Goal: Information Seeking & Learning: Check status

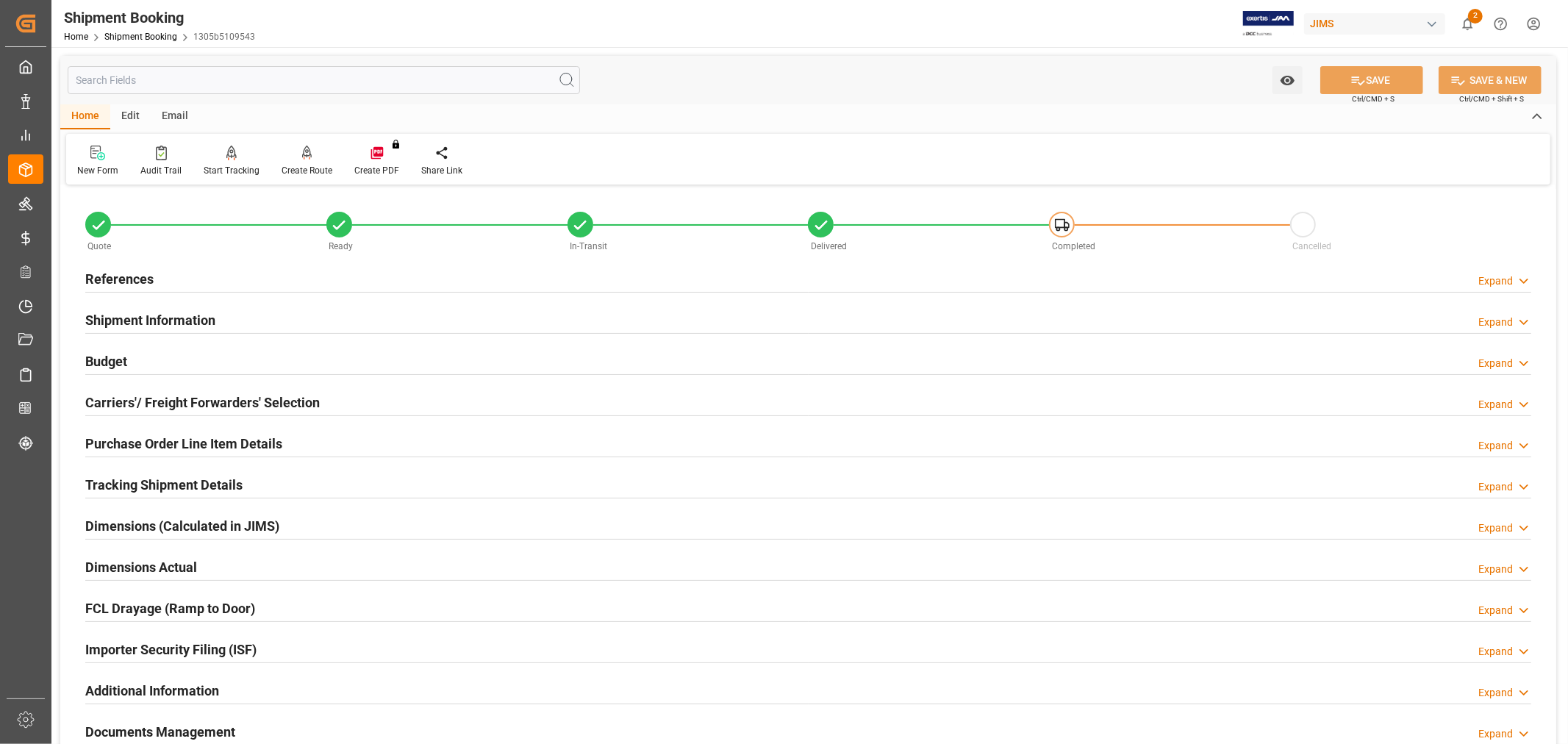
scroll to position [279, 0]
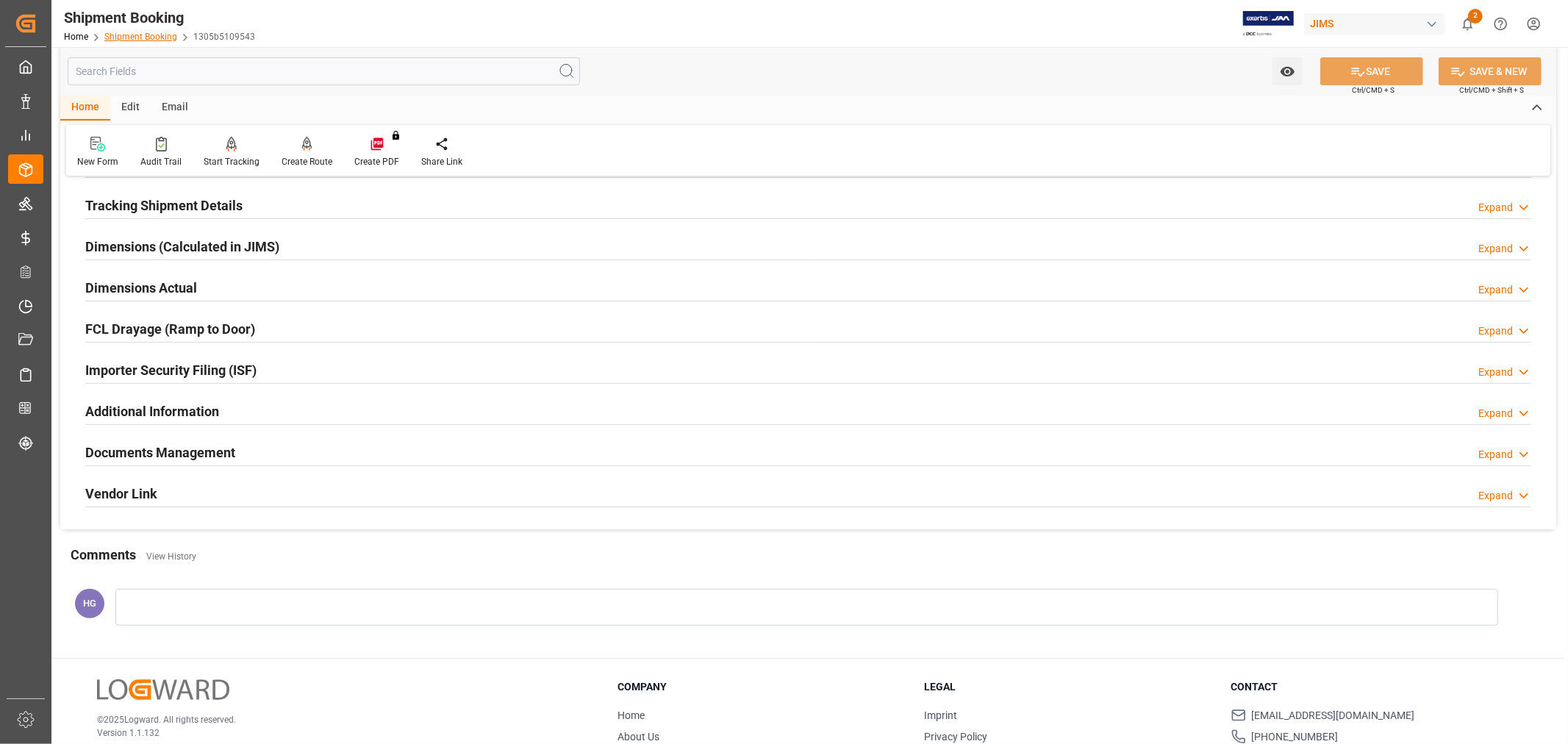
click at [140, 35] on link "Shipment Booking" at bounding box center [140, 36] width 73 height 10
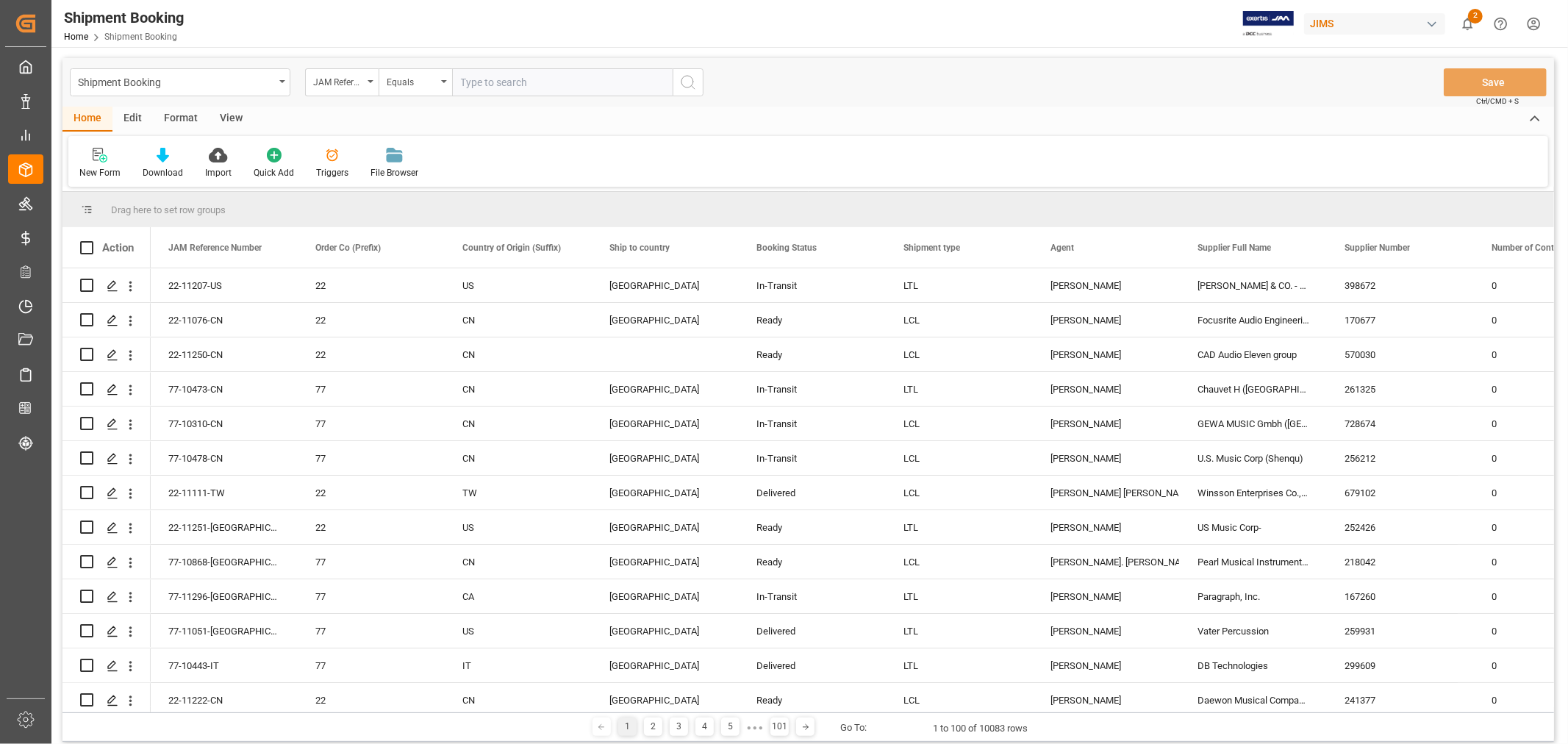
click at [503, 77] on input "text" at bounding box center [562, 82] width 220 height 28
click at [104, 166] on div "New Form" at bounding box center [100, 173] width 42 height 13
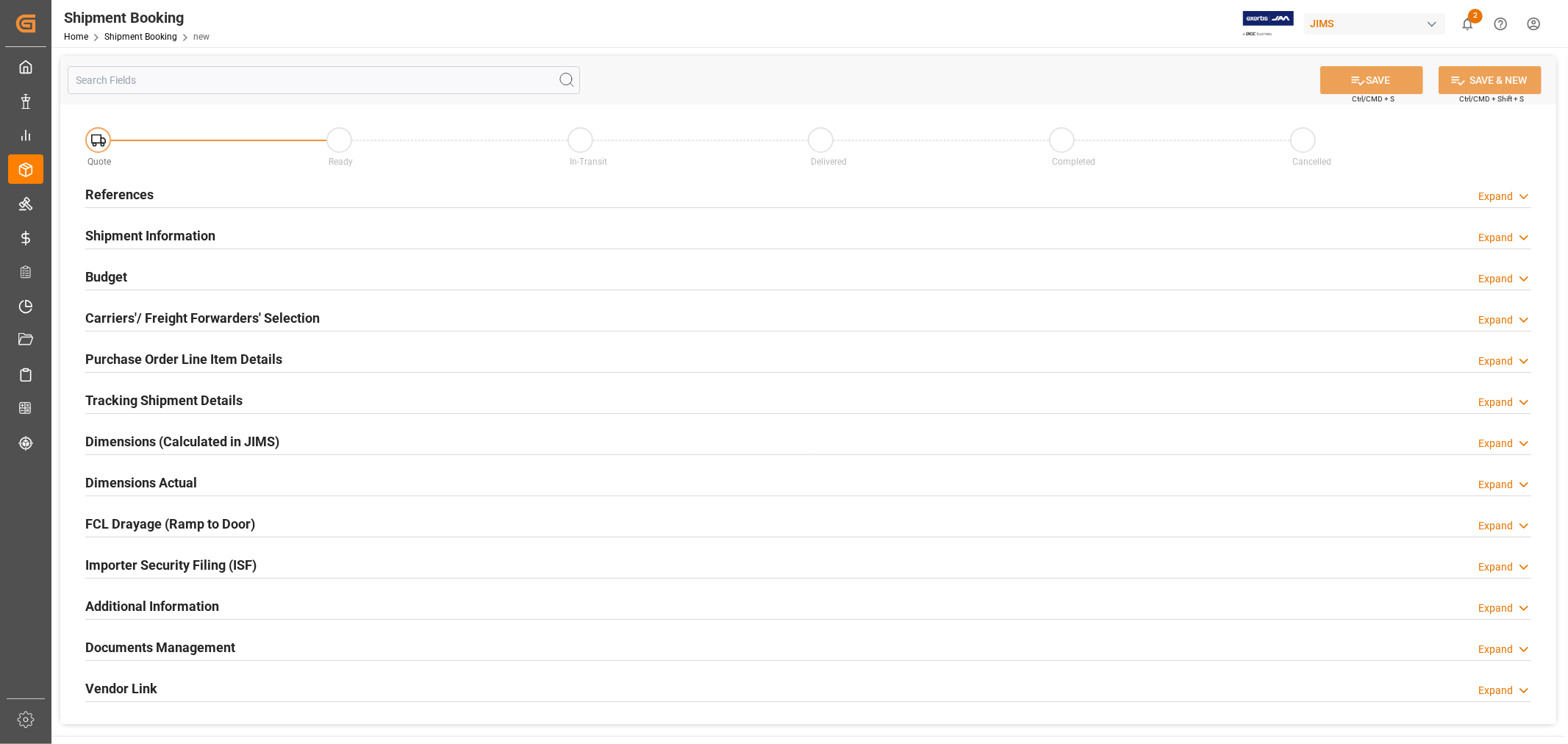
click at [131, 197] on h2 "References" at bounding box center [119, 194] width 68 height 20
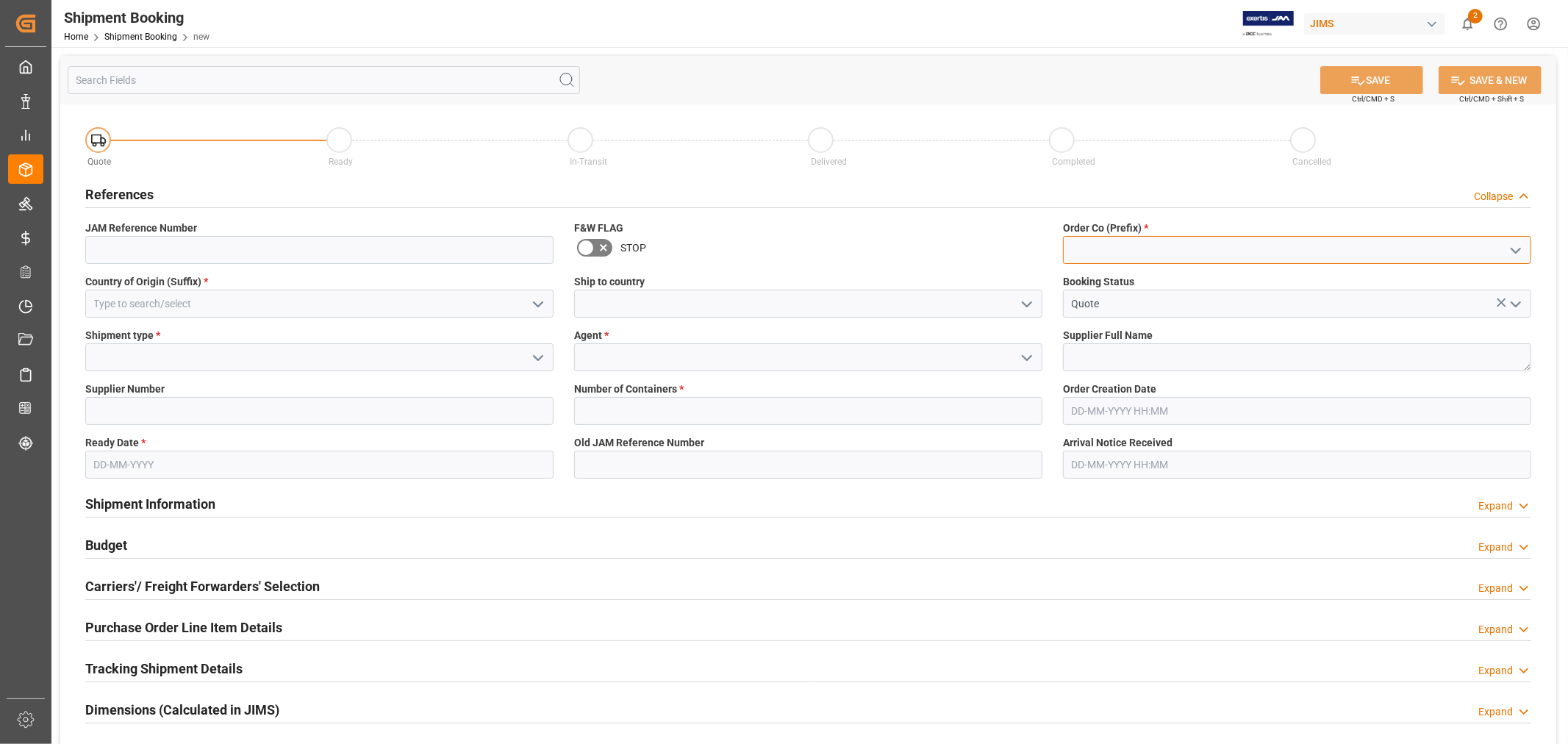
click at [1098, 256] on input at bounding box center [1297, 251] width 468 height 28
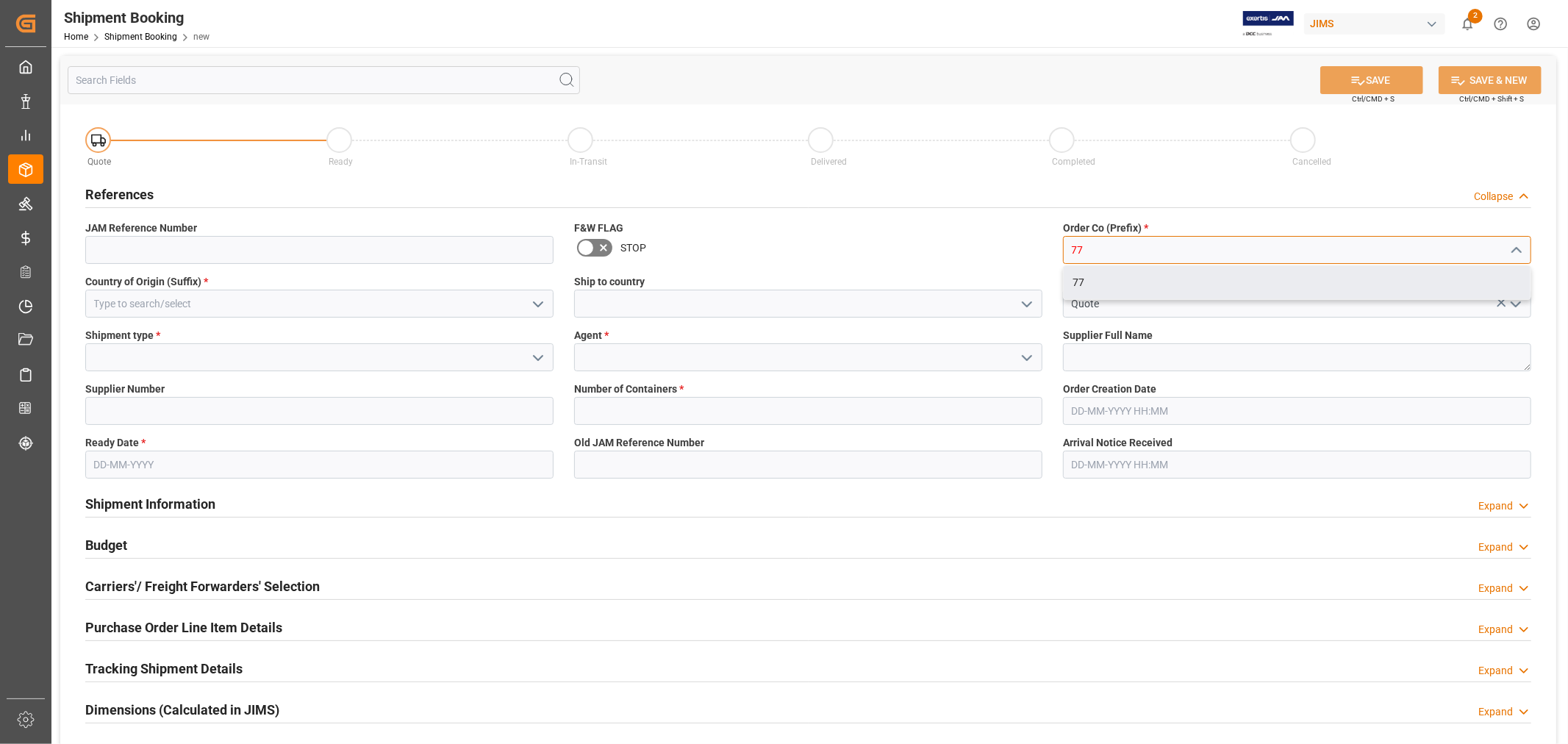
click at [1070, 284] on div "77" at bounding box center [1298, 282] width 467 height 33
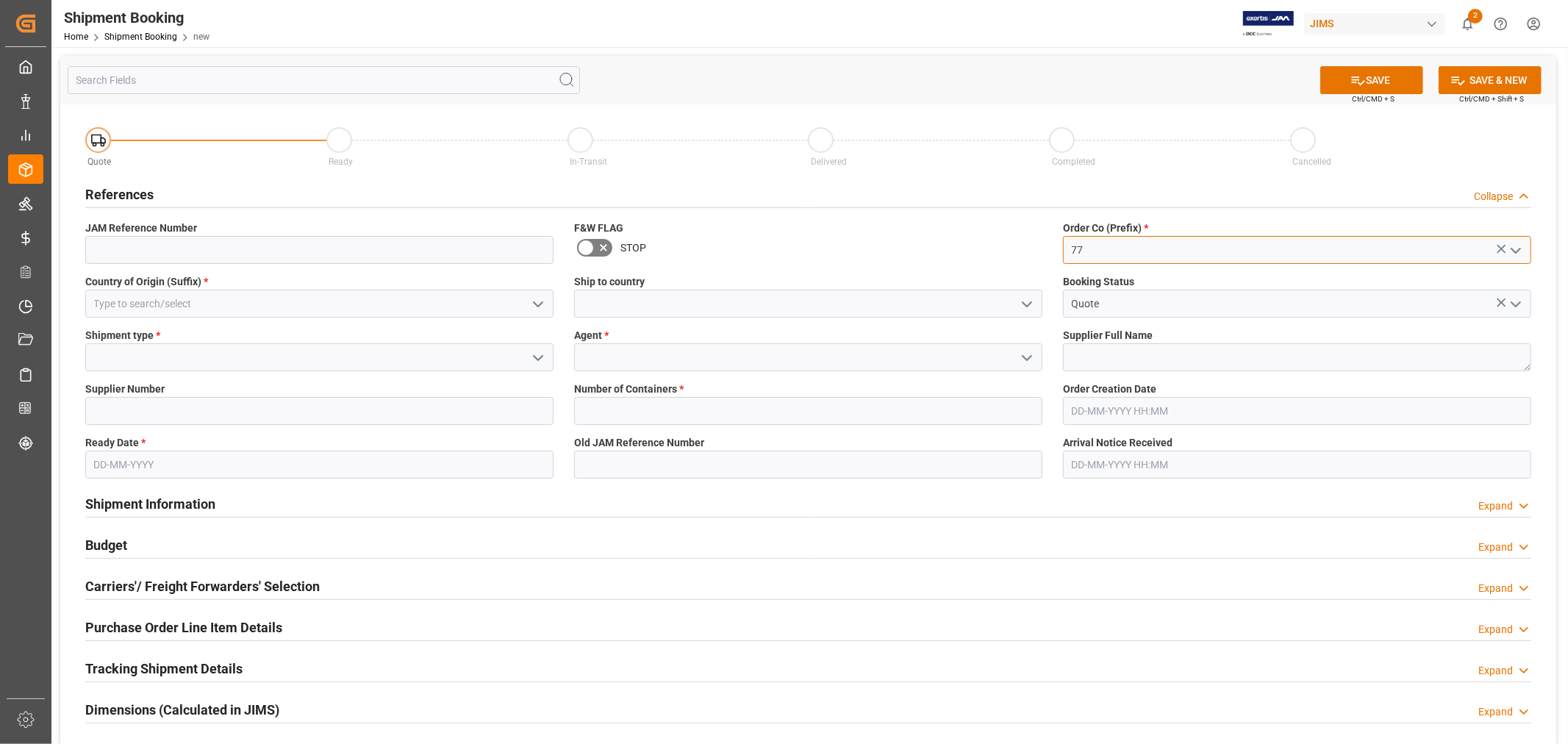
type input "77"
click at [540, 302] on icon "open menu" at bounding box center [538, 304] width 18 height 18
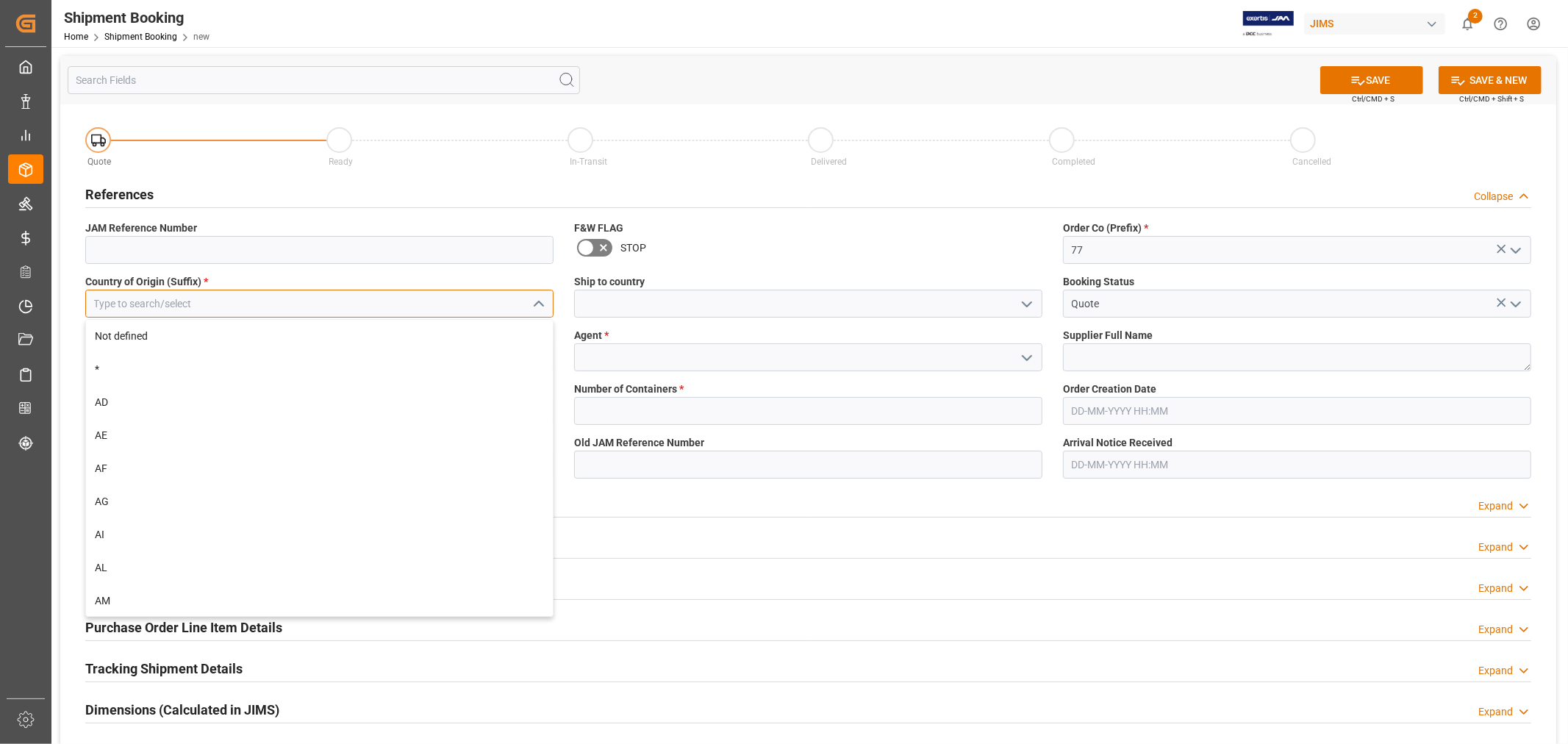
click at [444, 309] on input at bounding box center [319, 303] width 468 height 28
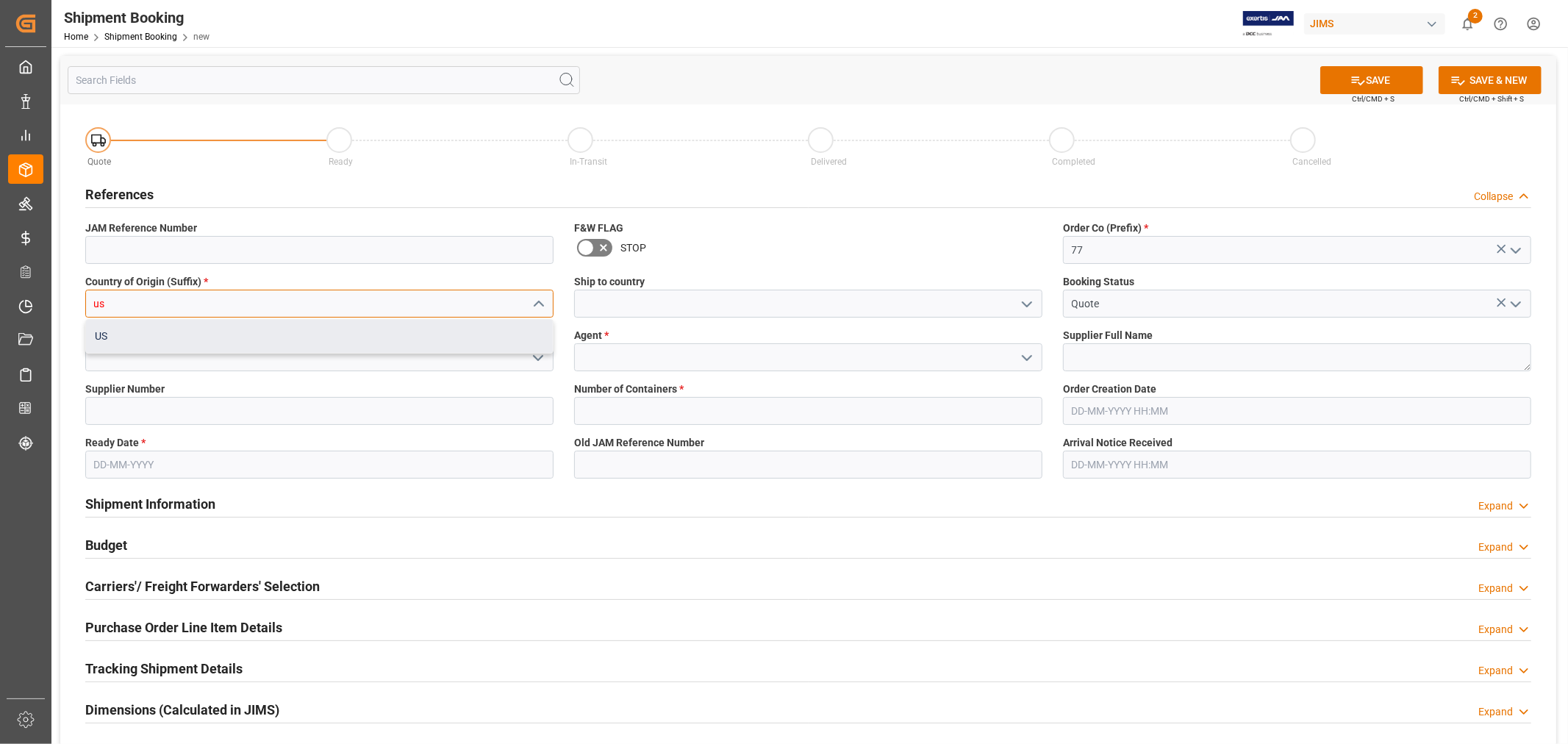
click at [450, 333] on div "US" at bounding box center [320, 336] width 467 height 33
type input "US"
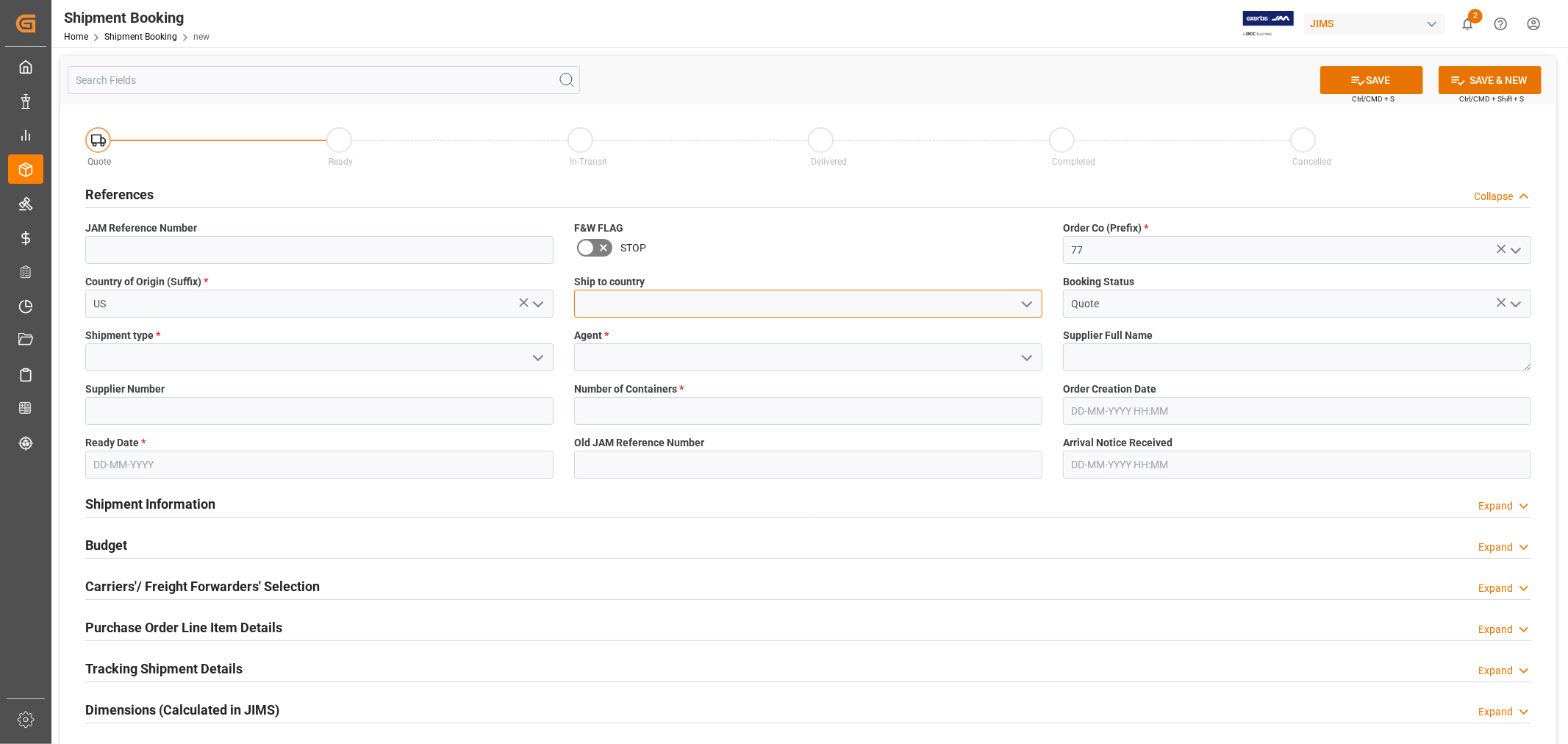
click at [784, 308] on input at bounding box center [808, 303] width 468 height 28
click at [602, 327] on div "[GEOGRAPHIC_DATA]" at bounding box center [809, 336] width 467 height 33
type input "[GEOGRAPHIC_DATA]"
click at [616, 357] on input at bounding box center [808, 357] width 468 height 28
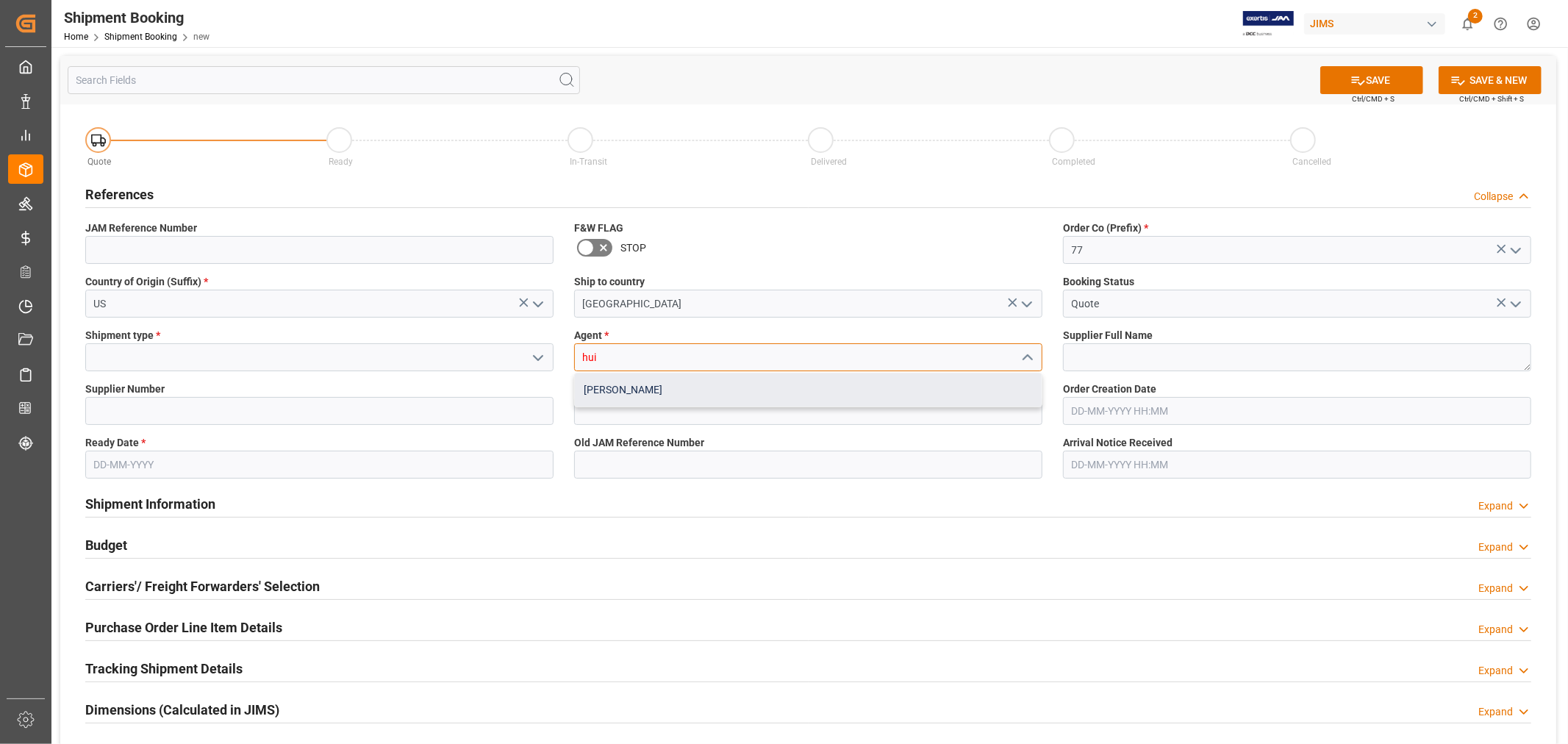
click at [613, 388] on div "[PERSON_NAME]" at bounding box center [809, 389] width 467 height 33
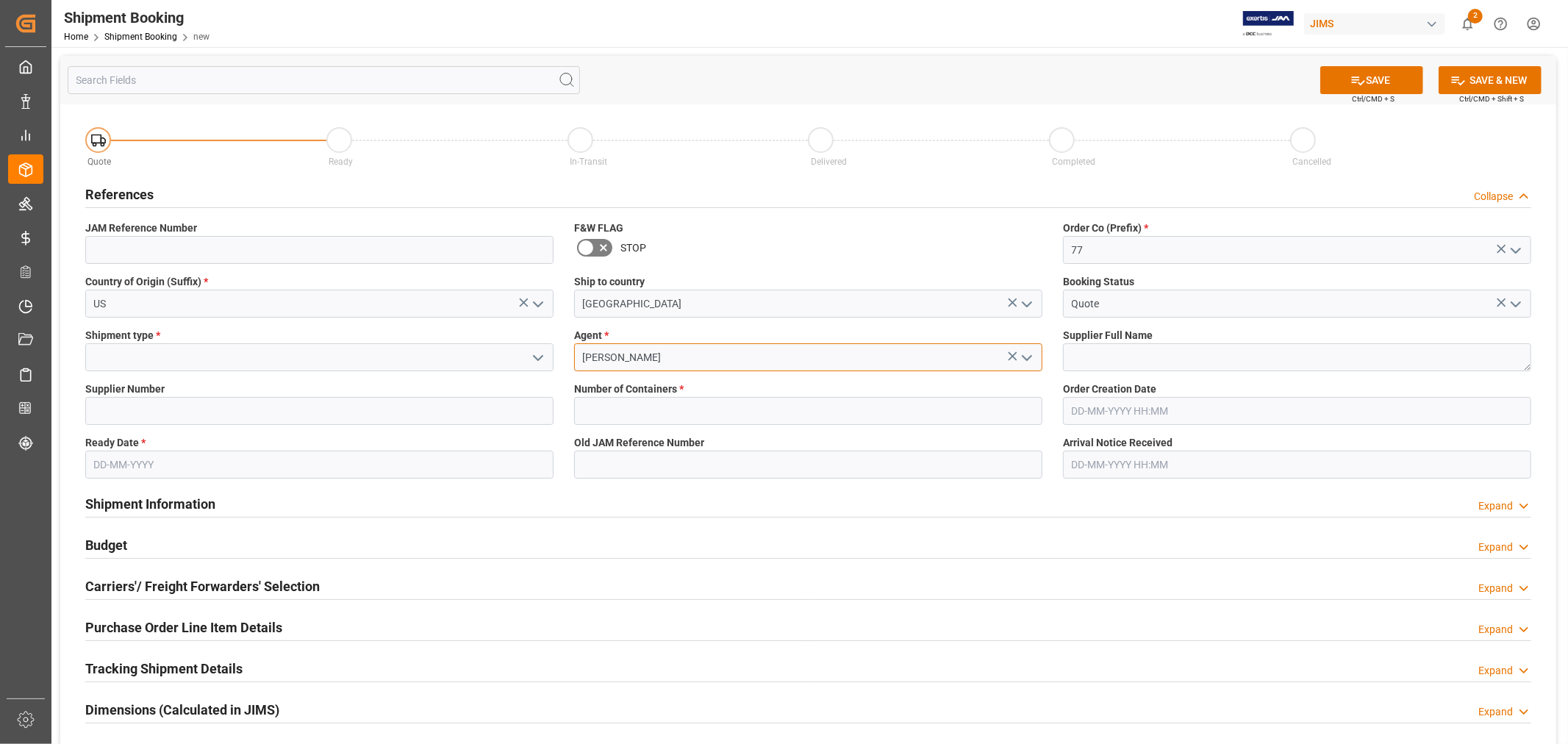
type input "[PERSON_NAME]"
click at [449, 355] on input at bounding box center [319, 357] width 468 height 28
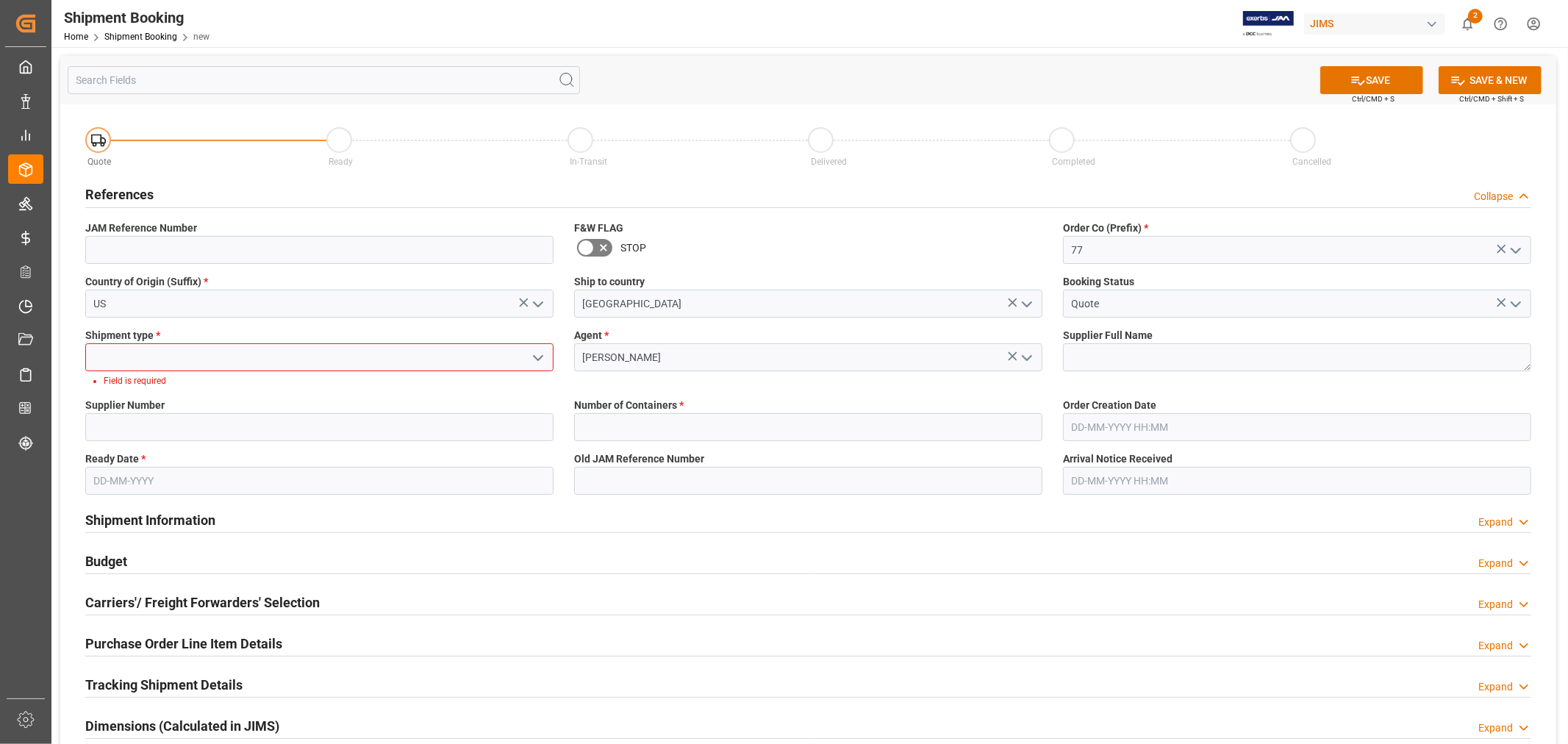
click at [534, 361] on icon "open menu" at bounding box center [538, 357] width 18 height 18
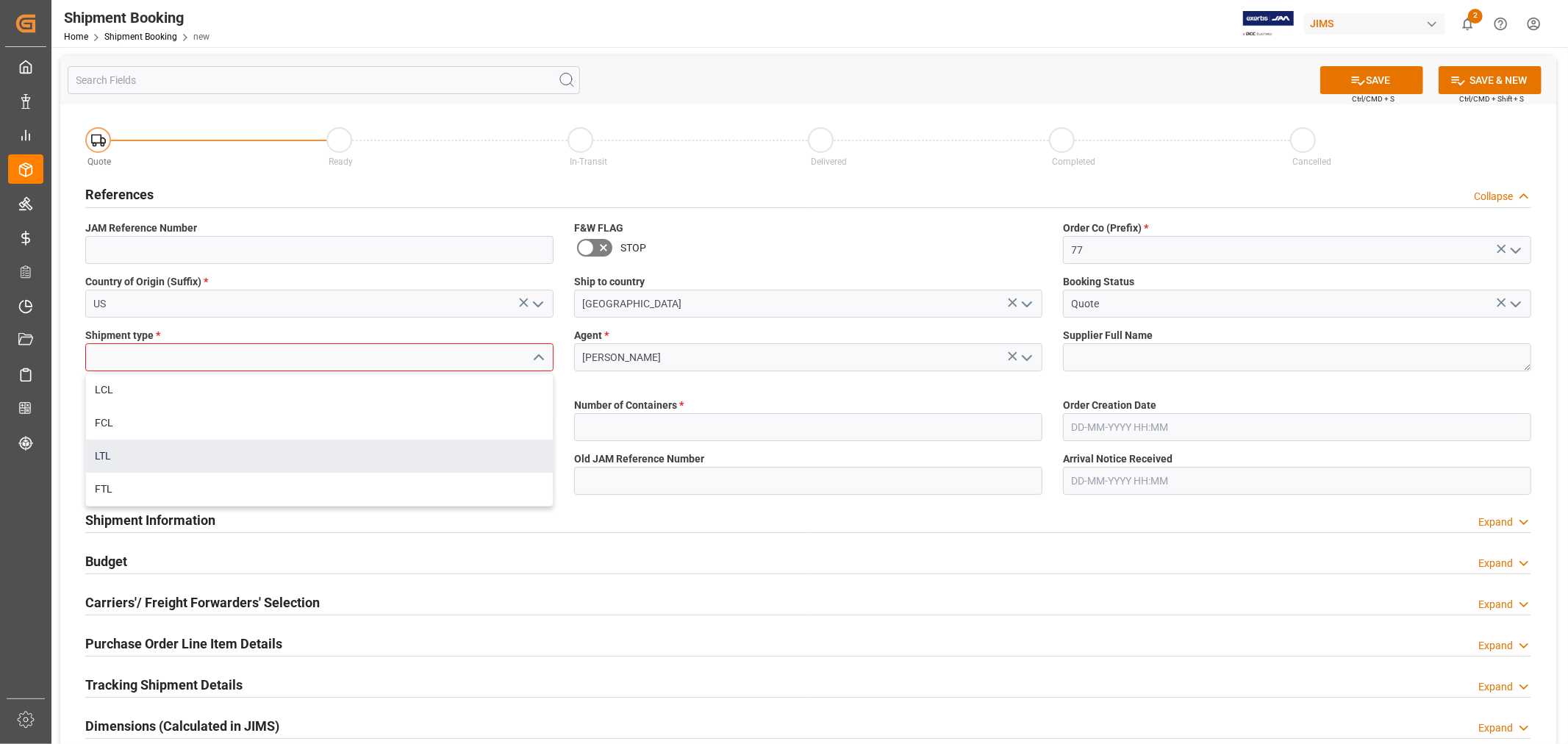
click at [170, 460] on div "LTL" at bounding box center [320, 456] width 467 height 33
type input "LTL"
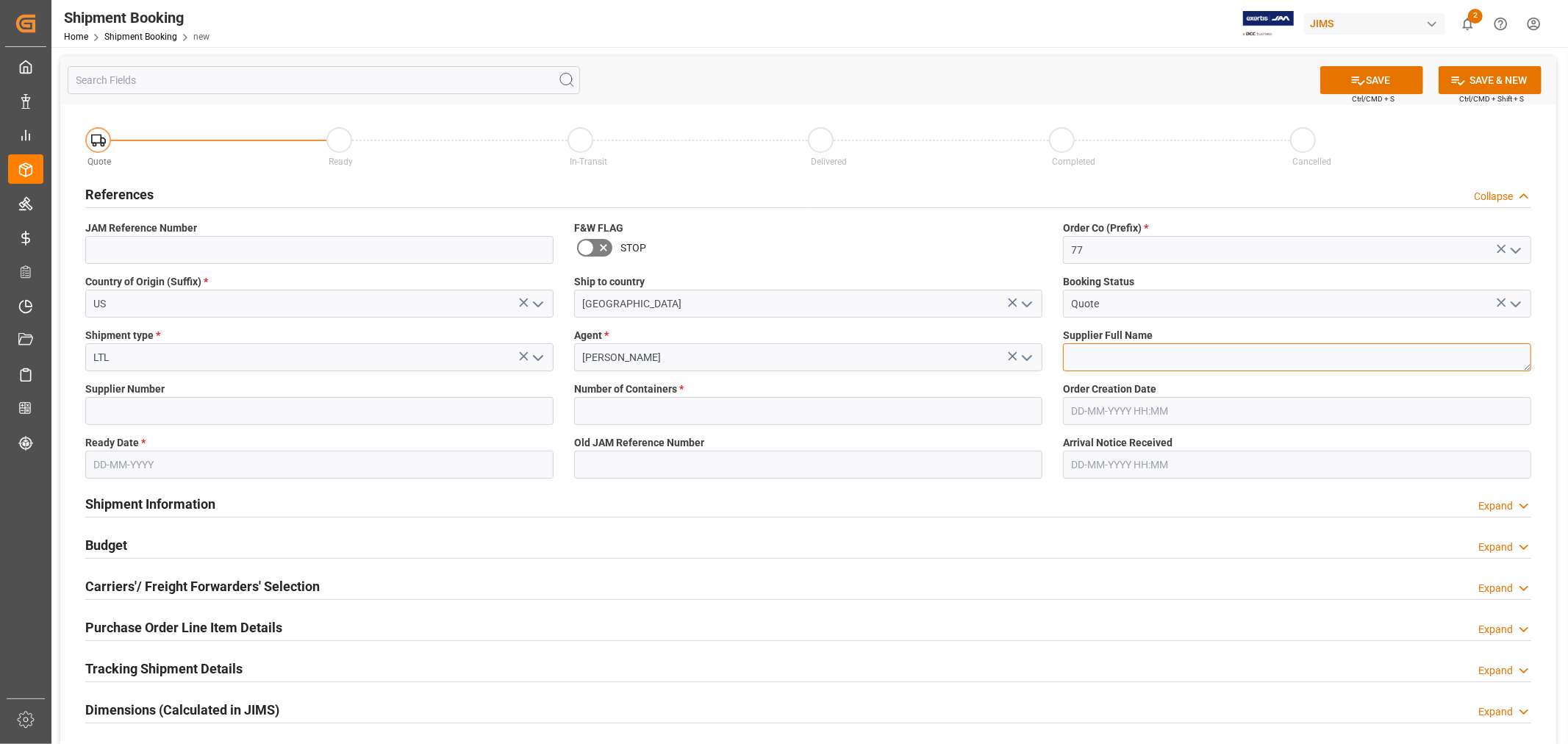
click at [1133, 362] on textarea at bounding box center [1297, 357] width 468 height 28
click at [1116, 355] on textarea at bounding box center [1297, 357] width 468 height 28
paste textarea "Matter Brands, LLC"
type textarea "Matter Brands, LLC"
click at [254, 402] on input at bounding box center [319, 411] width 468 height 28
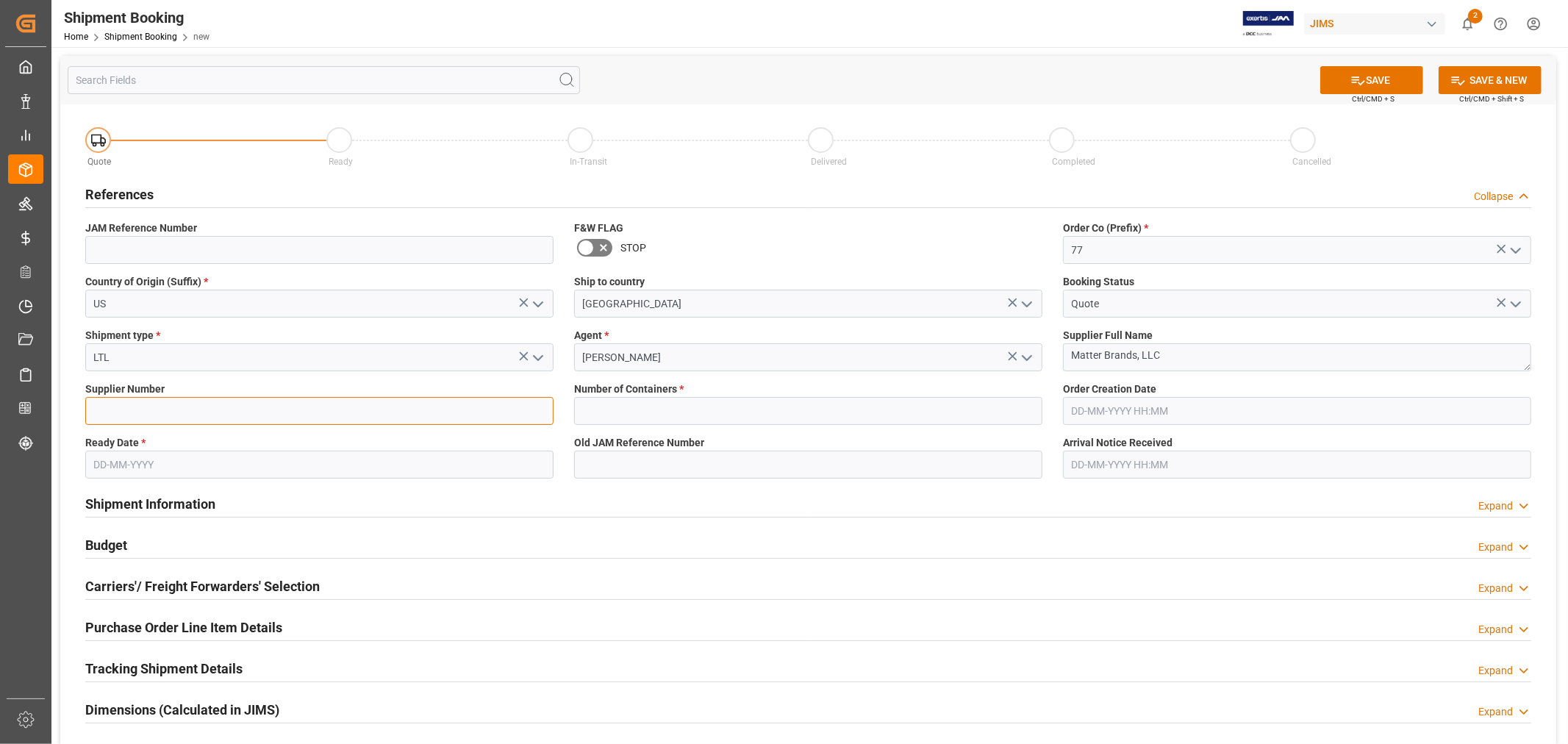
paste input "769854"
type input "769854"
click at [603, 407] on input "text" at bounding box center [808, 411] width 468 height 28
type input "0"
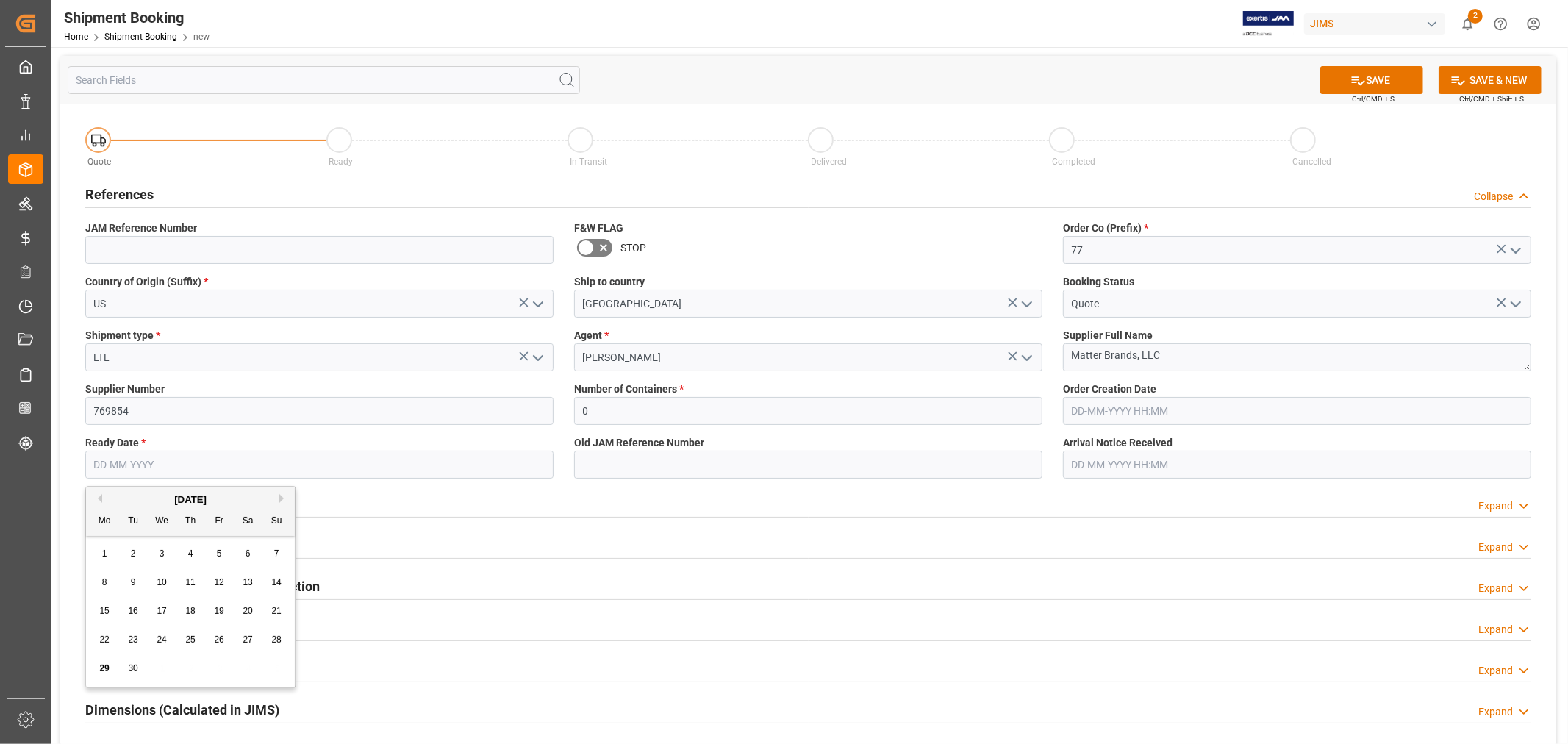
click at [491, 467] on input "text" at bounding box center [319, 465] width 468 height 28
click at [284, 493] on div "September 2025" at bounding box center [190, 500] width 209 height 15
click at [283, 497] on button "Next Month" at bounding box center [283, 497] width 9 height 9
click at [193, 552] on div "2" at bounding box center [190, 554] width 18 height 18
type input "[DATE]"
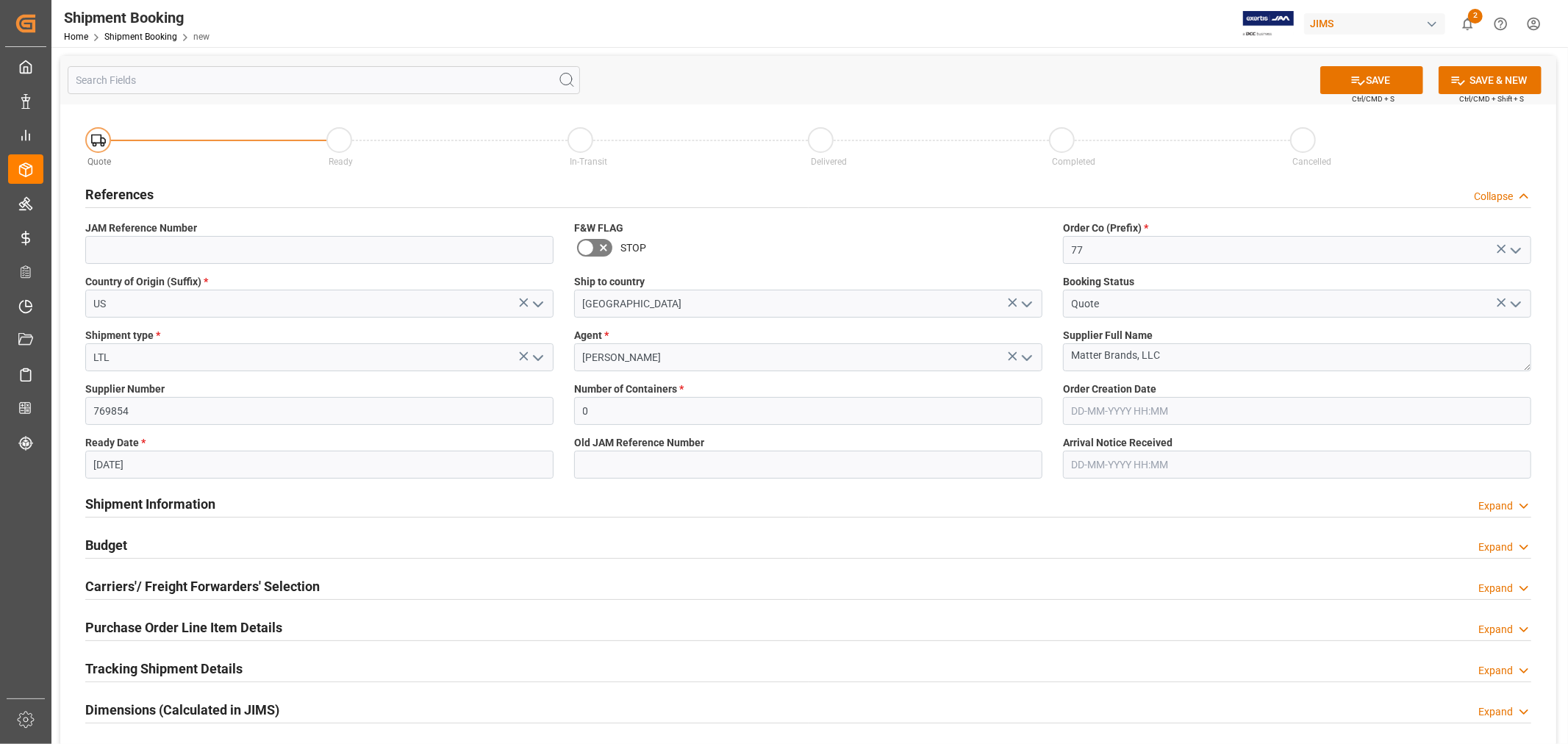
click at [677, 486] on div "Shipment Information Expand" at bounding box center [808, 505] width 1467 height 42
click at [1385, 78] on button "SAVE" at bounding box center [1371, 80] width 103 height 28
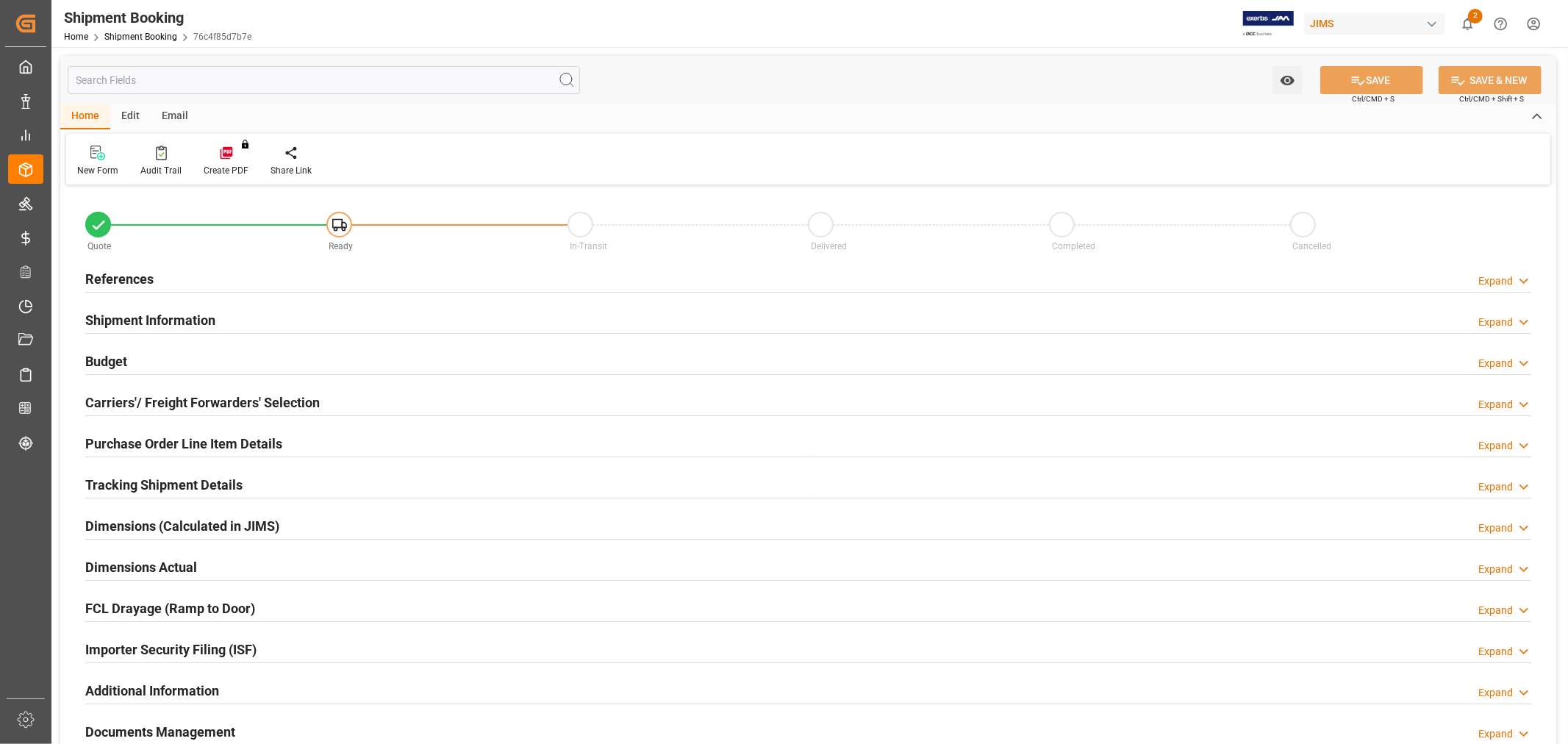
type input "0"
type input "[DATE]"
click at [133, 283] on h2 "References" at bounding box center [119, 279] width 68 height 20
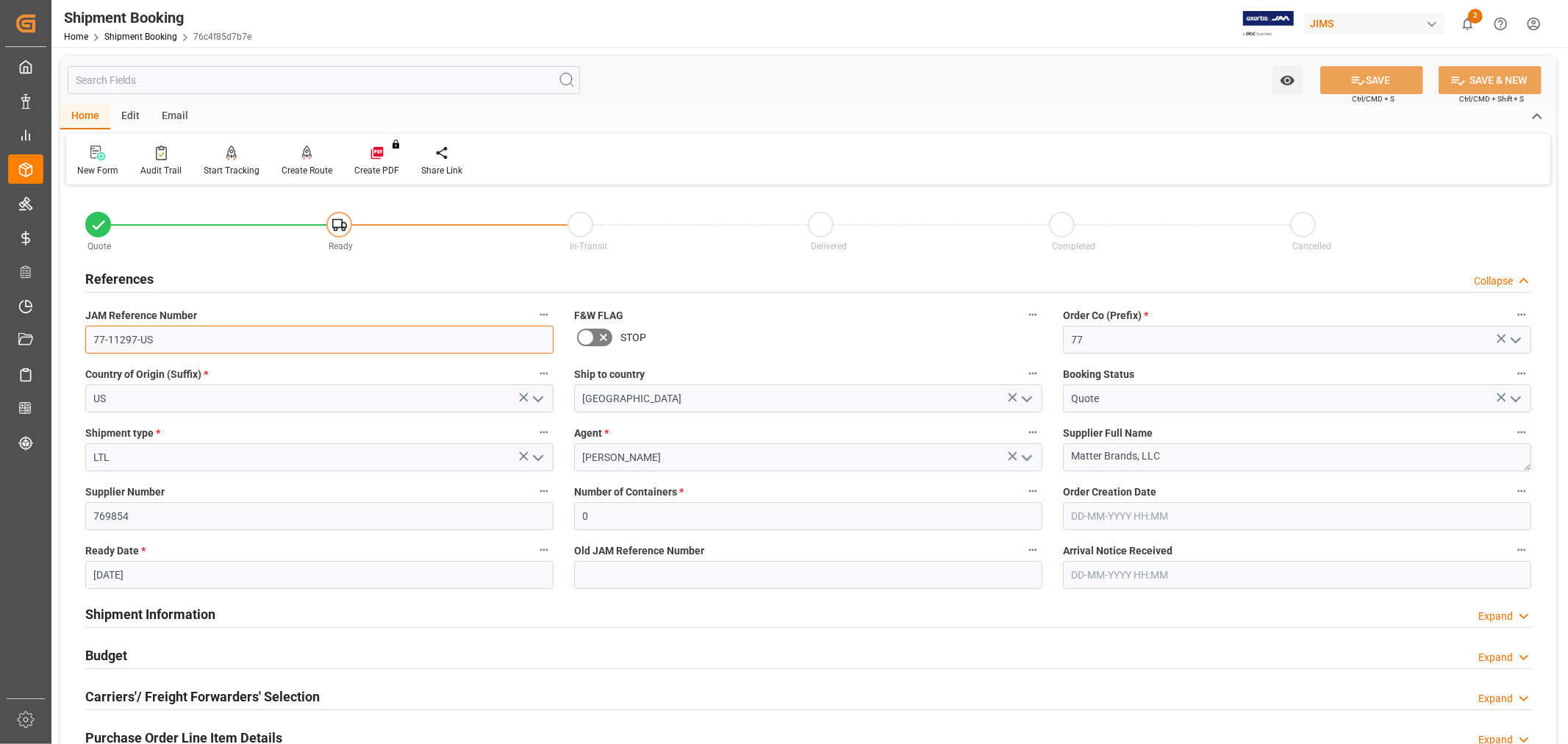
drag, startPoint x: 178, startPoint y: 338, endPoint x: 72, endPoint y: 338, distance: 106.0
click at [66, 333] on div "Quote Ready In-Transit Delivered Completed Cancelled References Collapse JAM Re…" at bounding box center [809, 646] width 1496 height 913
click at [141, 34] on link "Shipment Booking" at bounding box center [140, 36] width 73 height 10
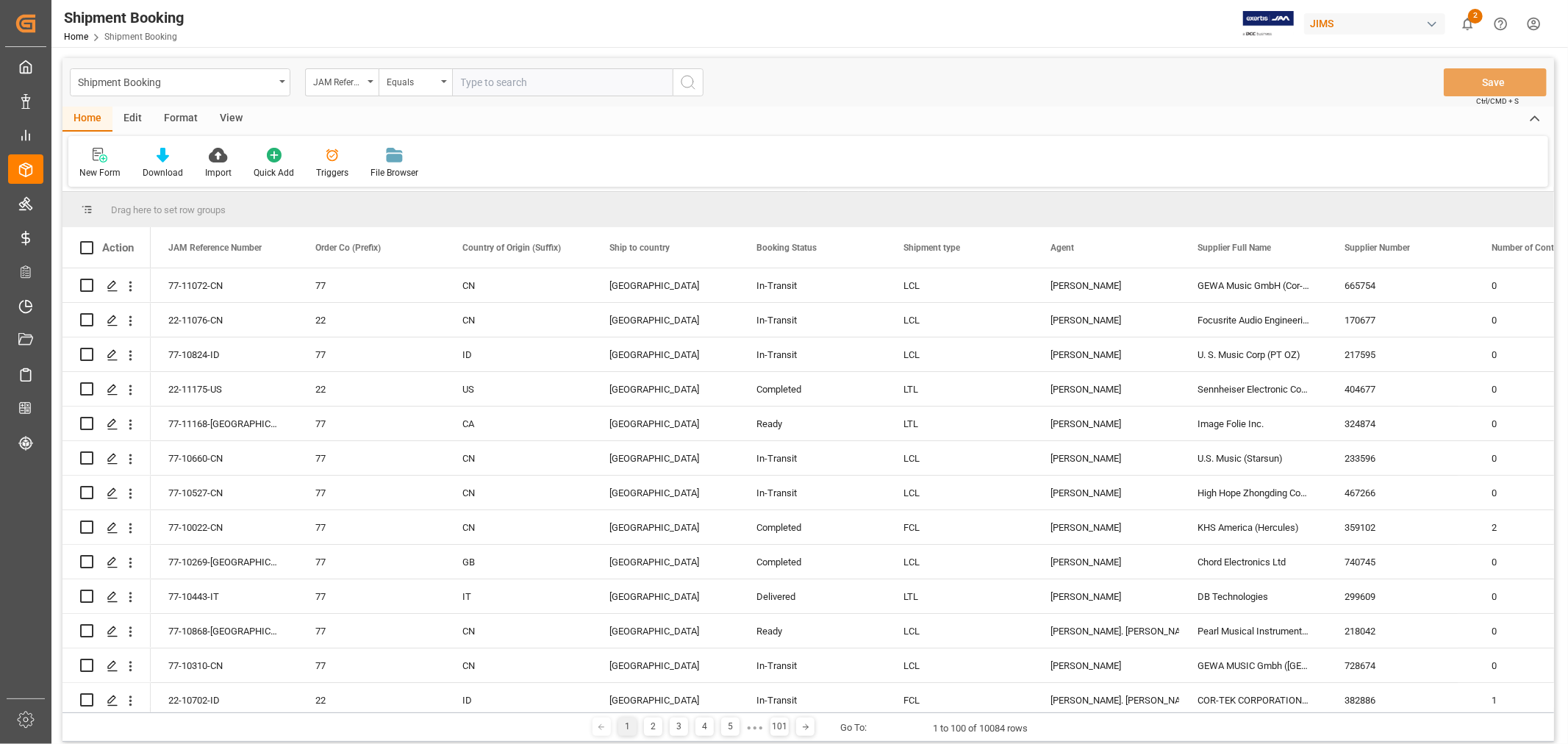
click at [563, 89] on input "text" at bounding box center [562, 82] width 220 height 28
type input "77-10558-[GEOGRAPHIC_DATA]"
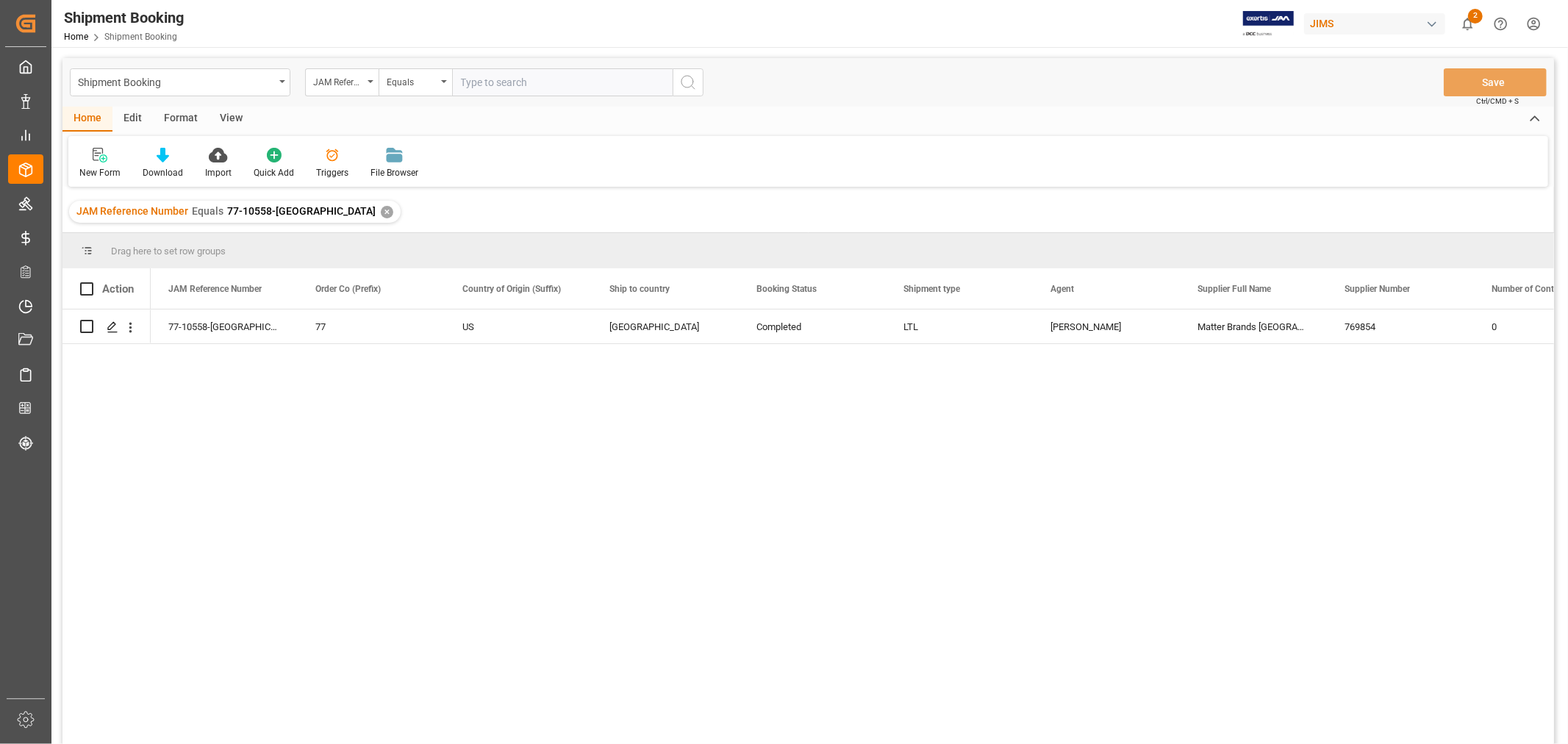
click at [239, 118] on div "View" at bounding box center [231, 119] width 44 height 25
click at [99, 170] on div "Default" at bounding box center [94, 173] width 28 height 13
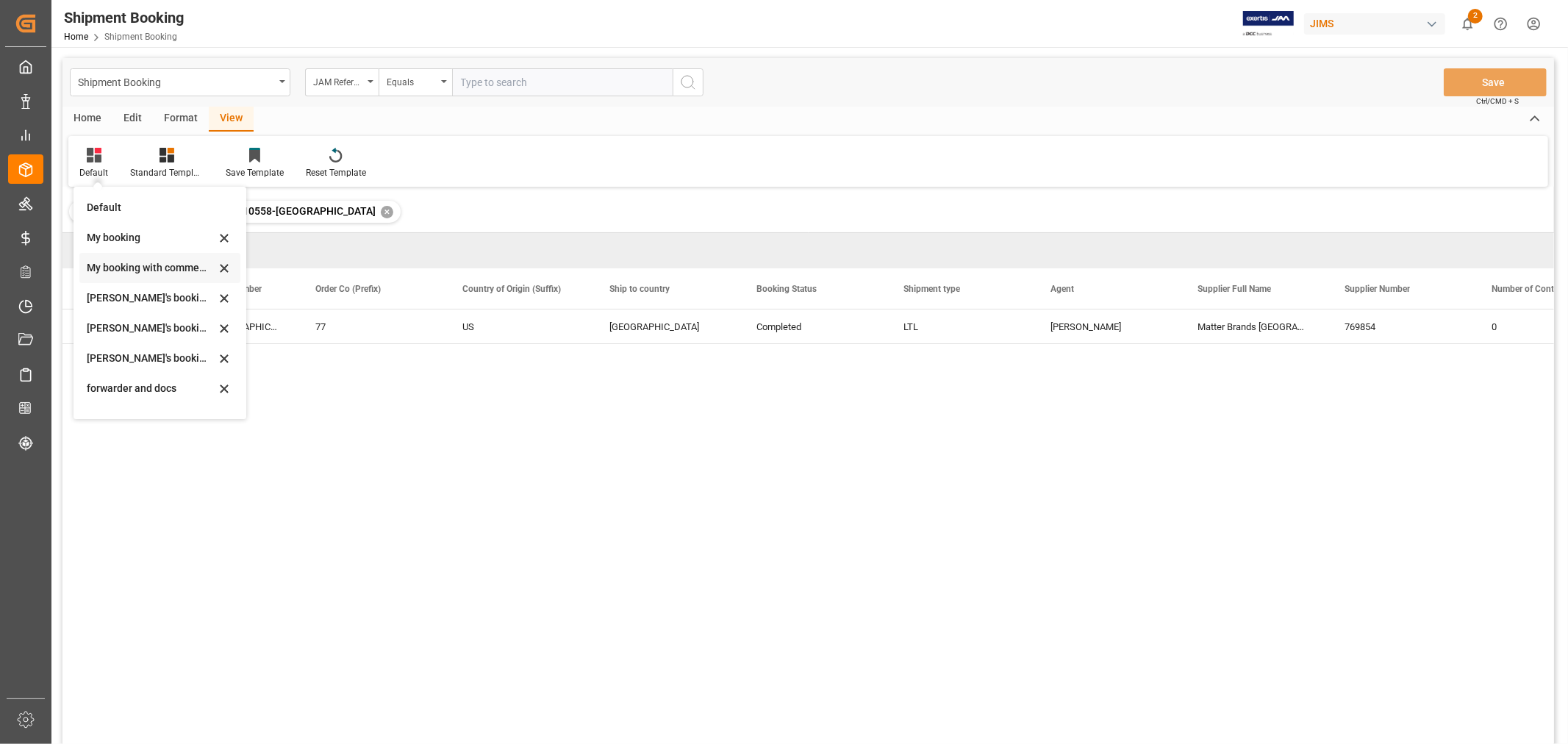
scroll to position [140, 0]
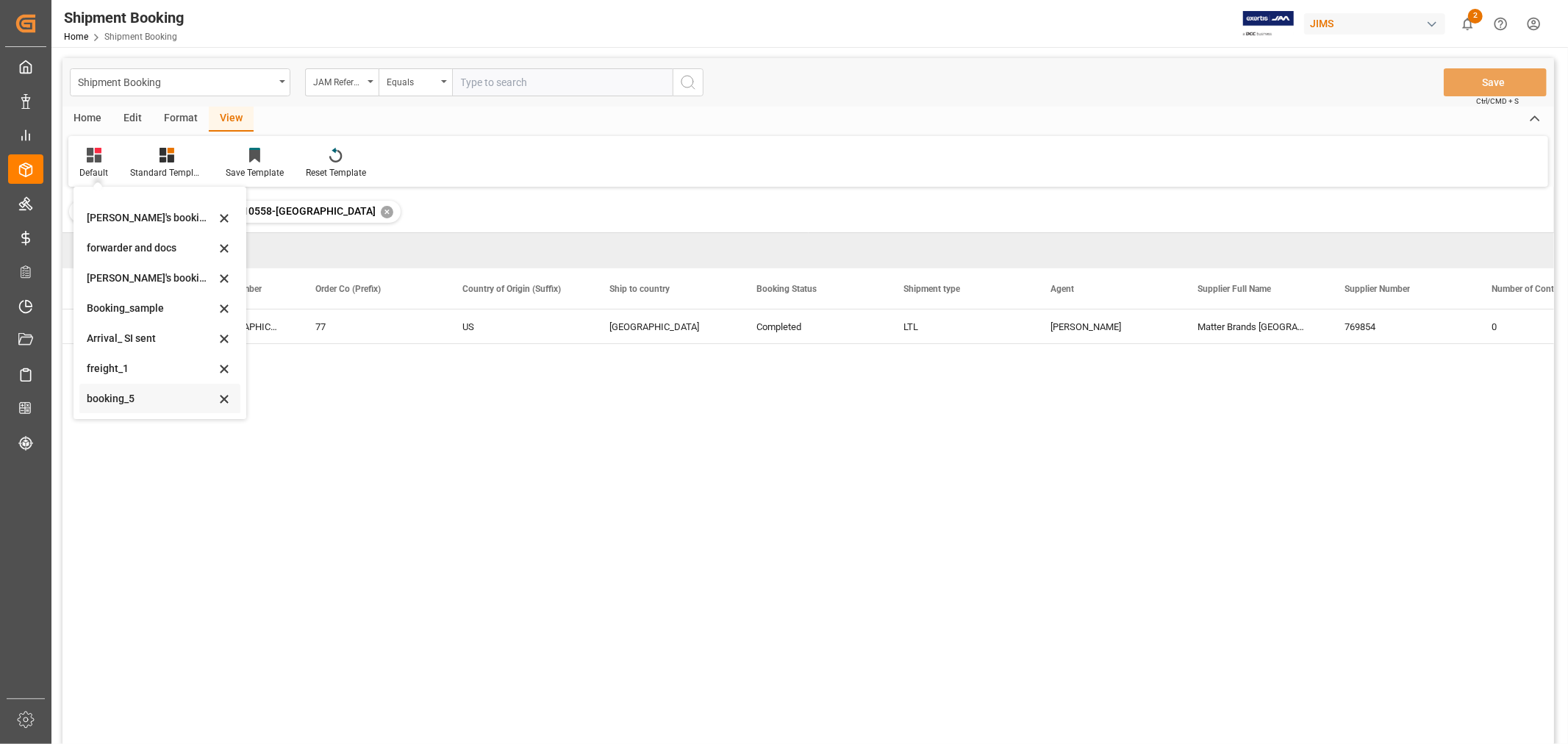
click at [104, 400] on div "booking_5" at bounding box center [151, 399] width 129 height 15
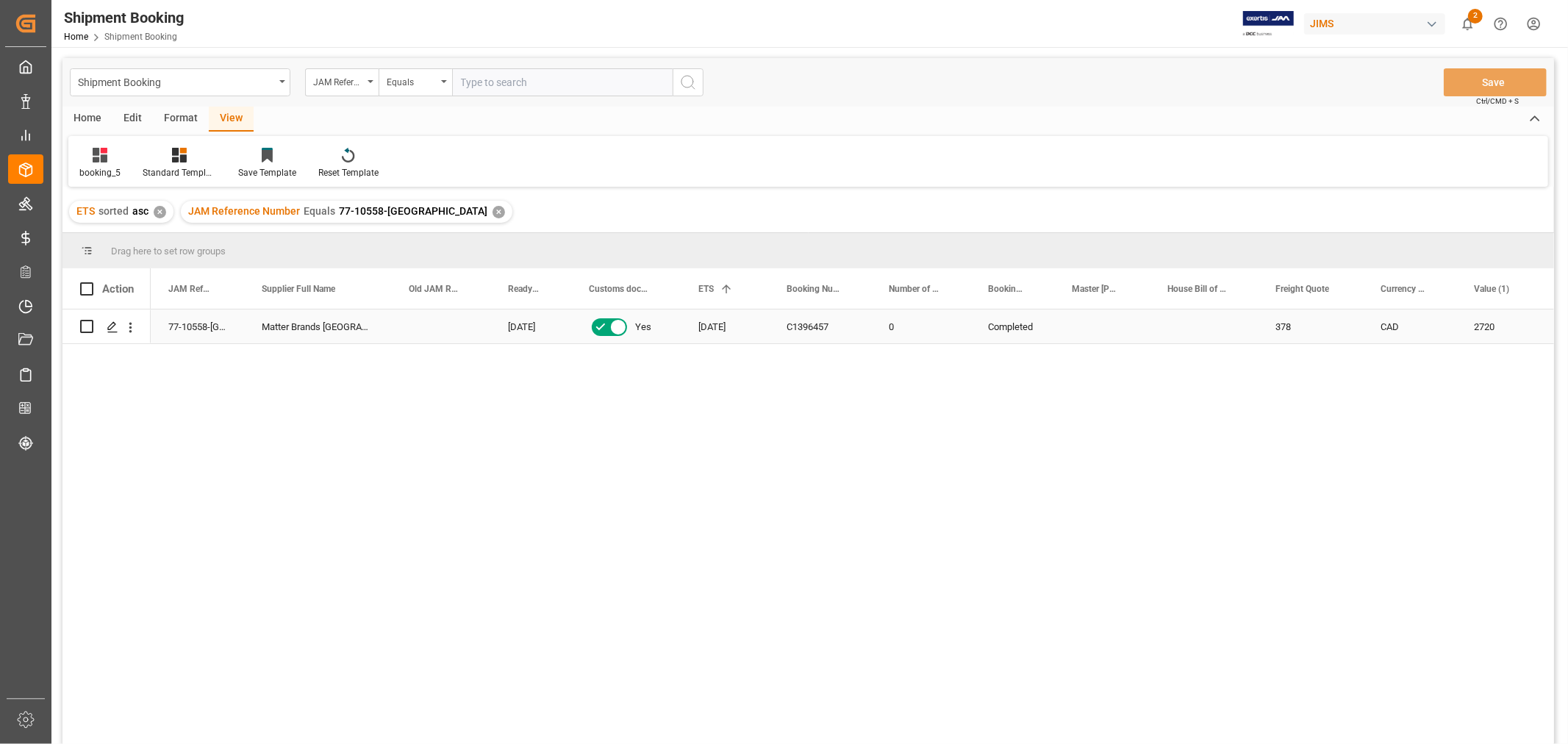
click at [1298, 340] on div "378" at bounding box center [1310, 326] width 105 height 34
drag, startPoint x: 983, startPoint y: 441, endPoint x: 988, endPoint y: 434, distance: 8.6
click at [982, 441] on div "77-10558-US Matter Brands [GEOGRAPHIC_DATA] [DATE] Yes [DATE] C1396457 0 Comple…" at bounding box center [852, 531] width 1403 height 444
click at [701, 488] on div "77-10558-US Matter Brands [GEOGRAPHIC_DATA] [DATE] Yes [DATE] C1396457 0 Comple…" at bounding box center [852, 531] width 1403 height 444
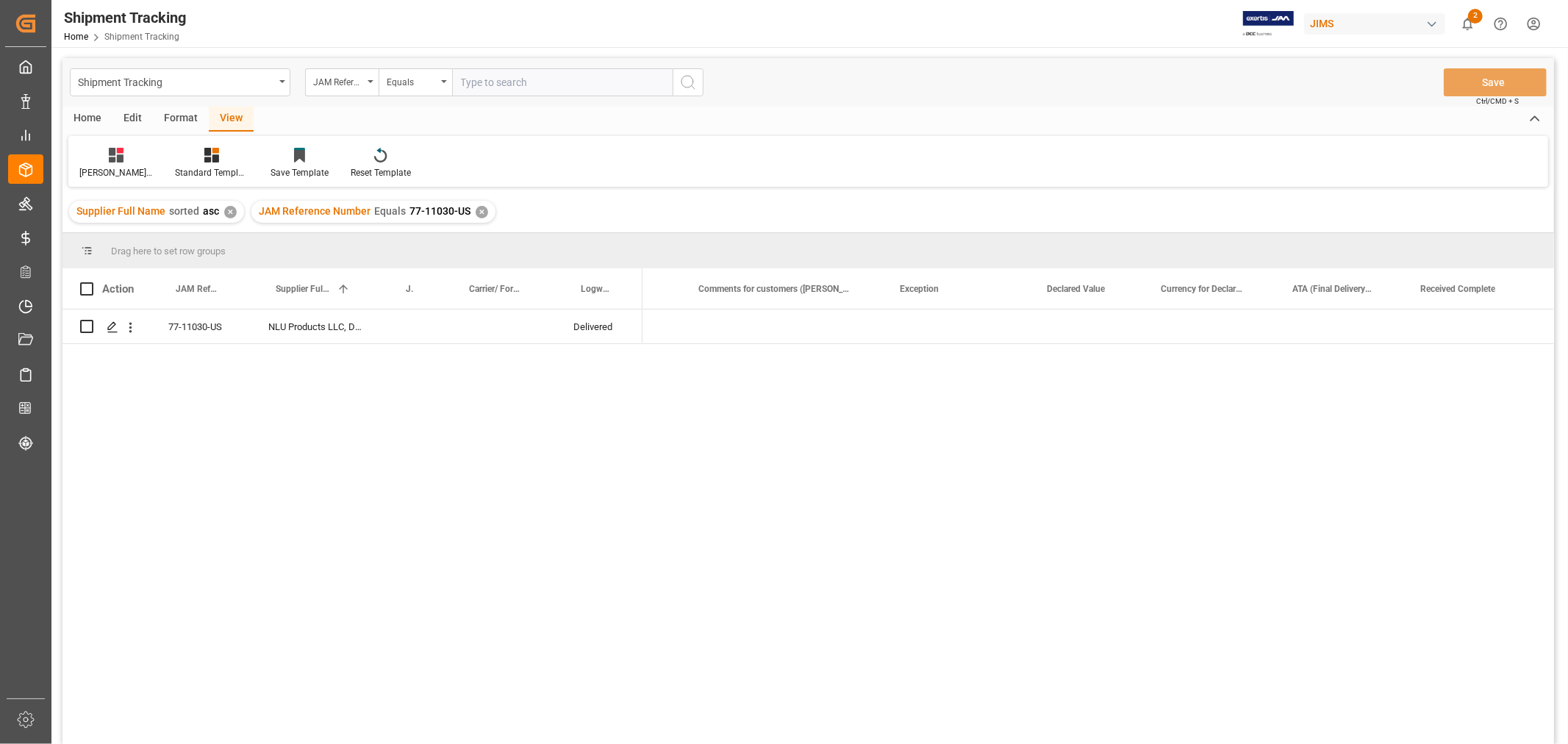
scroll to position [0, 1161]
click at [476, 211] on div "✕" at bounding box center [481, 212] width 12 height 12
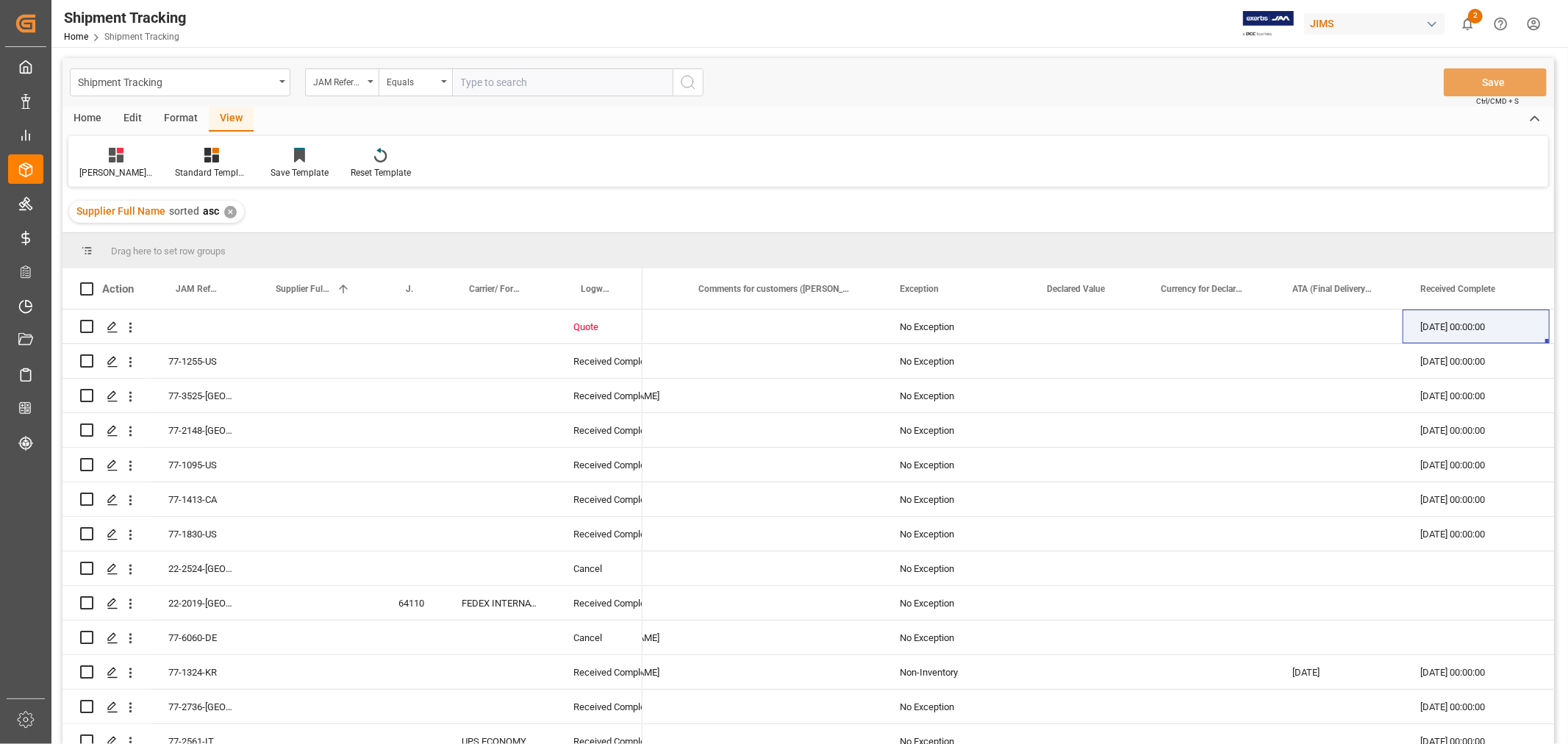
click at [486, 89] on input "text" at bounding box center [562, 82] width 220 height 28
paste input "77-11050-CN"
type input "77-11050-CN"
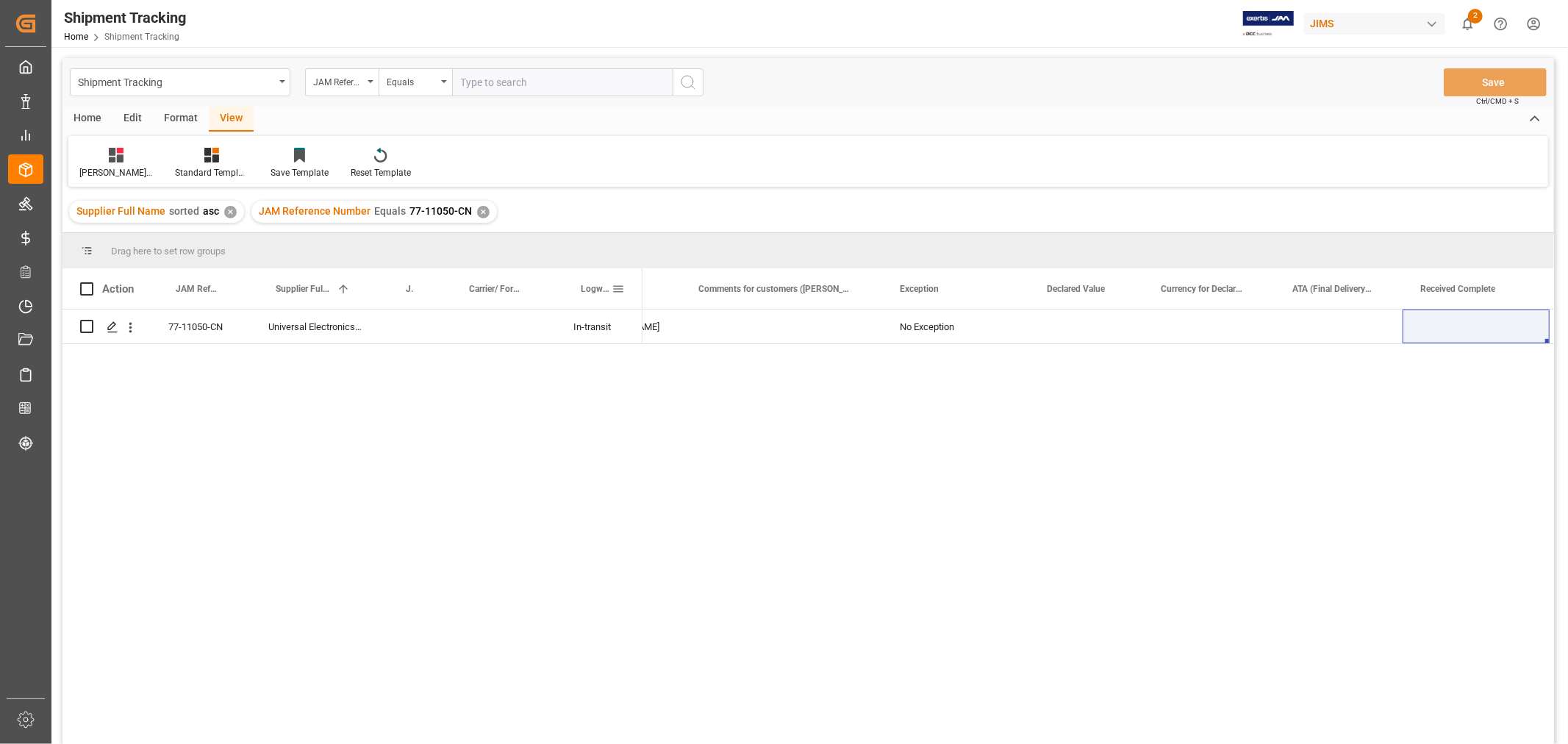
click at [620, 287] on span at bounding box center [618, 289] width 13 height 13
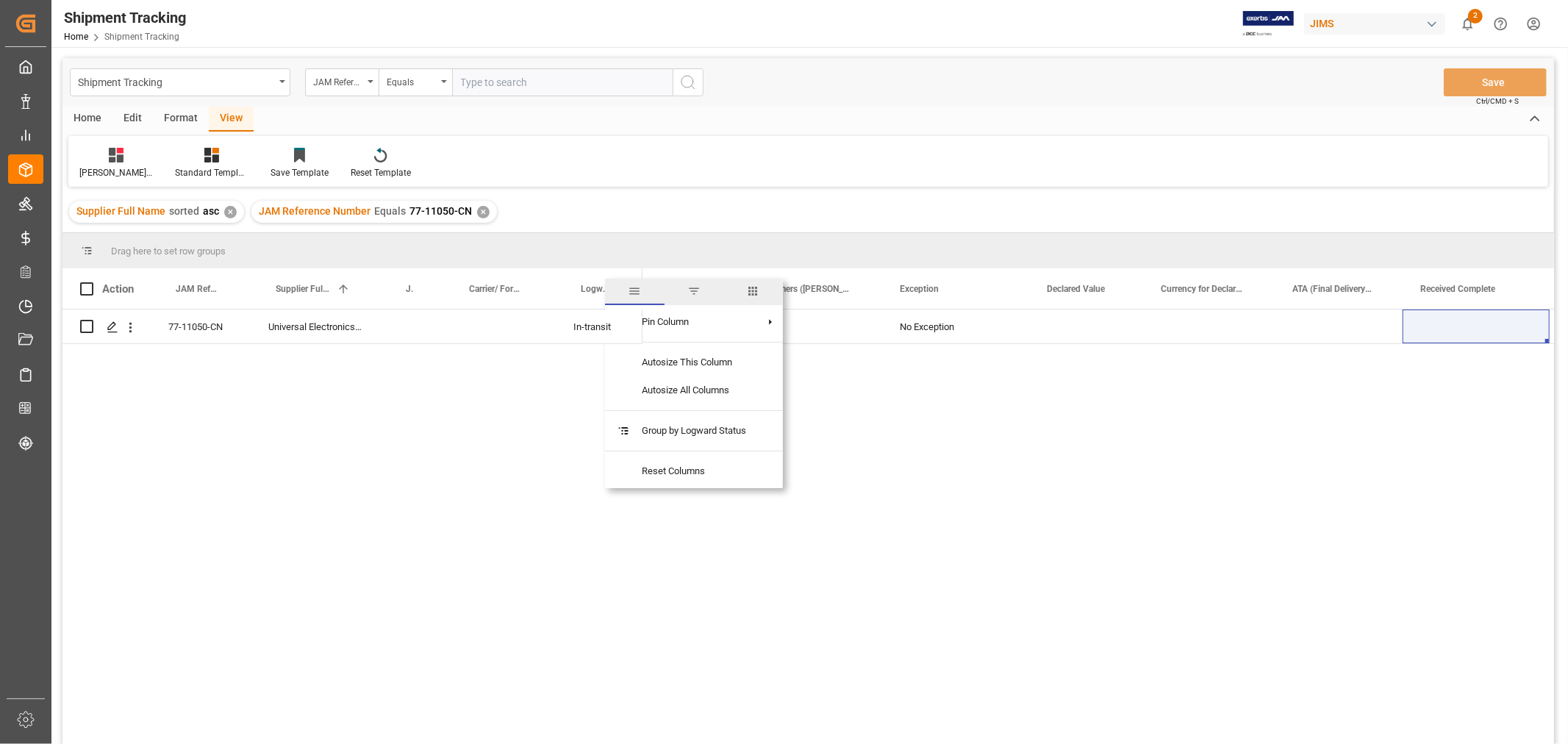
click at [754, 289] on span "columns" at bounding box center [754, 291] width 13 height 13
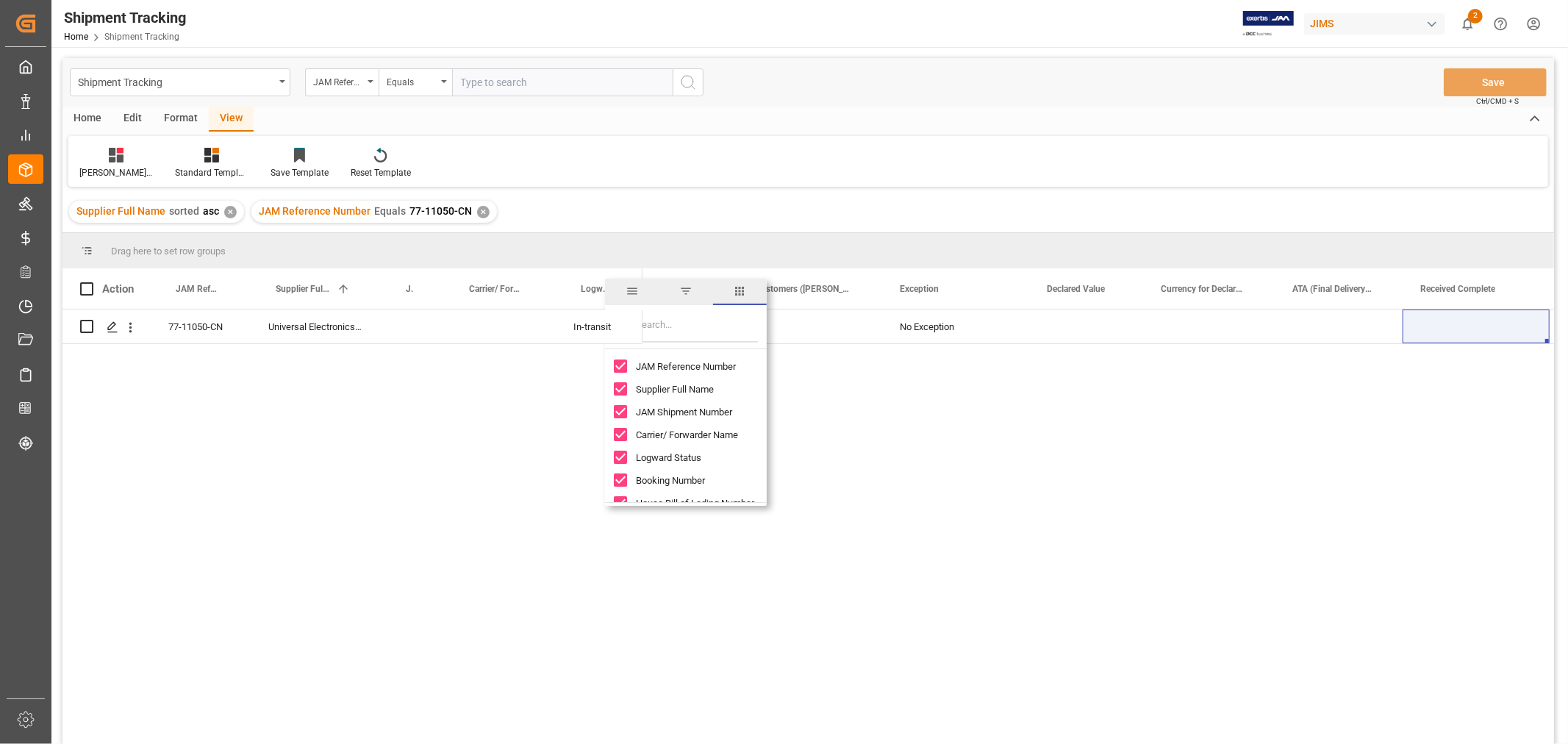
click at [621, 365] on input "JAM Reference Number column toggle visibility (visible)" at bounding box center [620, 366] width 13 height 13
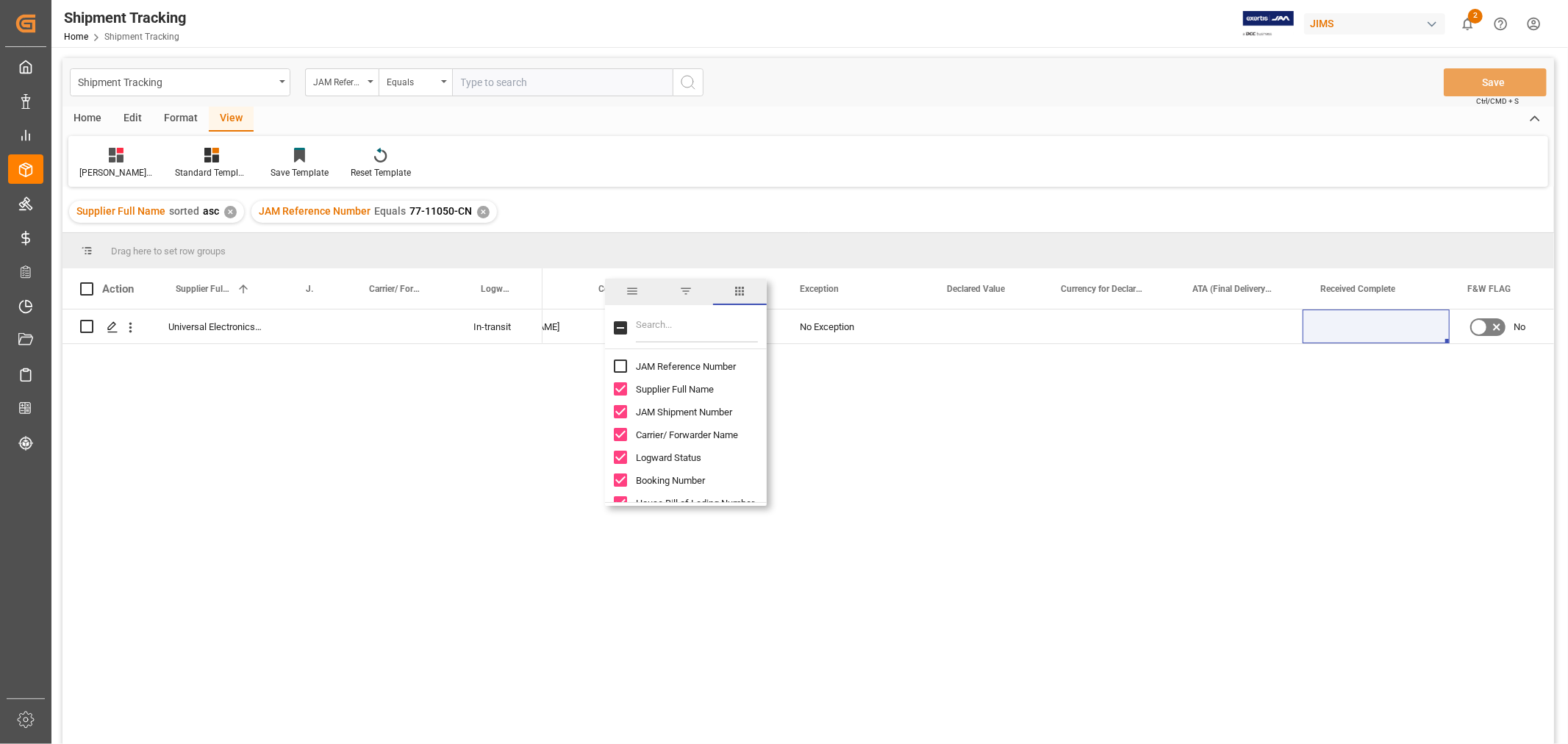
click at [621, 365] on input "JAM Reference Number column toggle visibility (hidden)" at bounding box center [620, 366] width 13 height 13
checkbox input "true"
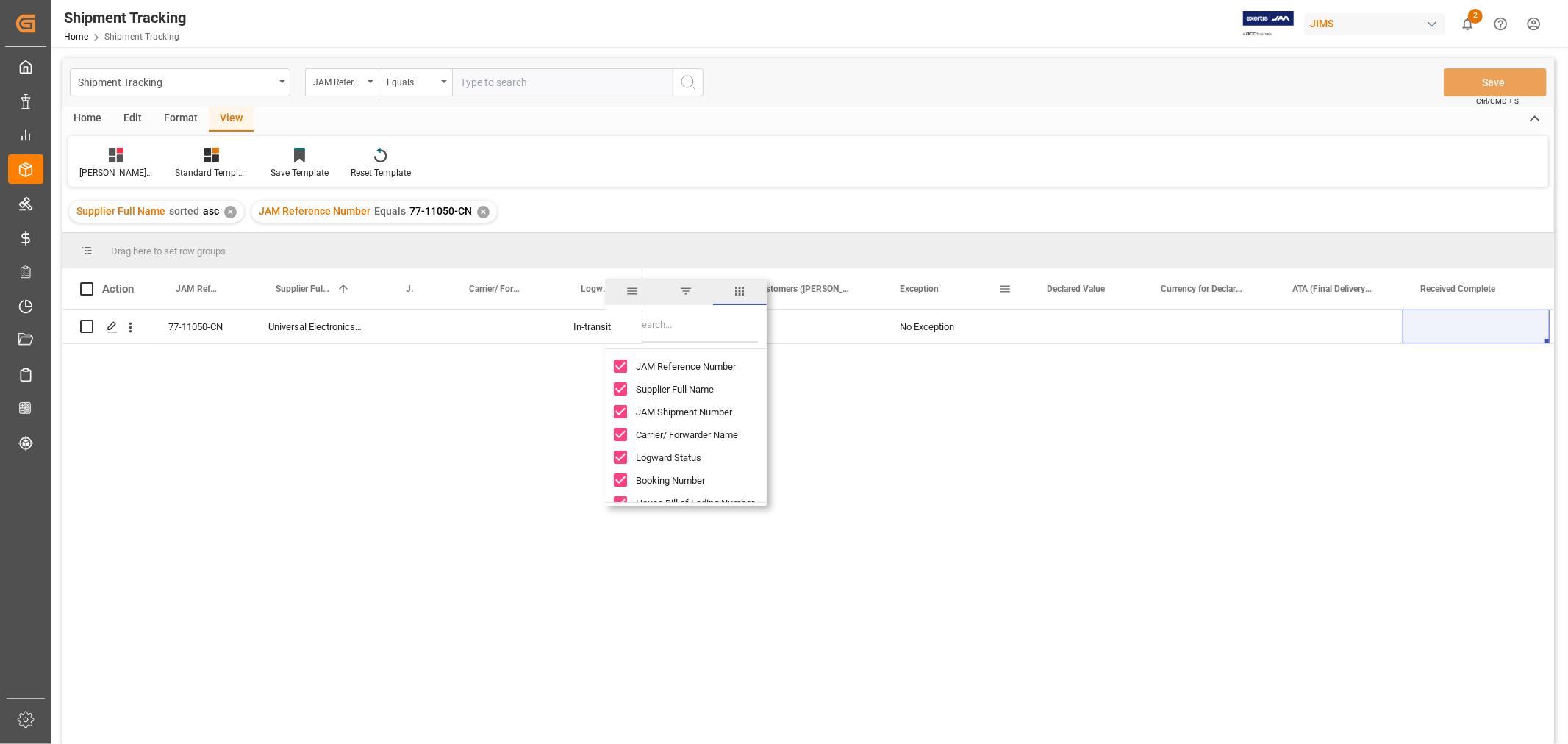
click at [1000, 287] on span at bounding box center [1005, 289] width 13 height 13
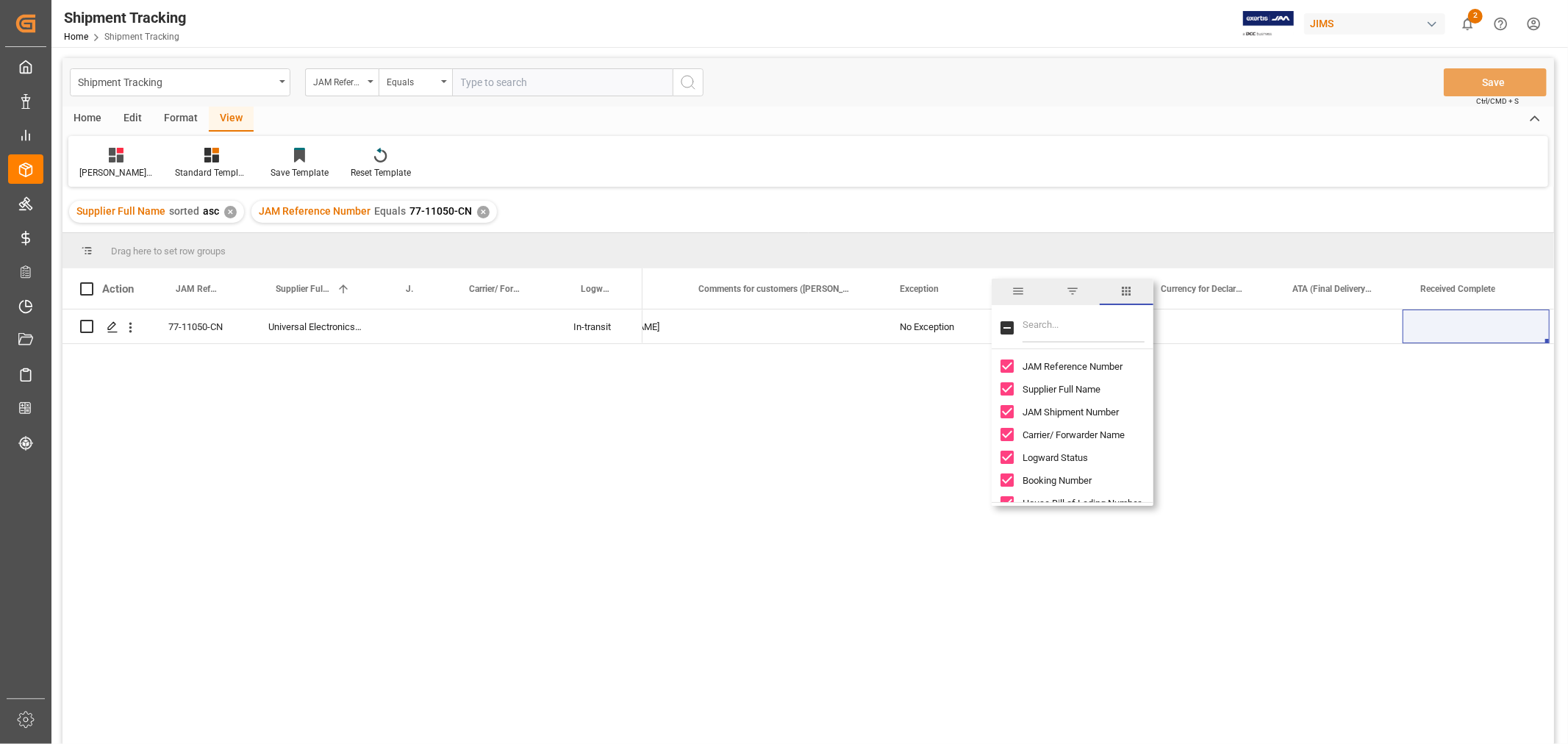
click at [1003, 323] on input "Toggle Select All Columns" at bounding box center [1007, 328] width 13 height 13
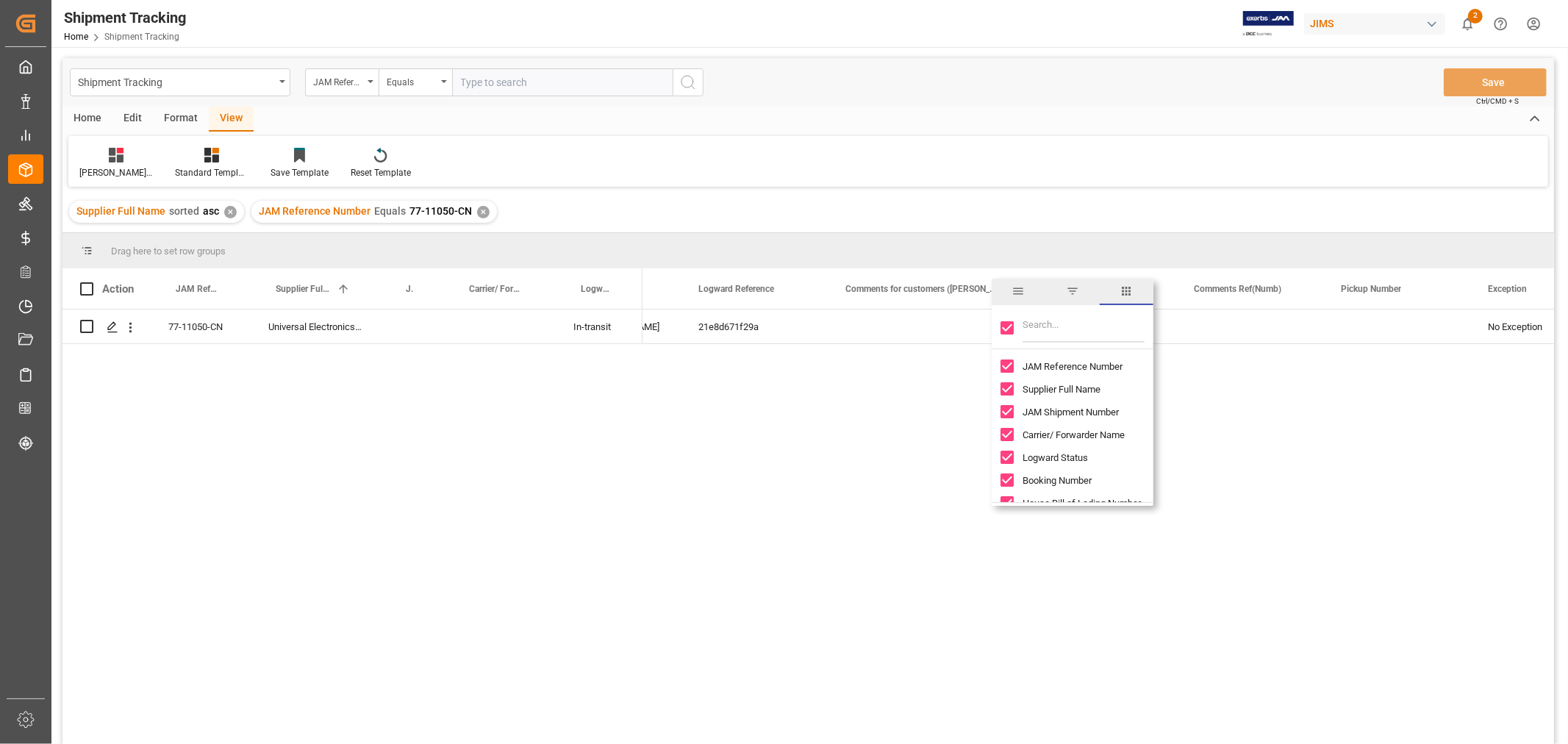
click at [1009, 324] on input "Toggle Select All Columns" at bounding box center [1007, 328] width 13 height 13
checkbox input "false"
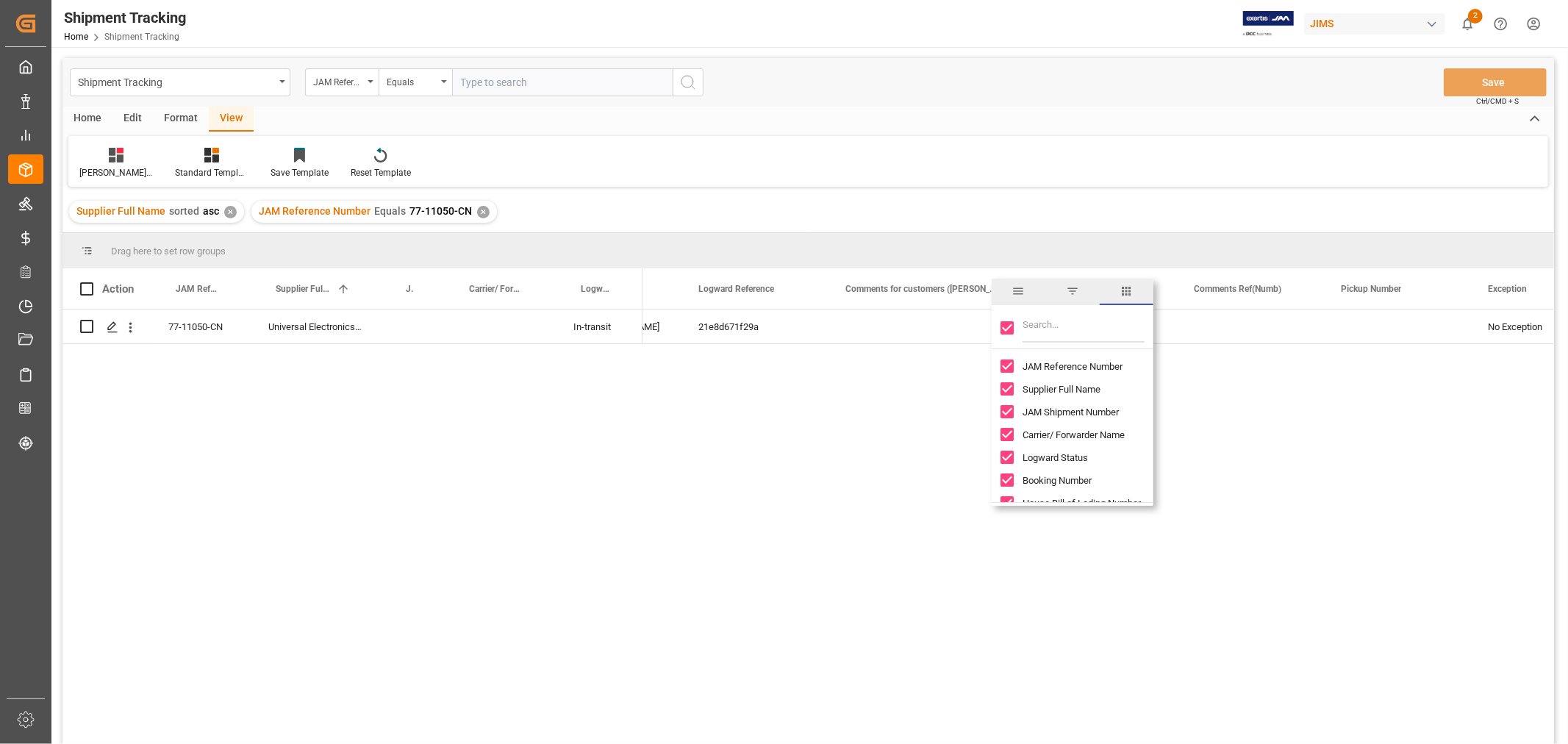
checkbox input "false"
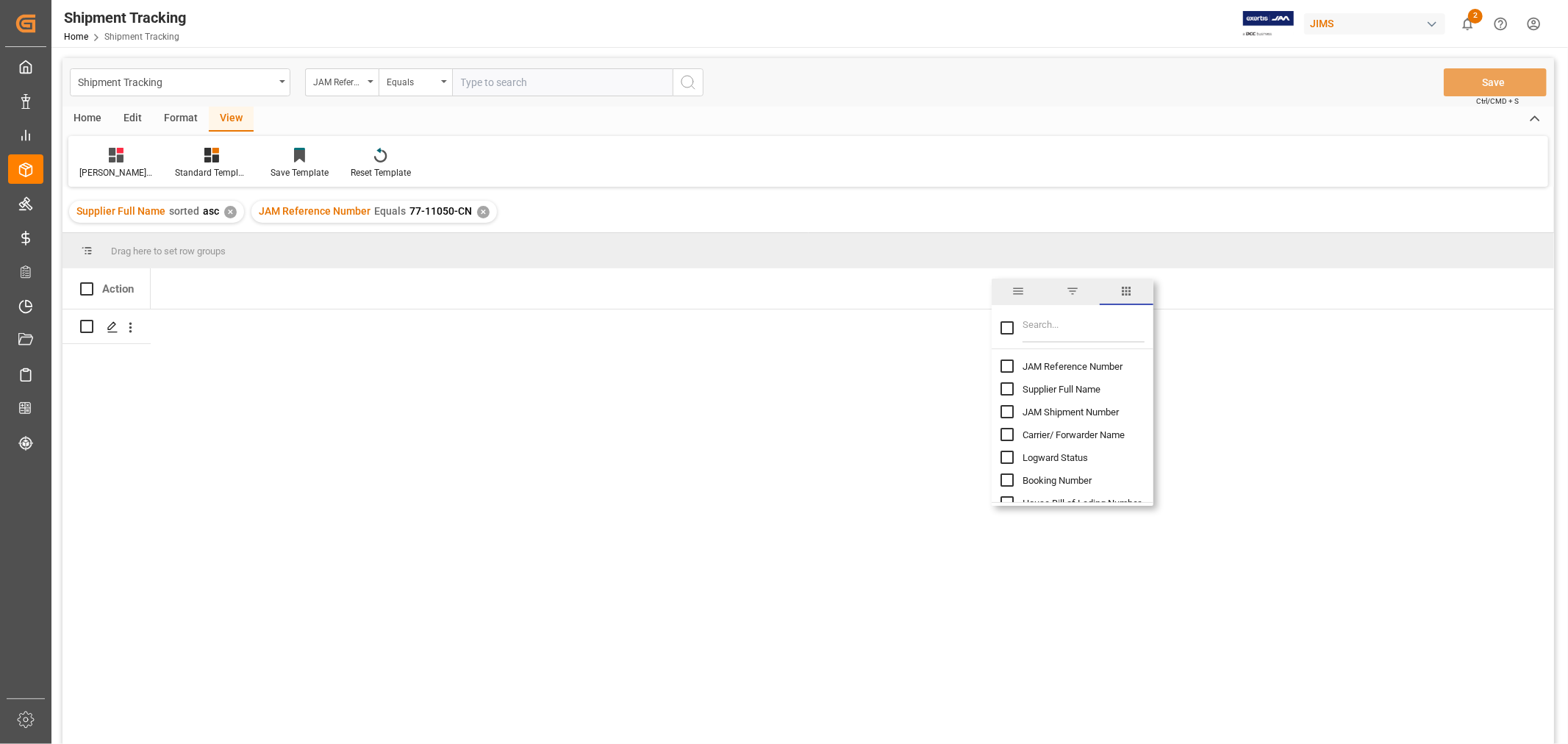
click at [1031, 328] on input "Filter Columns Input" at bounding box center [1083, 327] width 122 height 29
type input "JAM"
click at [1005, 368] on input "JAM Reference Number column toggle visibility (hidden)" at bounding box center [1007, 366] width 13 height 13
checkbox input "true"
checkbox input "false"
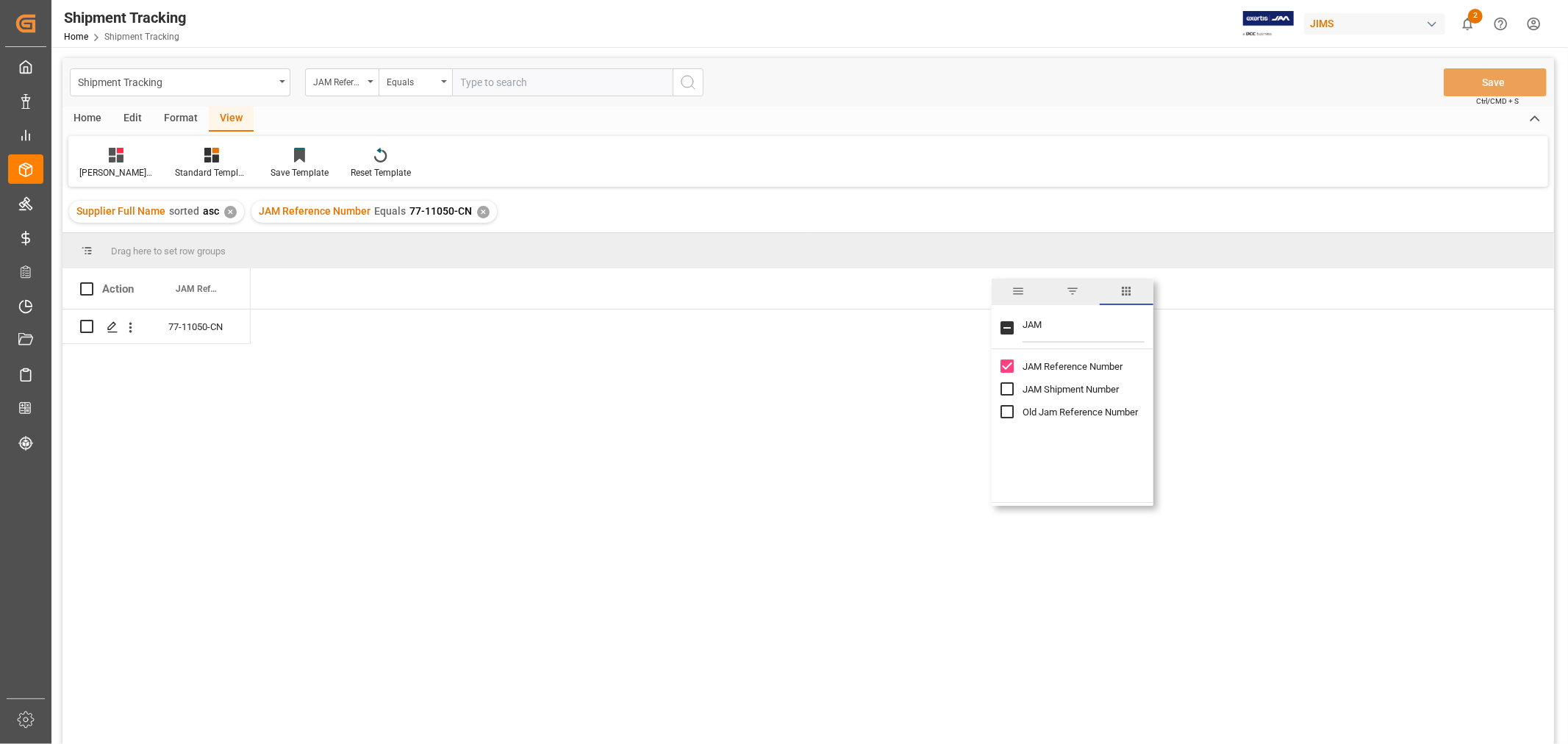
click at [1055, 332] on input "JAM" at bounding box center [1083, 327] width 122 height 29
type input "J"
type input "INCO"
click at [1008, 365] on input "Incoterm column toggle visibility (hidden)" at bounding box center [1007, 366] width 13 height 13
checkbox input "true"
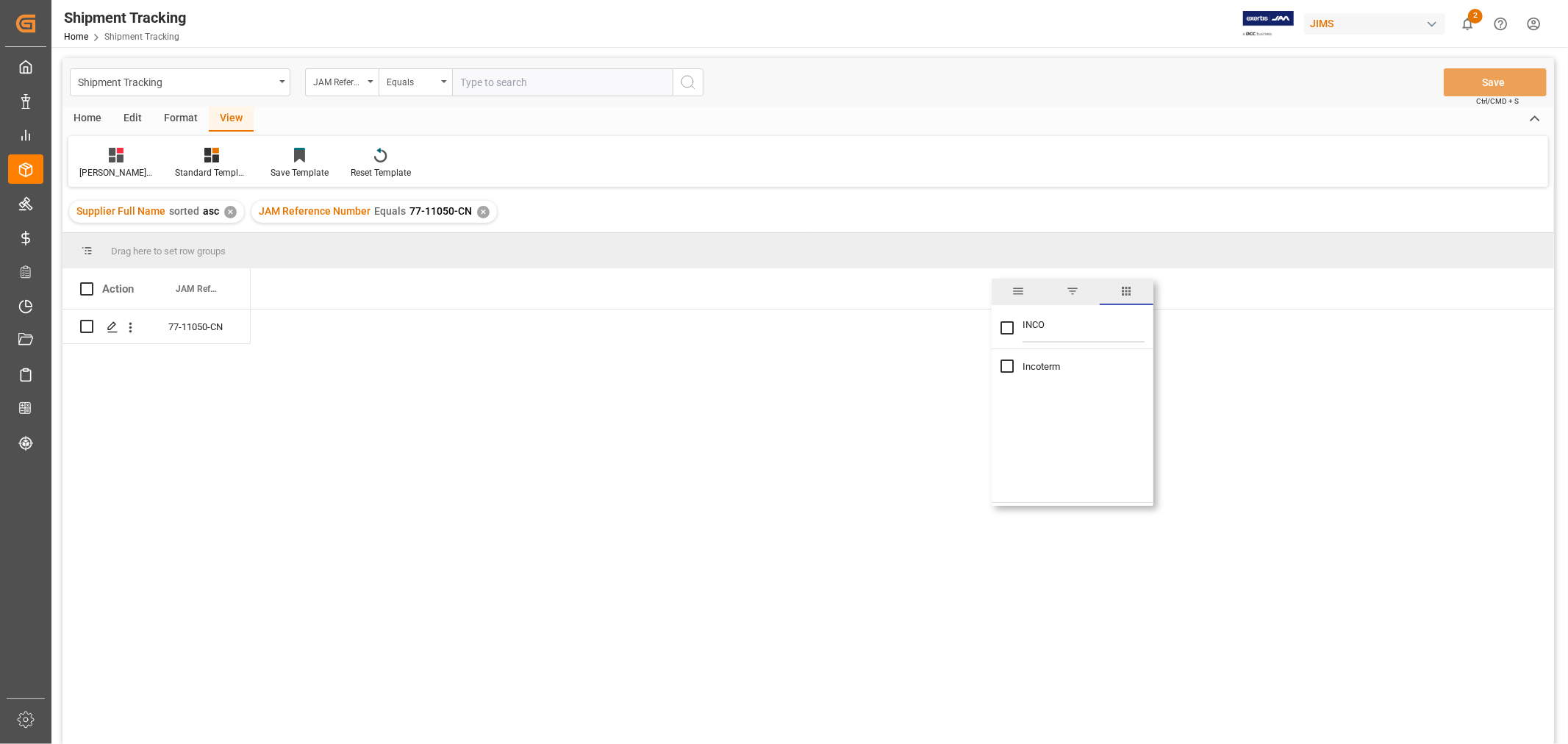
checkbox input "true"
click at [479, 207] on div "✕" at bounding box center [483, 212] width 12 height 12
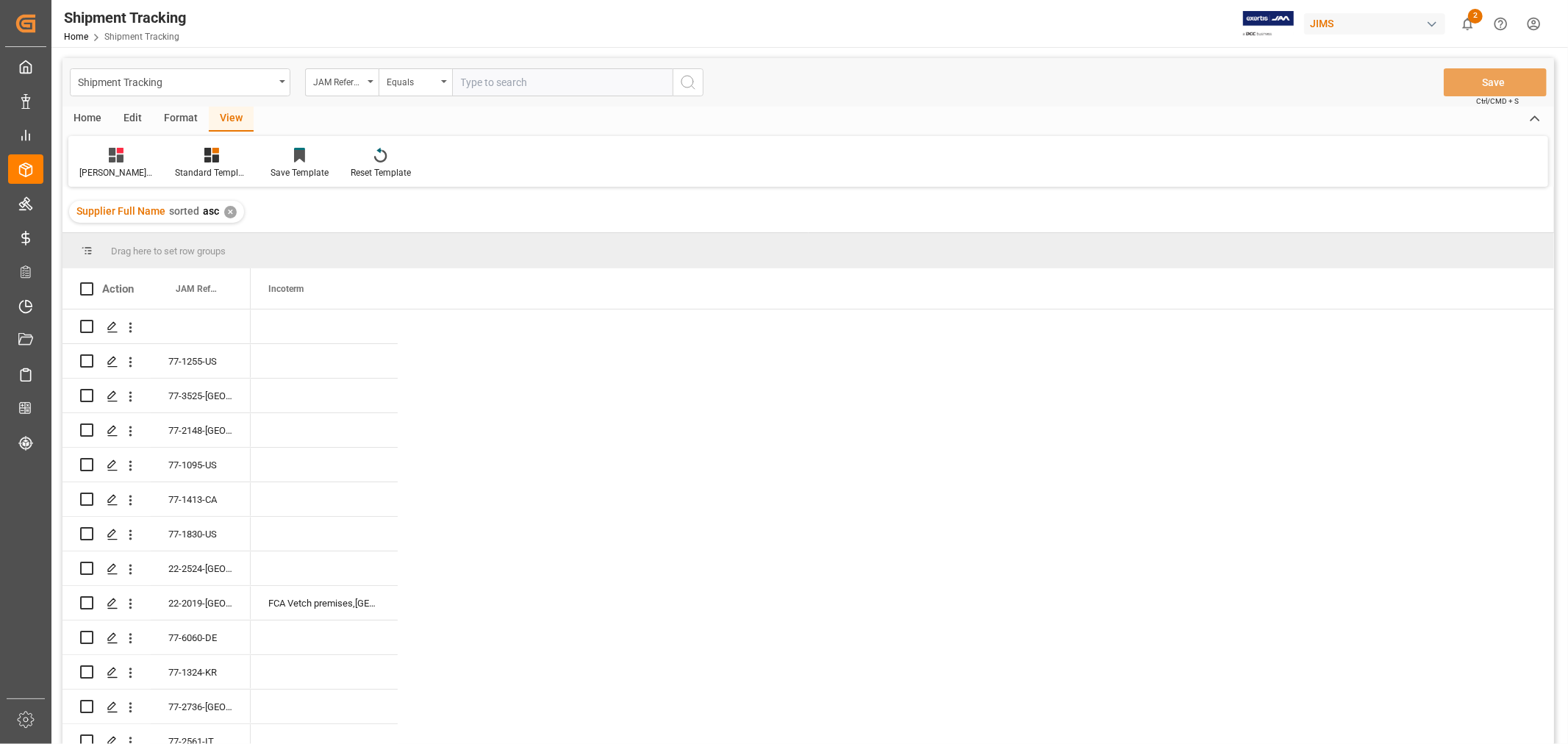
click at [509, 85] on input "text" at bounding box center [562, 82] width 220 height 28
paste input "77-11052-CN"
type input "77-11052-CN"
click at [695, 78] on icon "search button" at bounding box center [688, 82] width 18 height 18
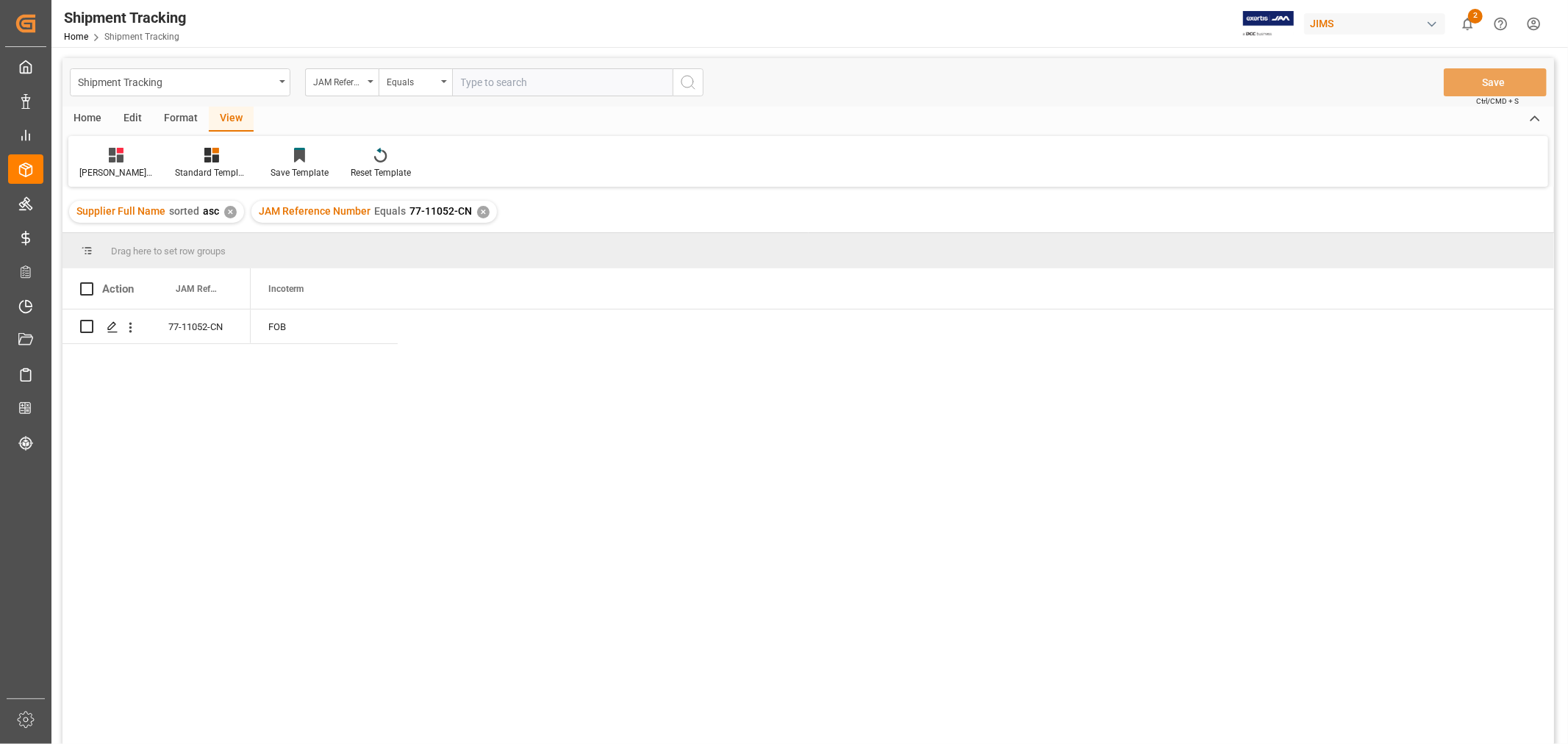
click at [479, 210] on div "✕" at bounding box center [483, 212] width 12 height 12
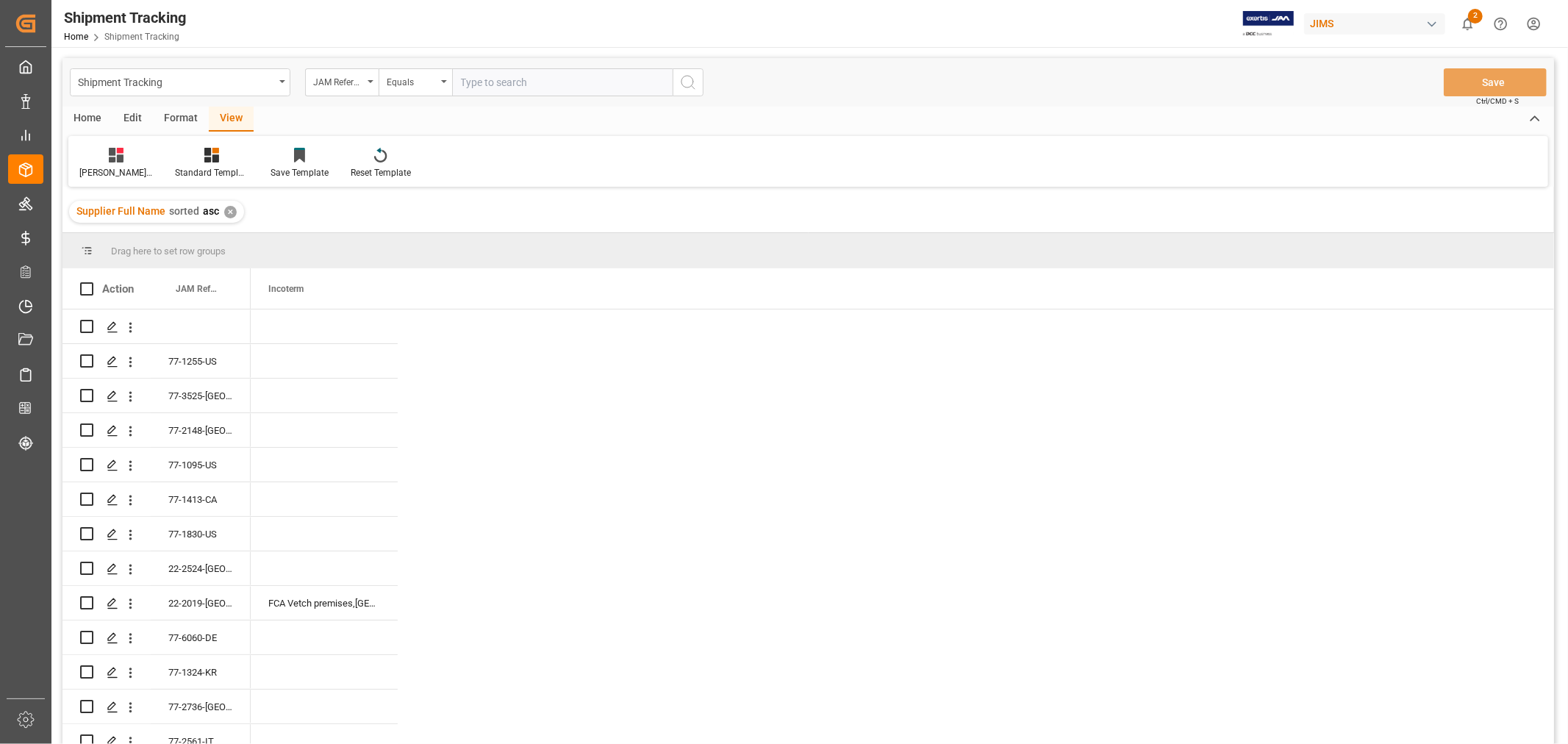
click at [487, 81] on input "text" at bounding box center [562, 82] width 220 height 28
paste input "77-11030-US"
type input "77-11030-US"
click at [686, 84] on icon "search button" at bounding box center [688, 82] width 18 height 18
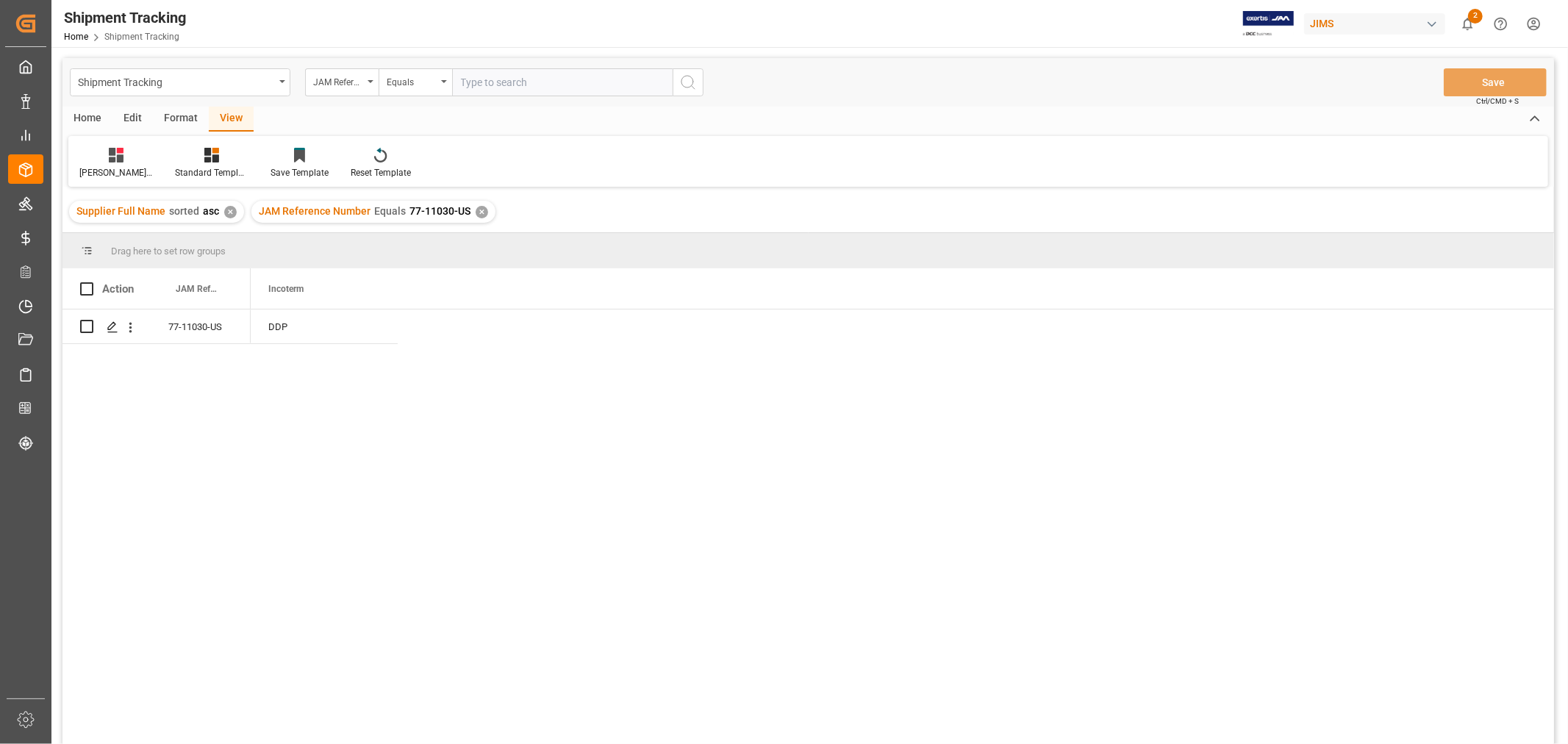
click at [479, 208] on div "✕" at bounding box center [481, 212] width 12 height 12
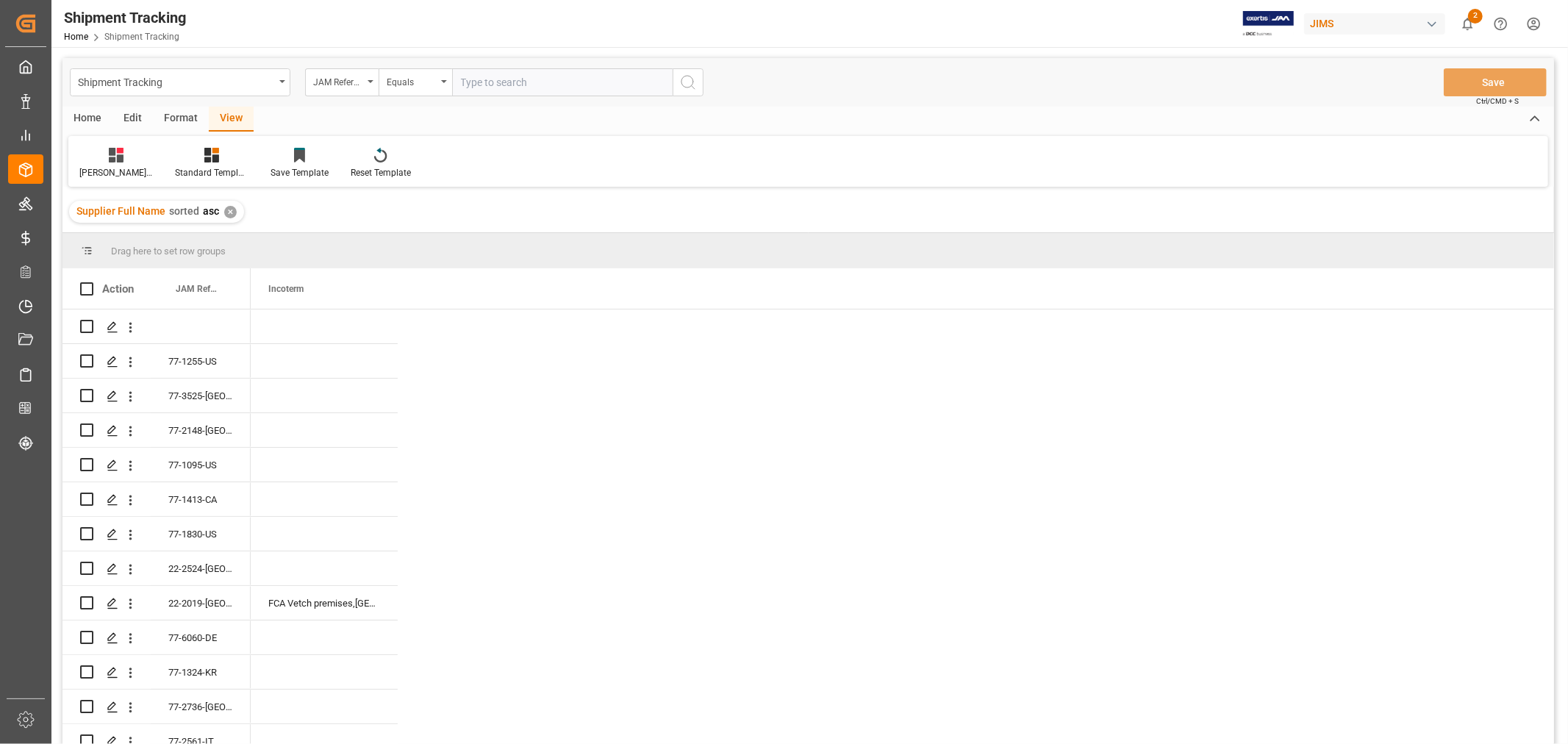
click at [480, 82] on input "text" at bounding box center [562, 82] width 220 height 28
paste input "77-11166-CN"
type input "77-11166-CN"
click at [691, 86] on circle "search button" at bounding box center [688, 81] width 11 height 11
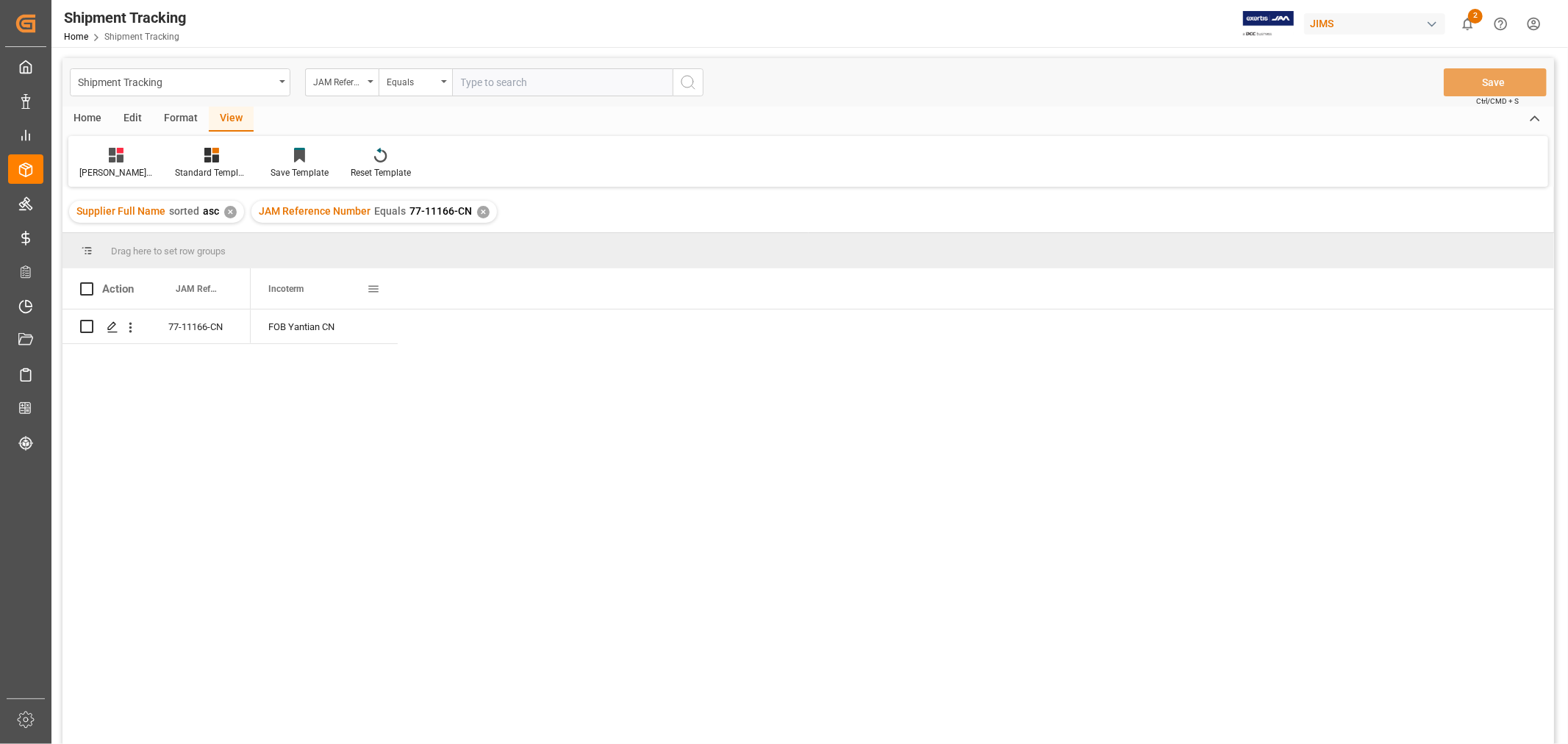
click at [376, 290] on span at bounding box center [374, 289] width 13 height 13
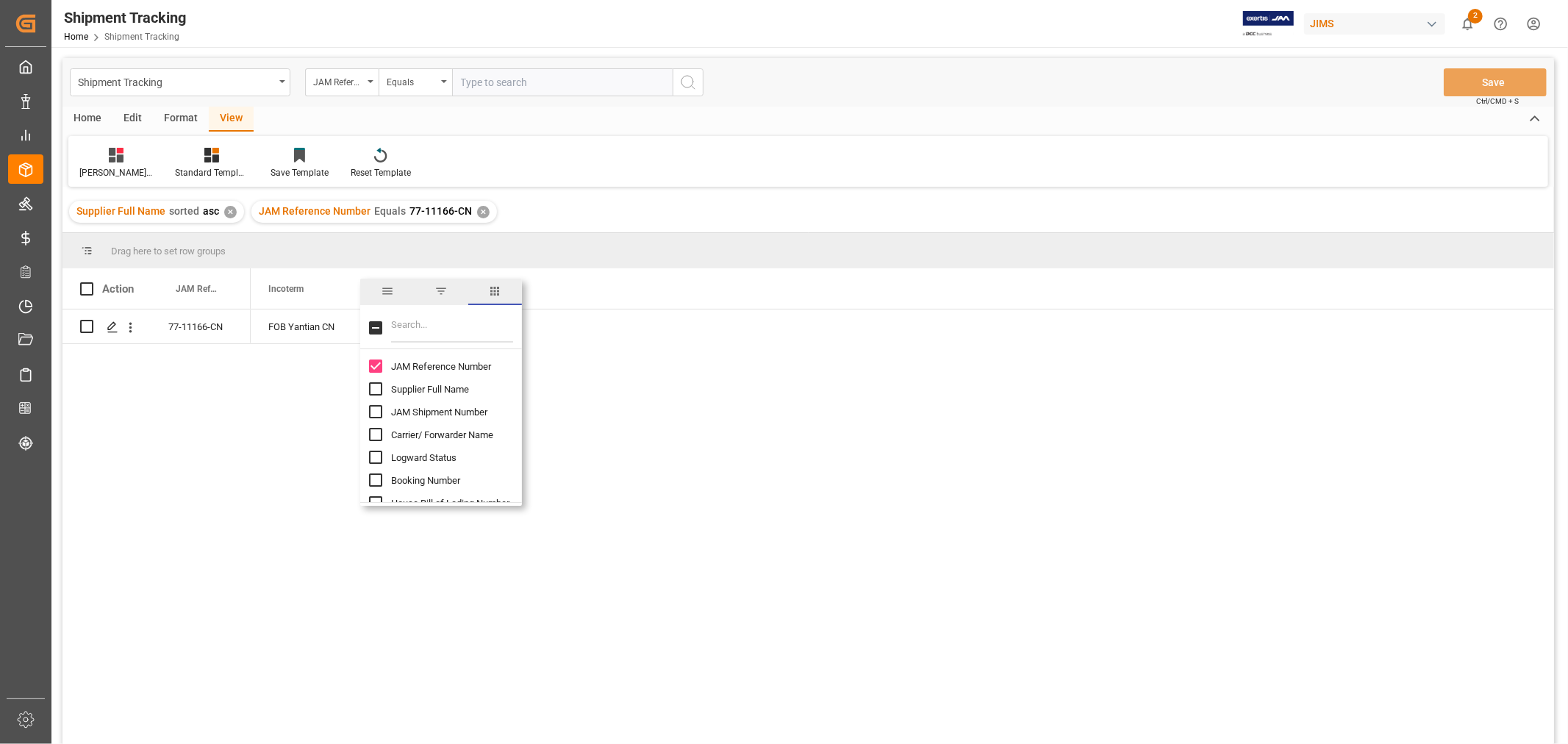
click at [400, 325] on input "Filter Columns Input" at bounding box center [452, 327] width 122 height 29
type input "ETD"
checkbox input "true"
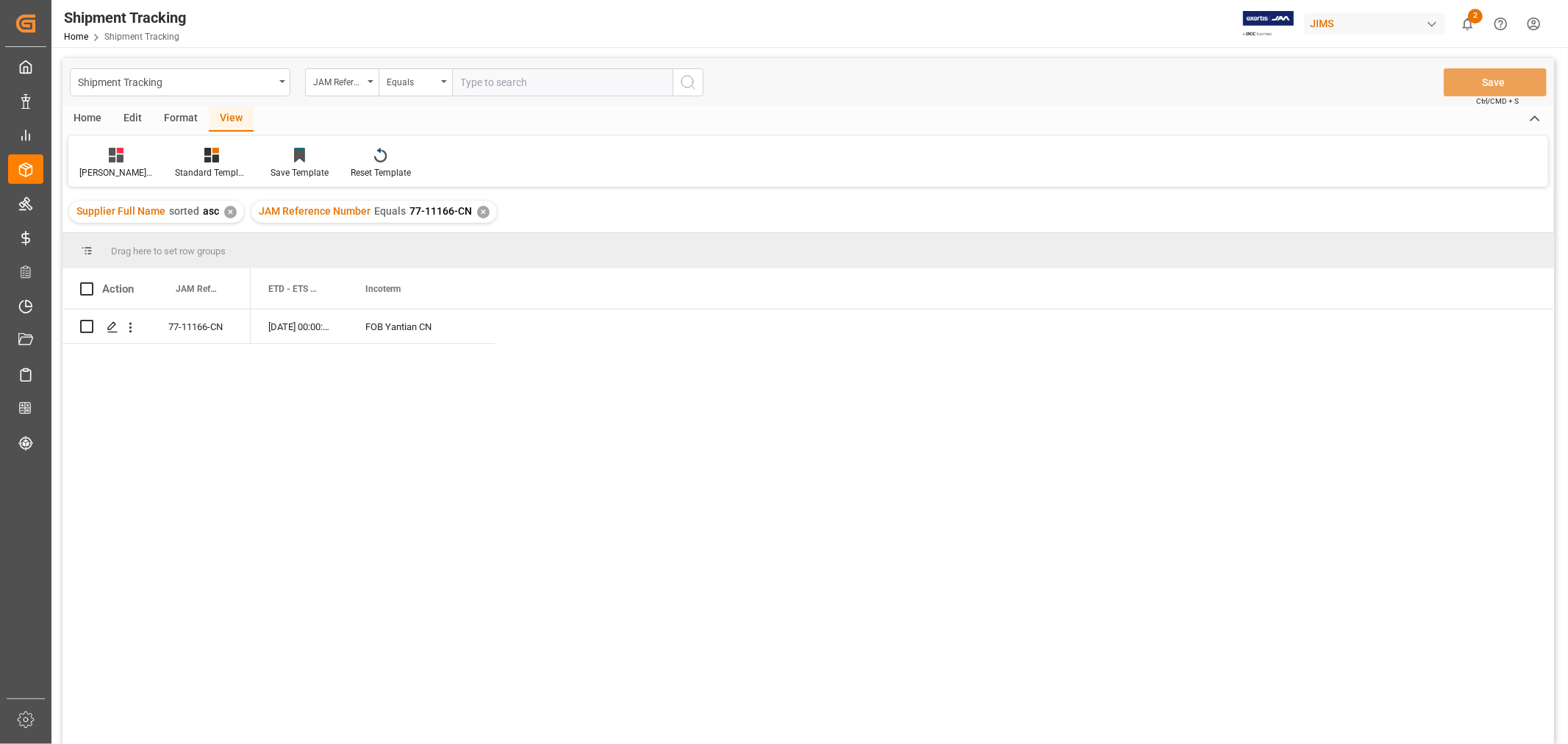
click at [600, 397] on div "FOB Yantian CN 15-10-2025 00:00:00" at bounding box center [902, 531] width 1303 height 444
click at [478, 212] on div "✕" at bounding box center [483, 212] width 12 height 12
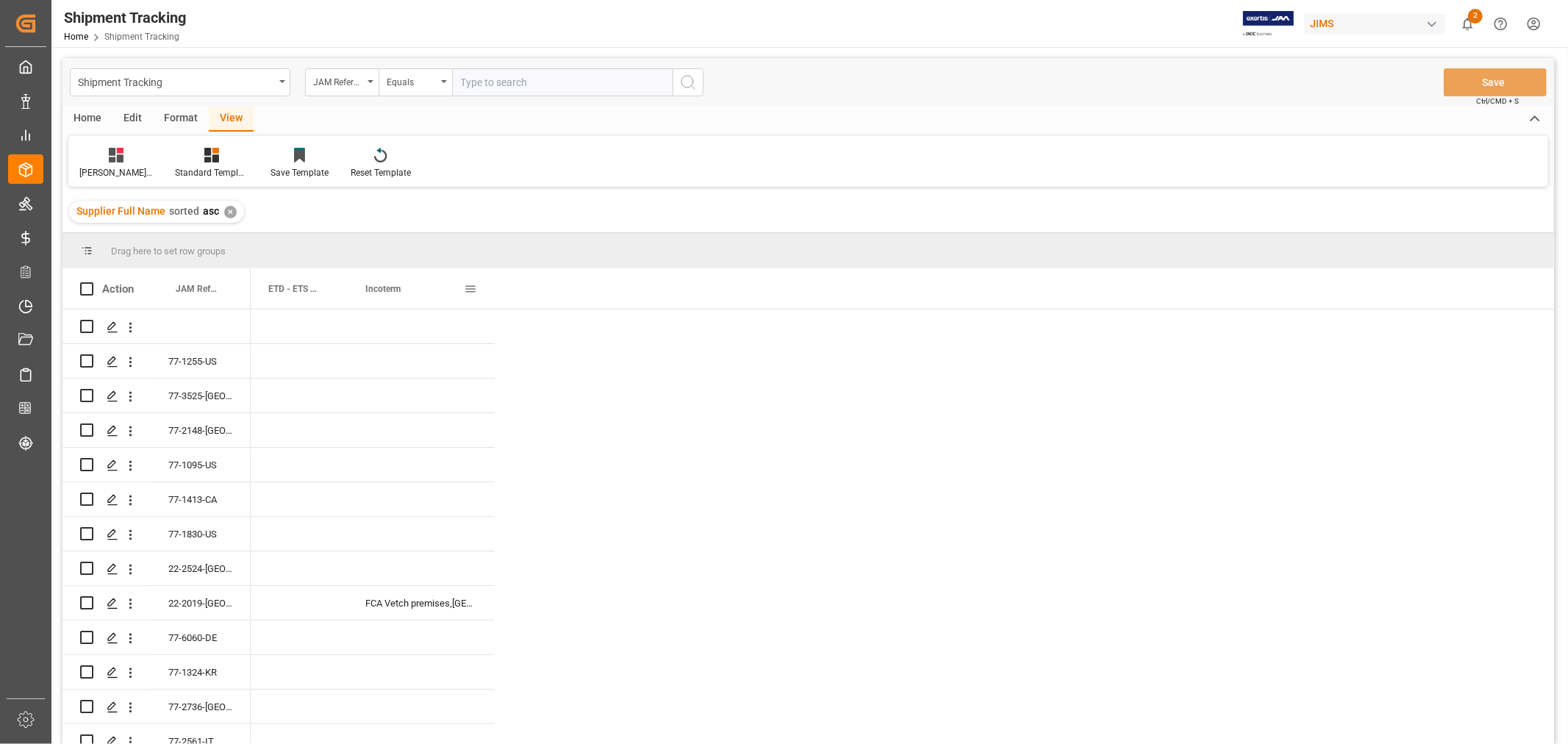
click at [465, 287] on span at bounding box center [471, 289] width 13 height 13
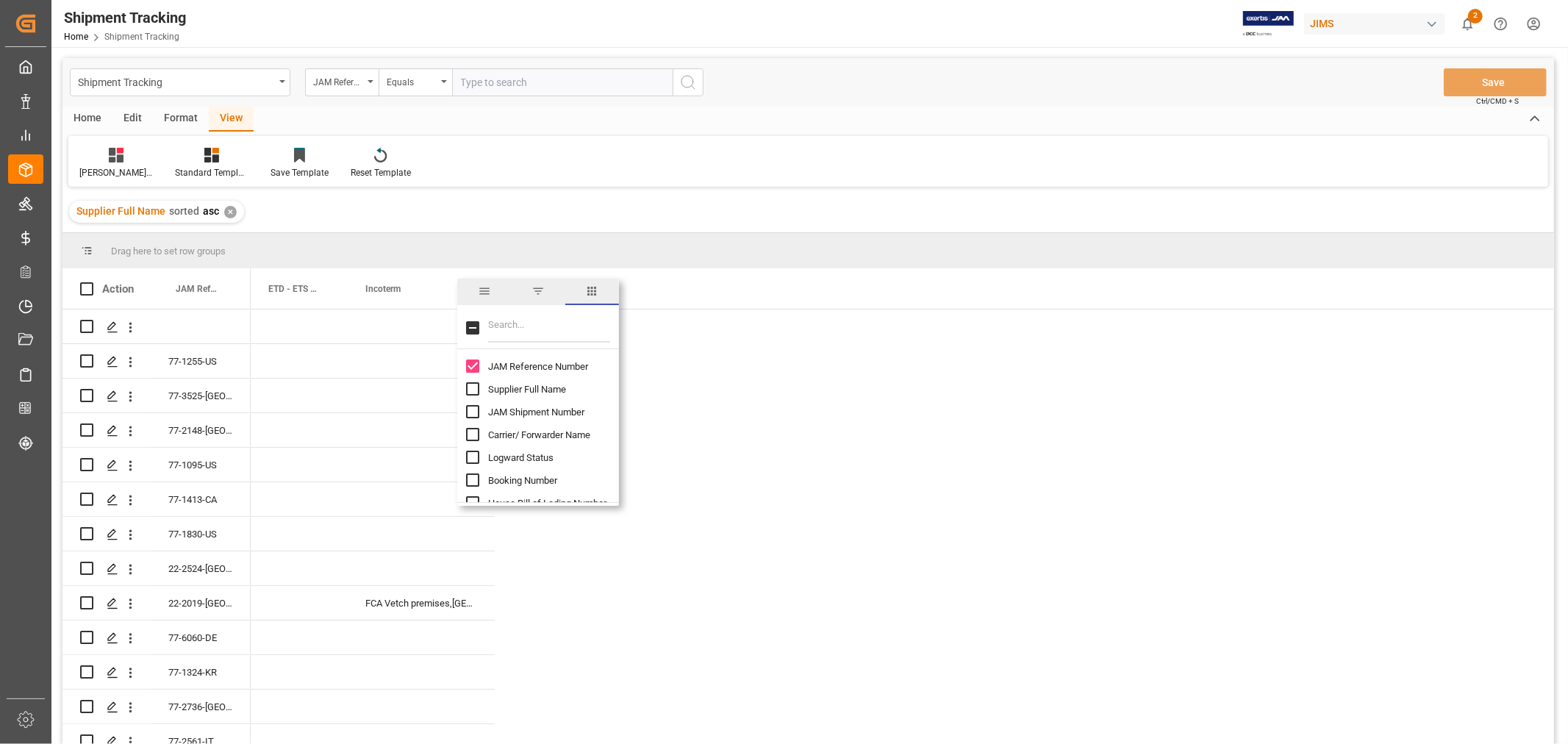
click at [523, 323] on input "Filter Columns Input" at bounding box center [549, 327] width 122 height 29
type input "ETA"
click at [472, 365] on input "ETA (Final Delivery Location) column toggle visibility (hidden)" at bounding box center [473, 366] width 13 height 13
checkbox input "true"
checkbox input "false"
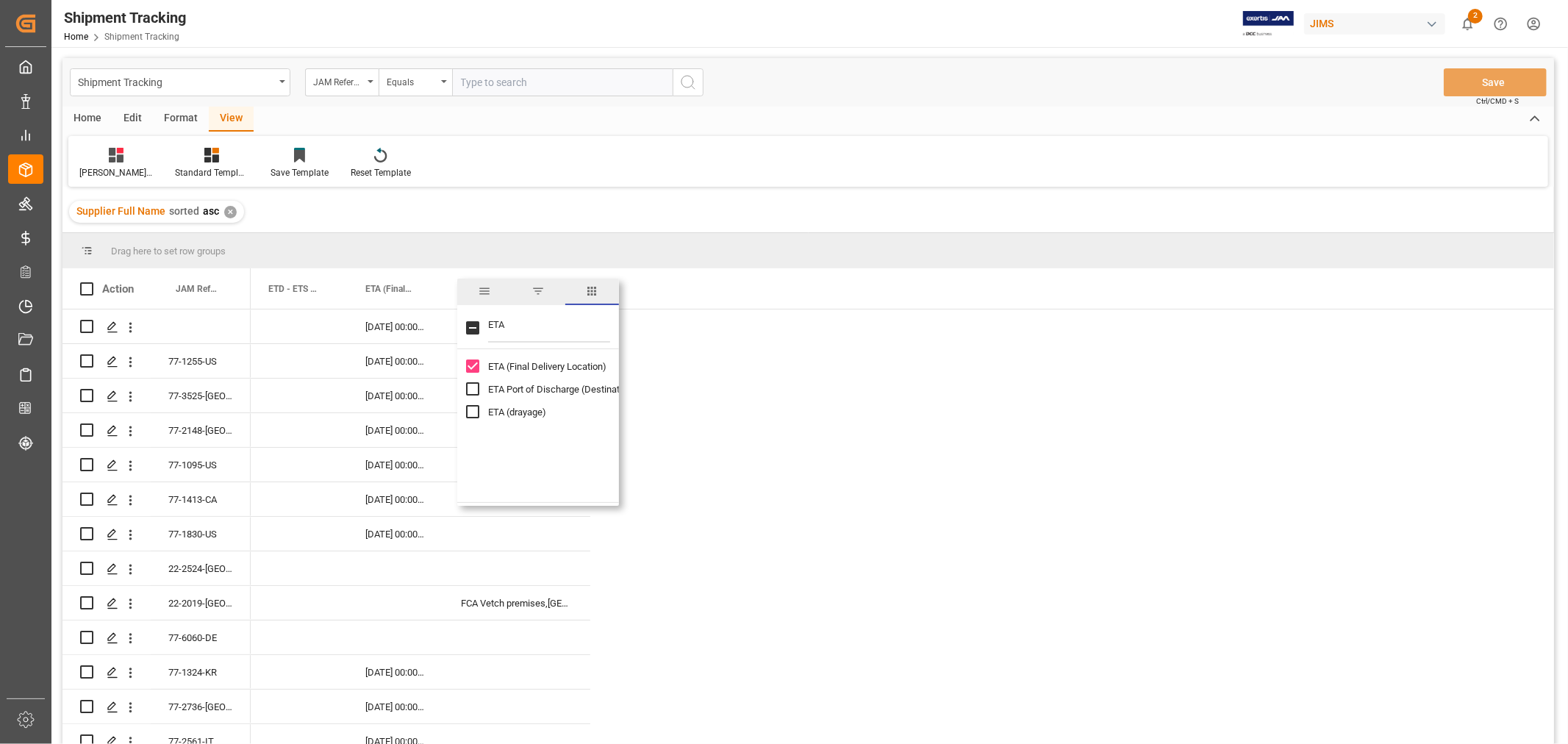
click at [594, 288] on span "columns" at bounding box center [592, 291] width 13 height 13
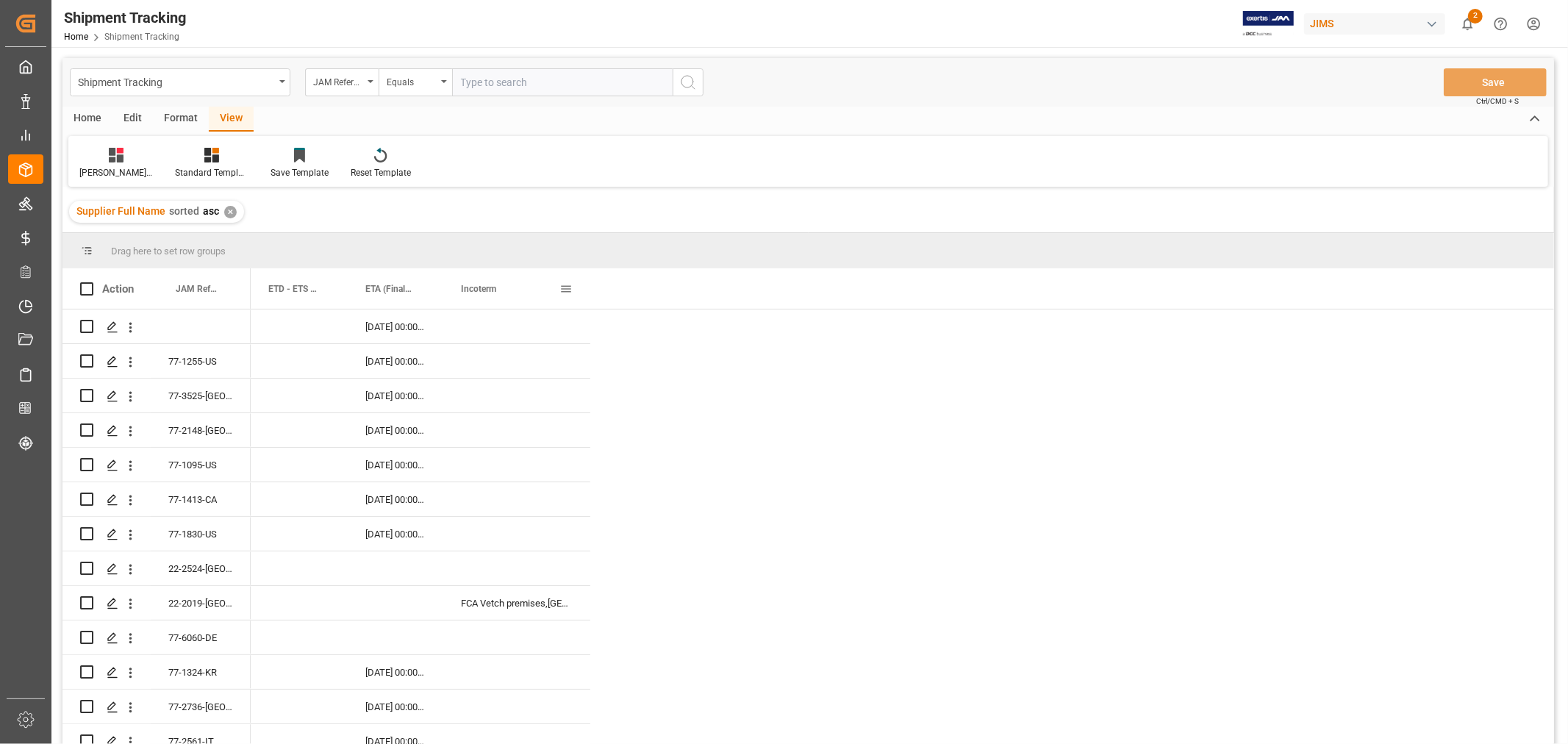
click at [573, 290] on div "Incoterm" at bounding box center [516, 288] width 147 height 41
click at [568, 288] on span at bounding box center [566, 289] width 13 height 13
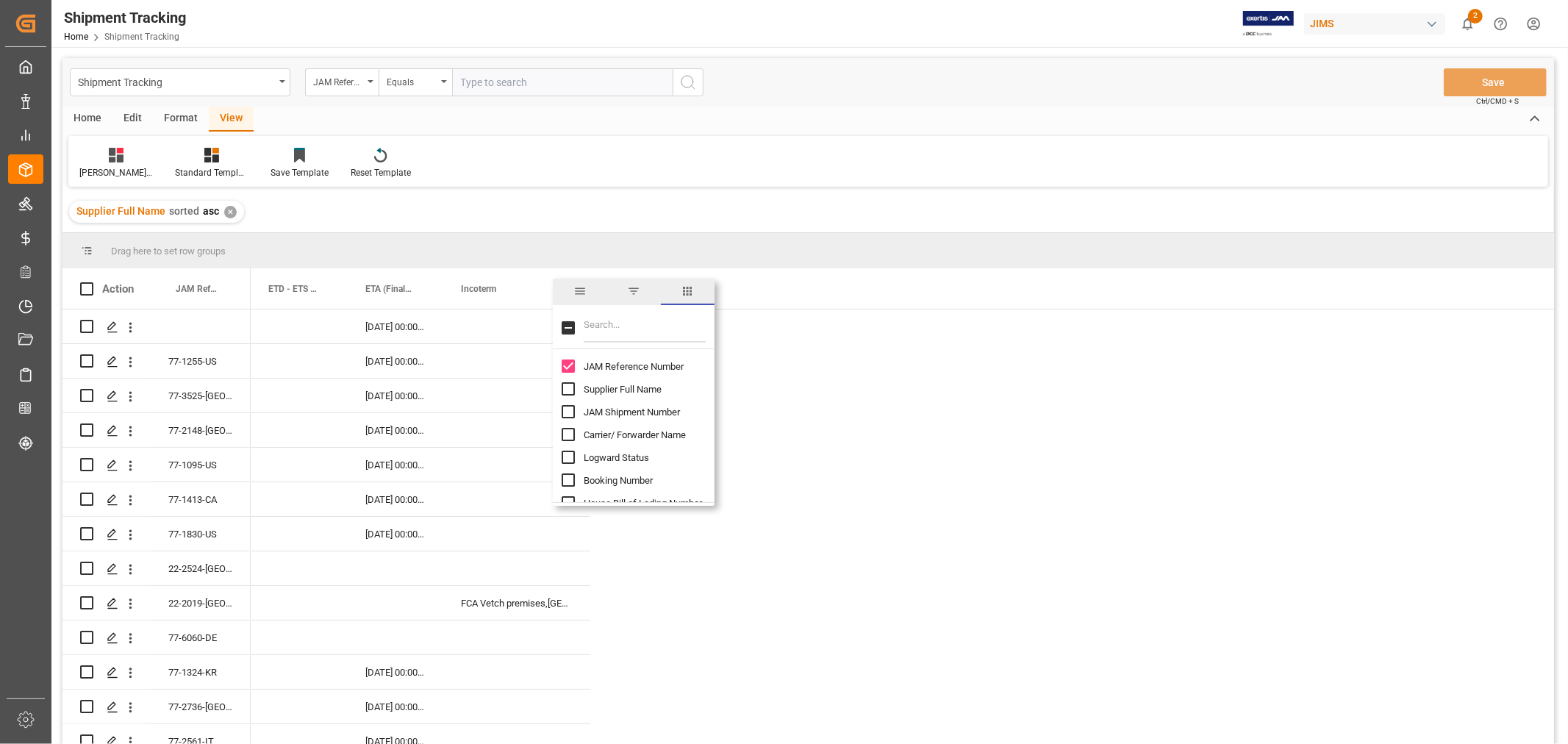
click at [631, 328] on input "Filter Columns Input" at bounding box center [644, 327] width 122 height 29
type input "VALUE"
click at [566, 365] on input "Value (1) column toggle visibility (hidden)" at bounding box center [568, 366] width 13 height 13
checkbox input "true"
checkbox input "false"
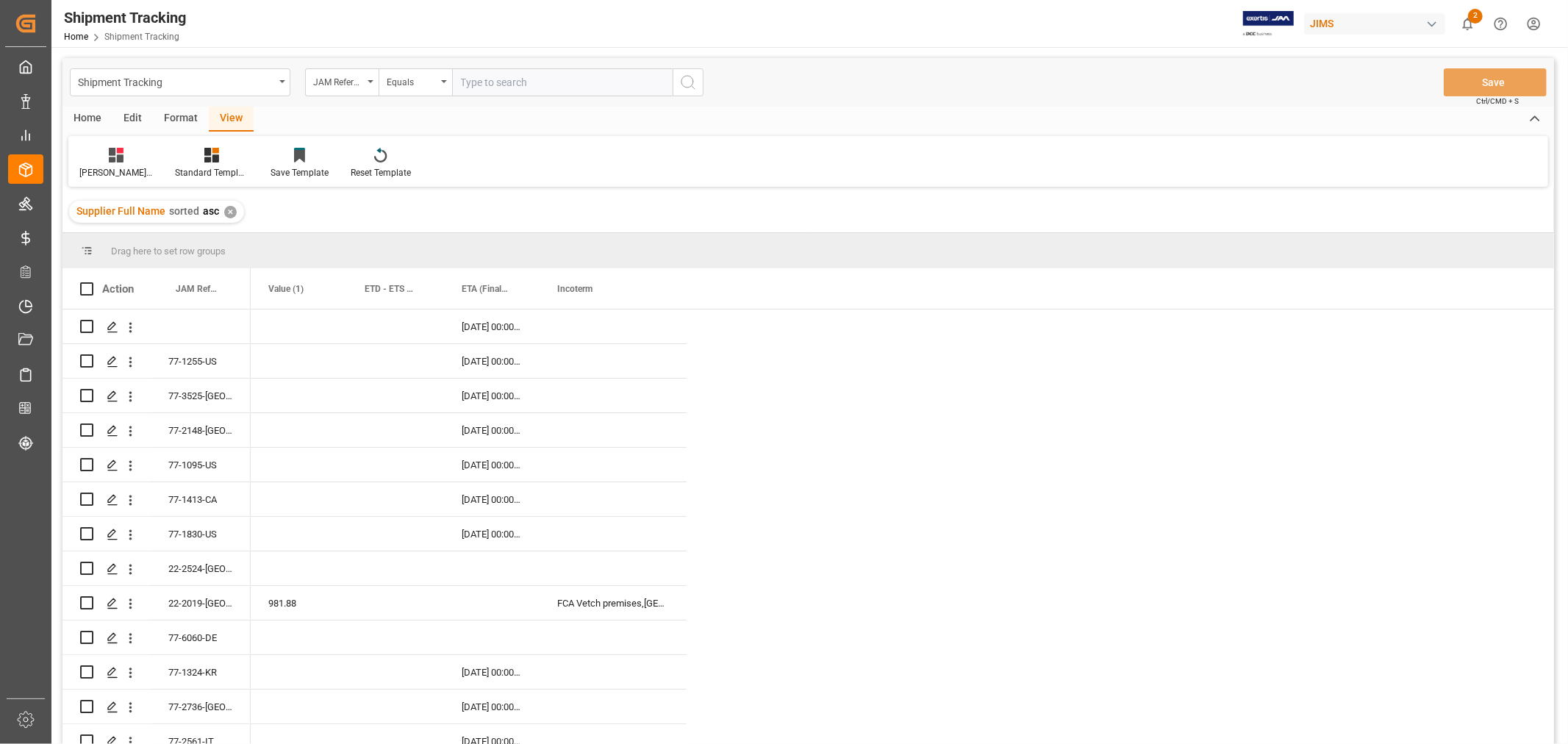
click at [478, 78] on input "text" at bounding box center [562, 82] width 220 height 28
paste input "77-11166-CN"
type input "77-11166-CN"
click at [702, 89] on button "search button" at bounding box center [688, 82] width 31 height 28
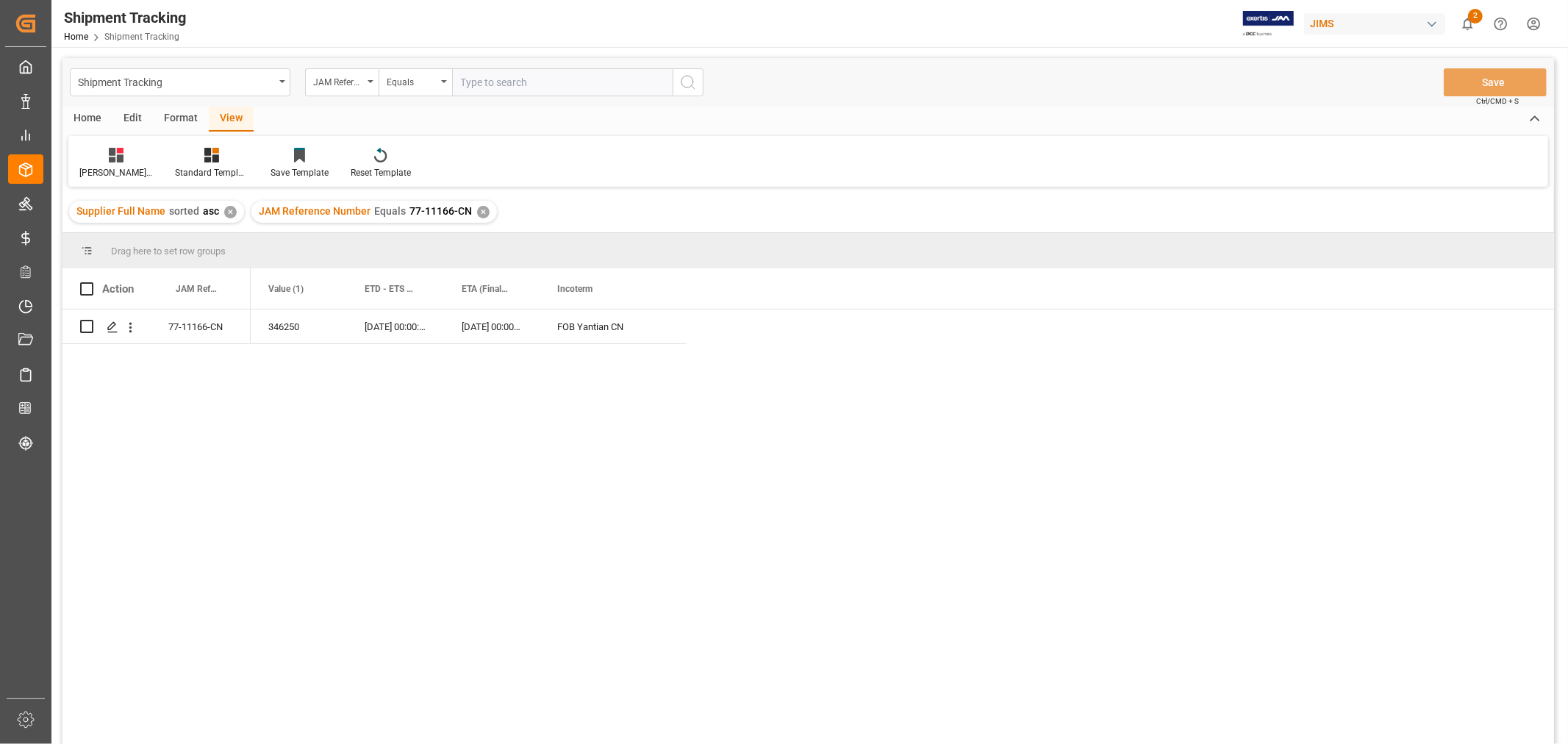
click at [478, 206] on div "✕" at bounding box center [483, 212] width 12 height 12
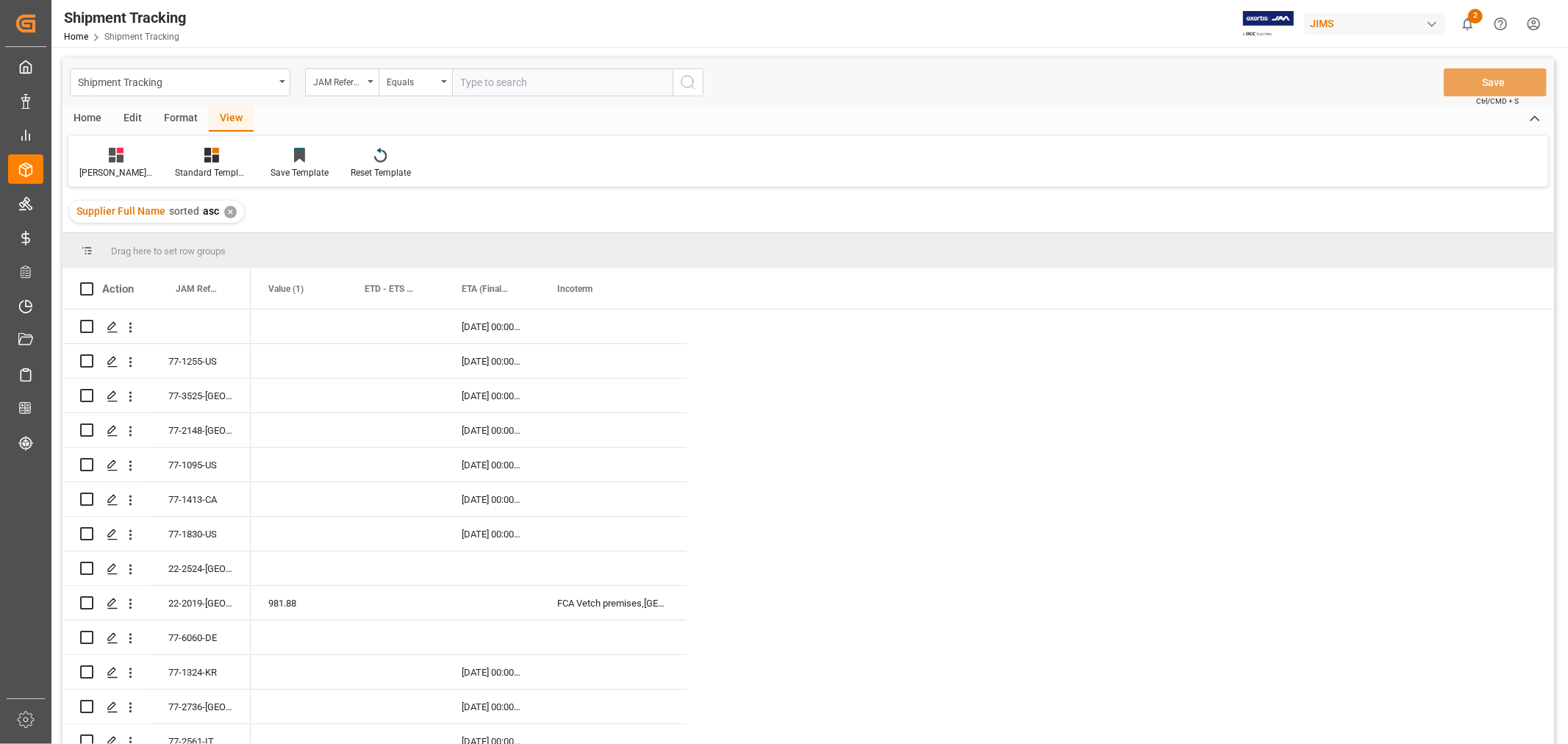
click at [475, 84] on input "text" at bounding box center [562, 82] width 220 height 28
paste input "77-11152-CN"
type input "77-11152-CN"
click at [693, 76] on icon "search button" at bounding box center [688, 82] width 18 height 18
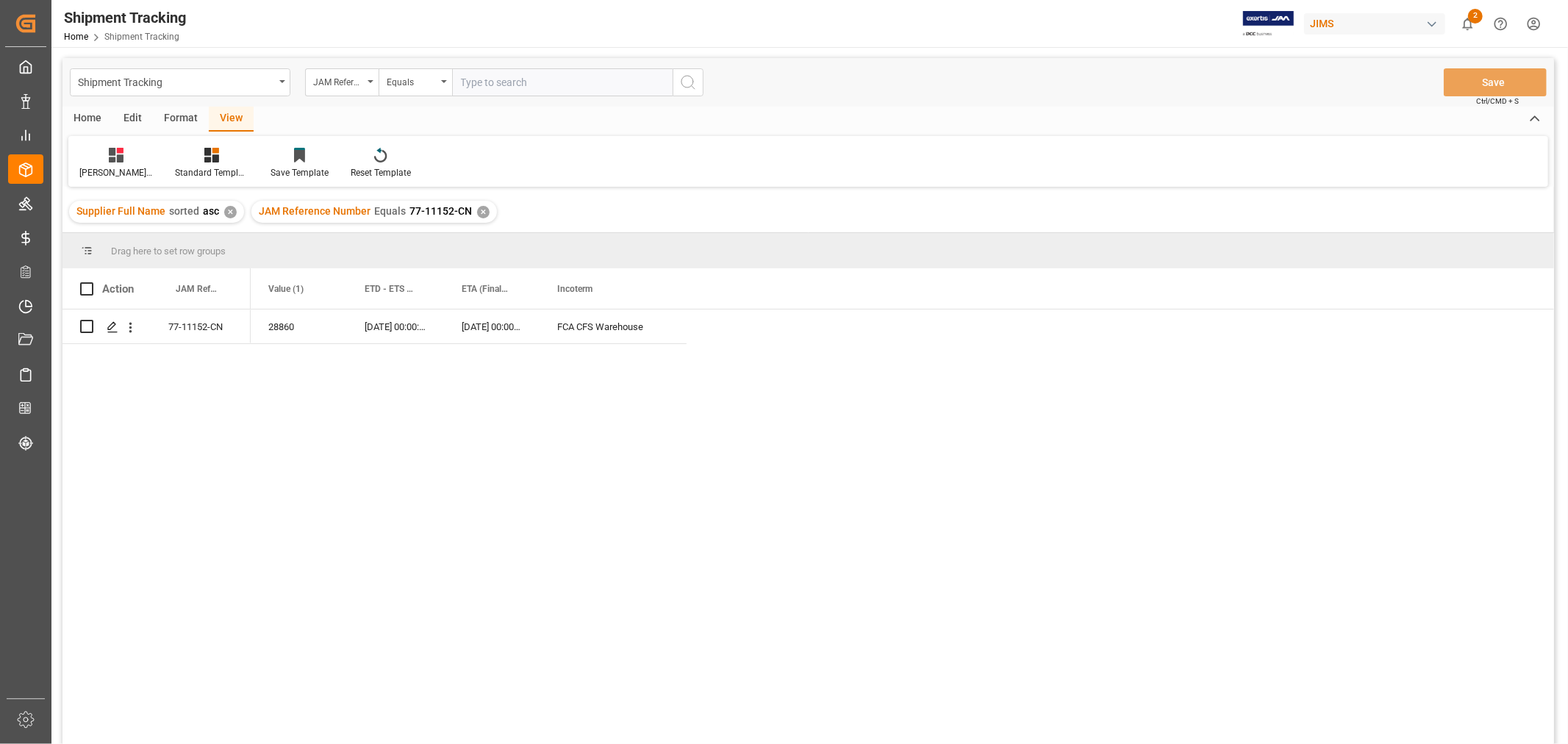
click at [478, 210] on div "✕" at bounding box center [483, 212] width 12 height 12
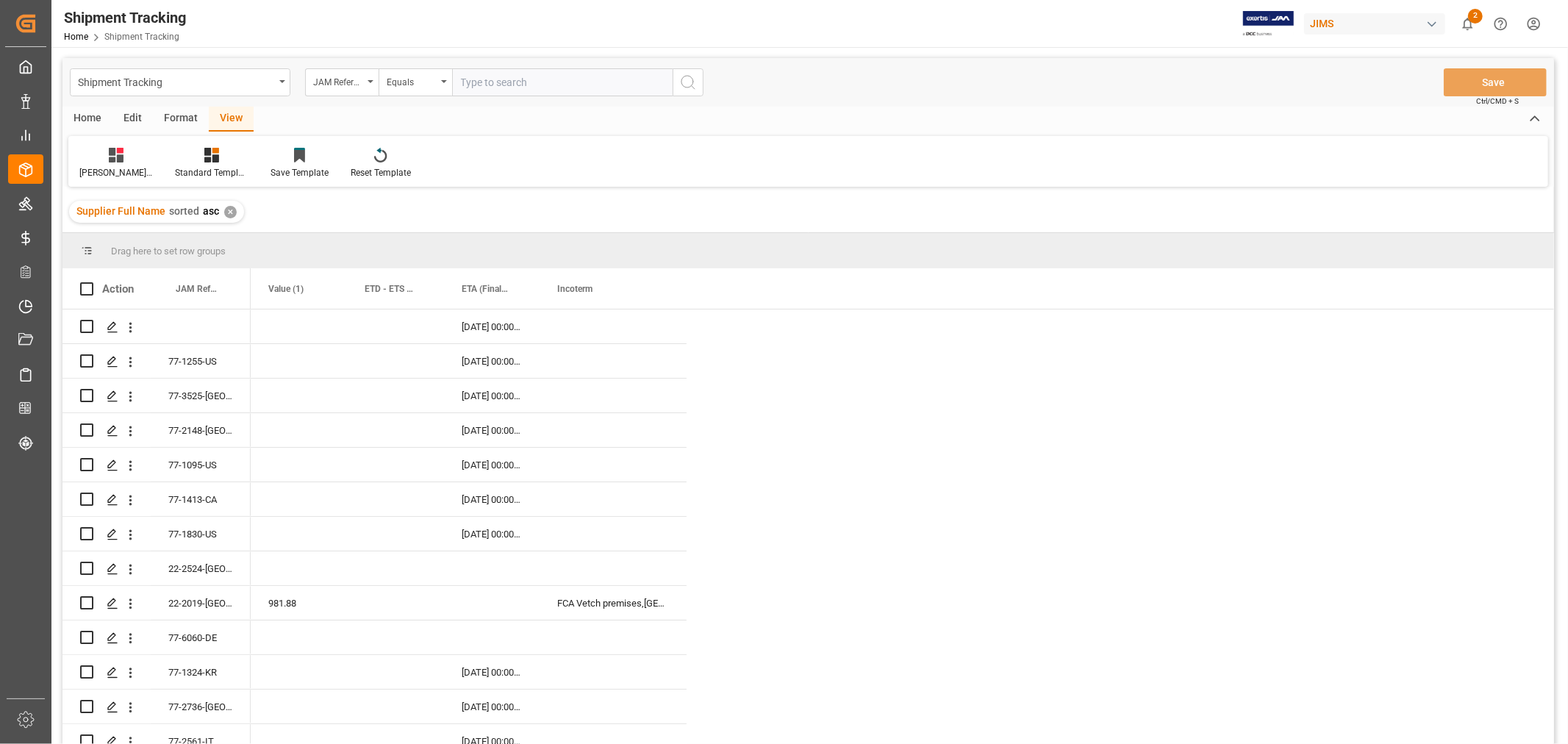
click at [477, 87] on input "text" at bounding box center [562, 82] width 220 height 28
paste input "77-11030-US"
type input "77-11030-US"
click at [686, 88] on icon "search button" at bounding box center [688, 82] width 18 height 18
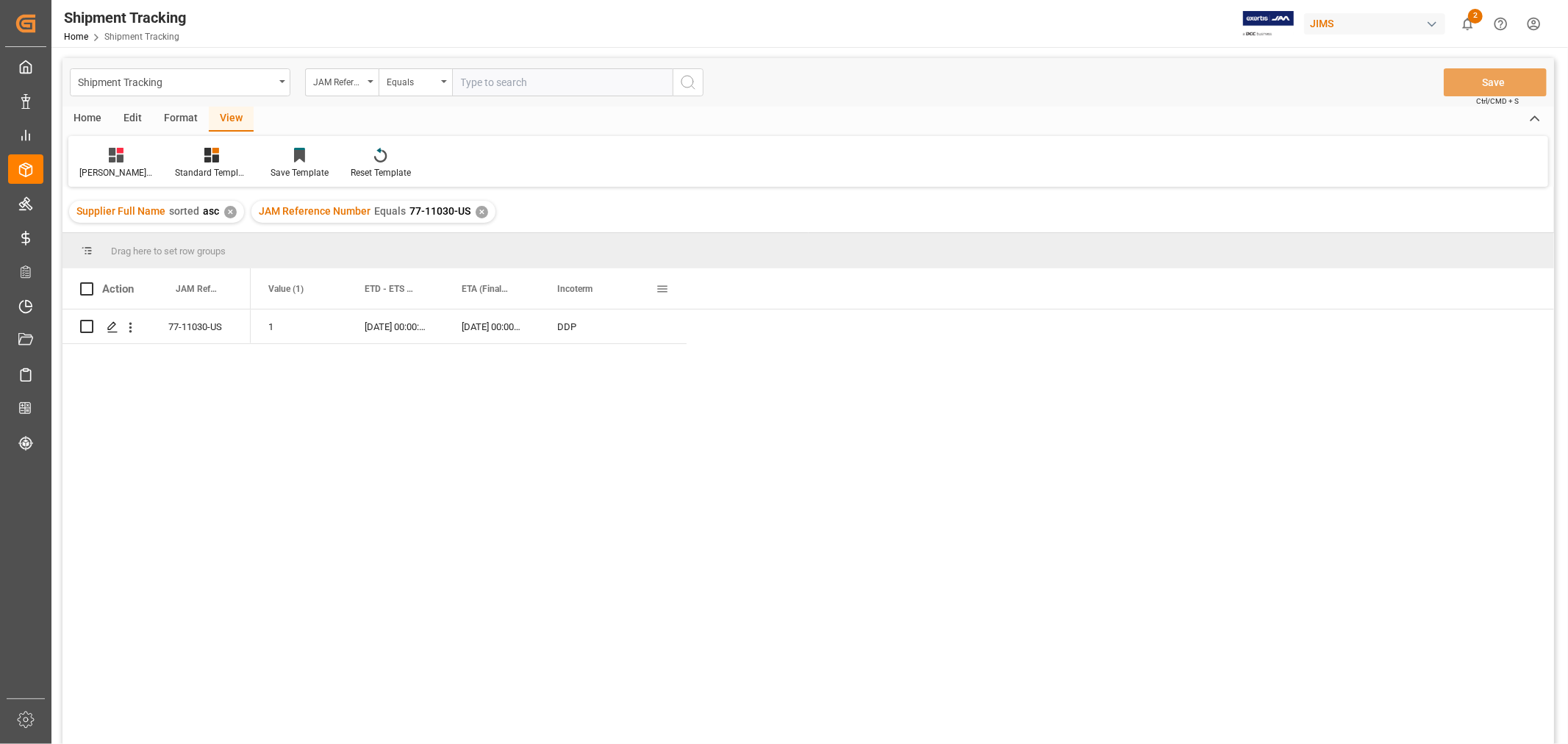
drag, startPoint x: 682, startPoint y: 290, endPoint x: 673, endPoint y: 290, distance: 9.0
click at [682, 290] on div "Incoterm" at bounding box center [613, 288] width 147 height 41
click at [663, 285] on span at bounding box center [662, 289] width 13 height 13
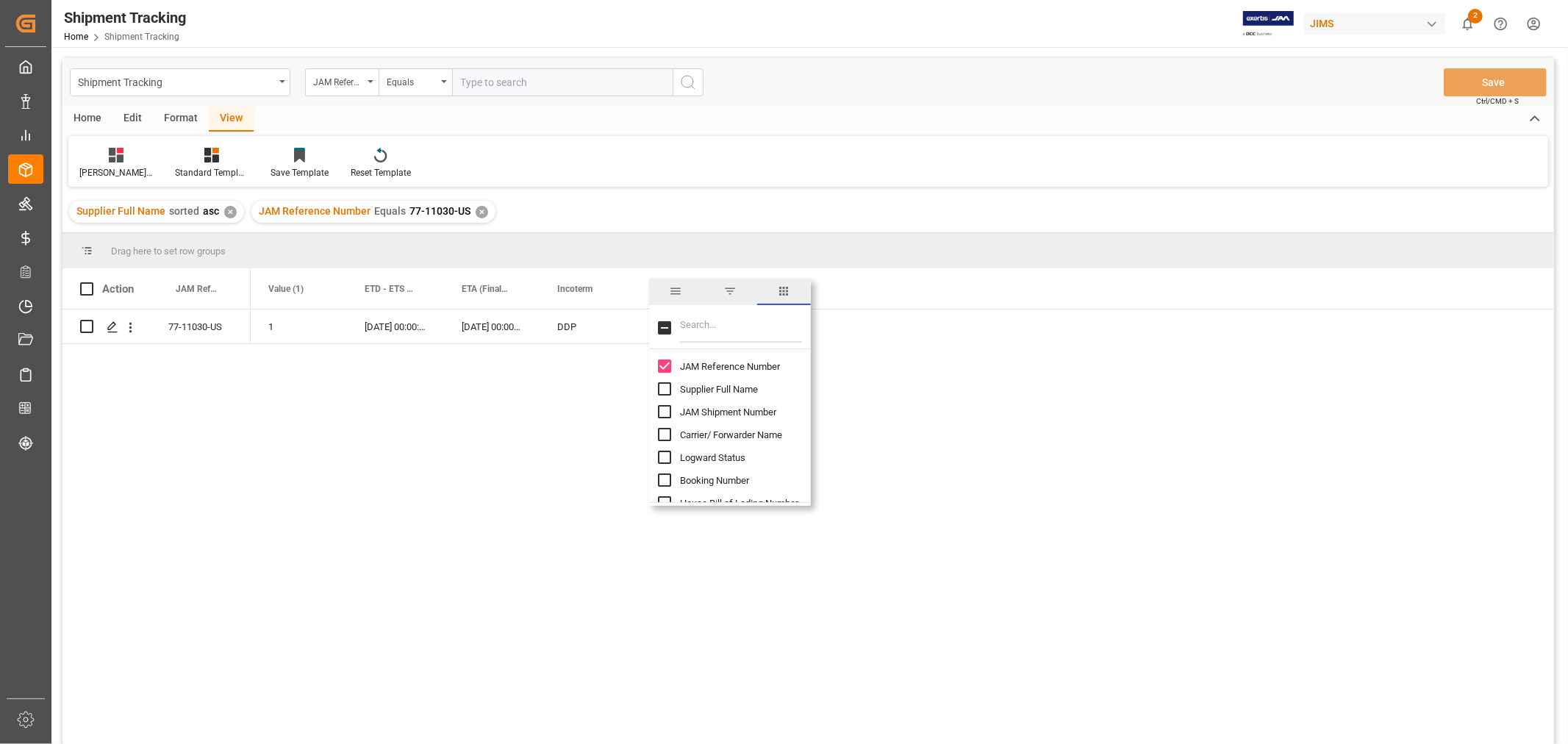
click at [716, 325] on input "Filter Columns Input" at bounding box center [740, 327] width 122 height 29
type input "VALUE"
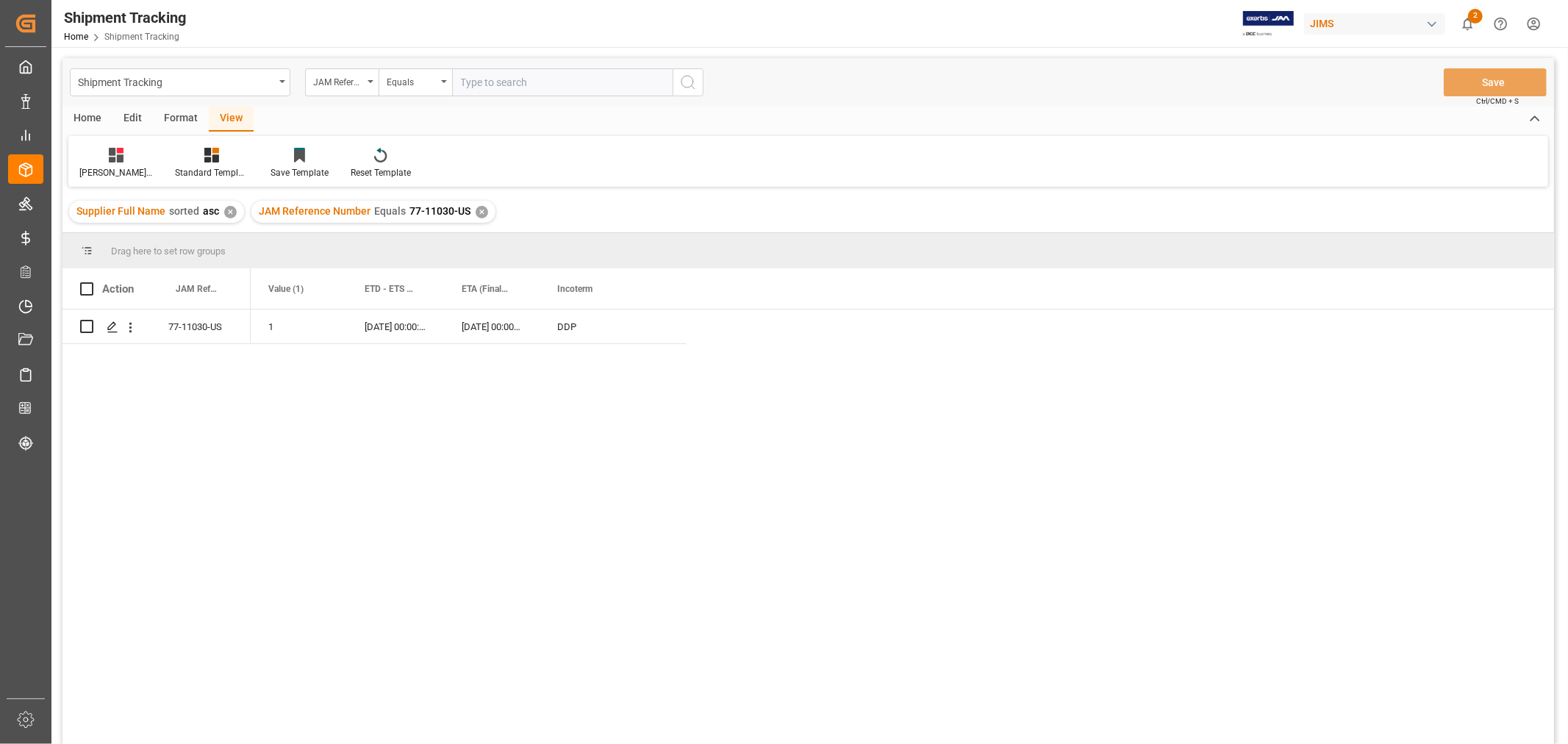
click at [998, 374] on div "1 23-09-2025 00:00:00 29-09-2025 00:00:00 DDP" at bounding box center [902, 531] width 1303 height 444
click at [480, 204] on div "JAM Reference Number Equals 77-11030-US ✕" at bounding box center [374, 211] width 244 height 22
click at [480, 210] on div "✕" at bounding box center [481, 212] width 12 height 12
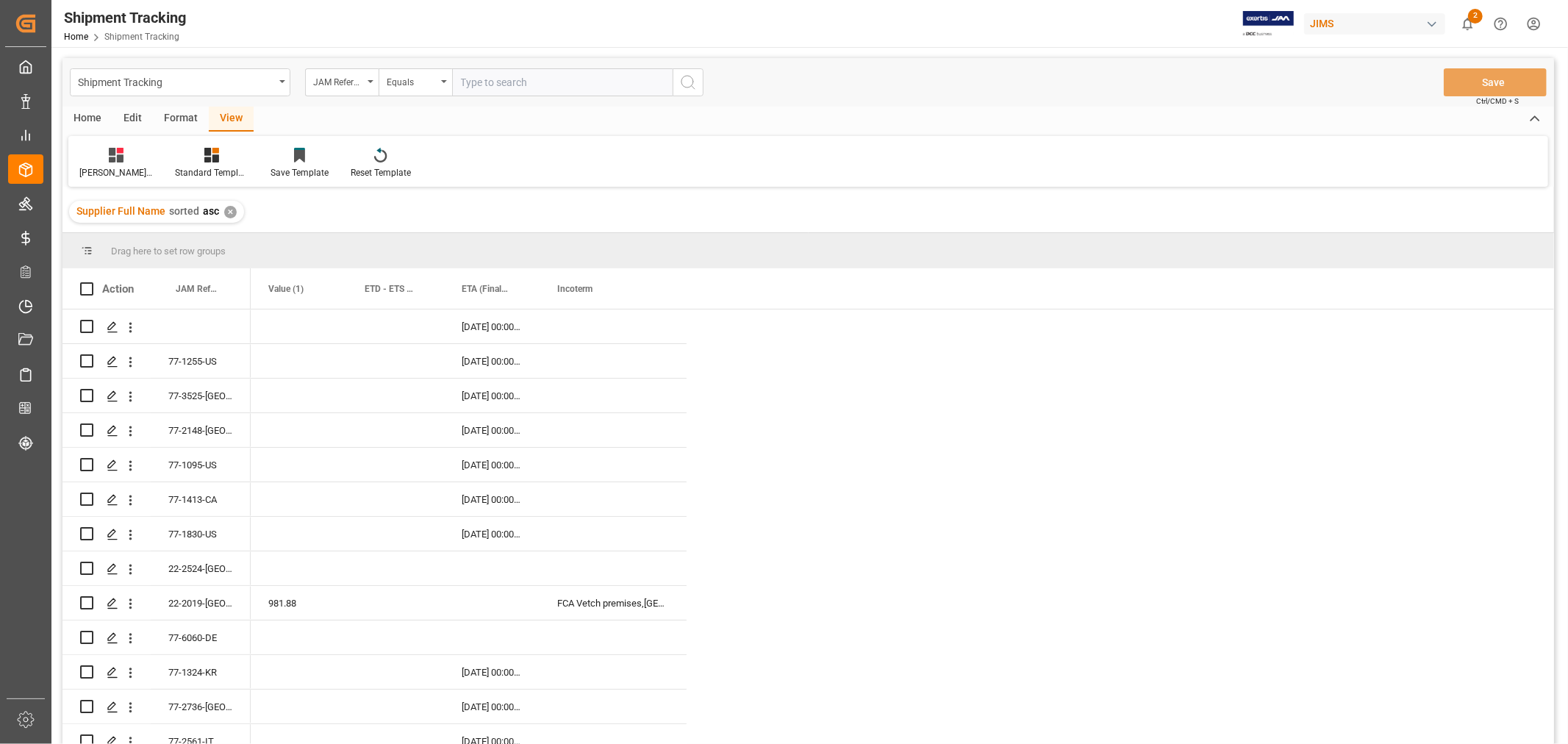
click at [474, 84] on input "text" at bounding box center [562, 82] width 220 height 28
paste input "77-11166-CN"
type input "77-11166-CN"
click at [693, 84] on icon "search button" at bounding box center [688, 82] width 18 height 18
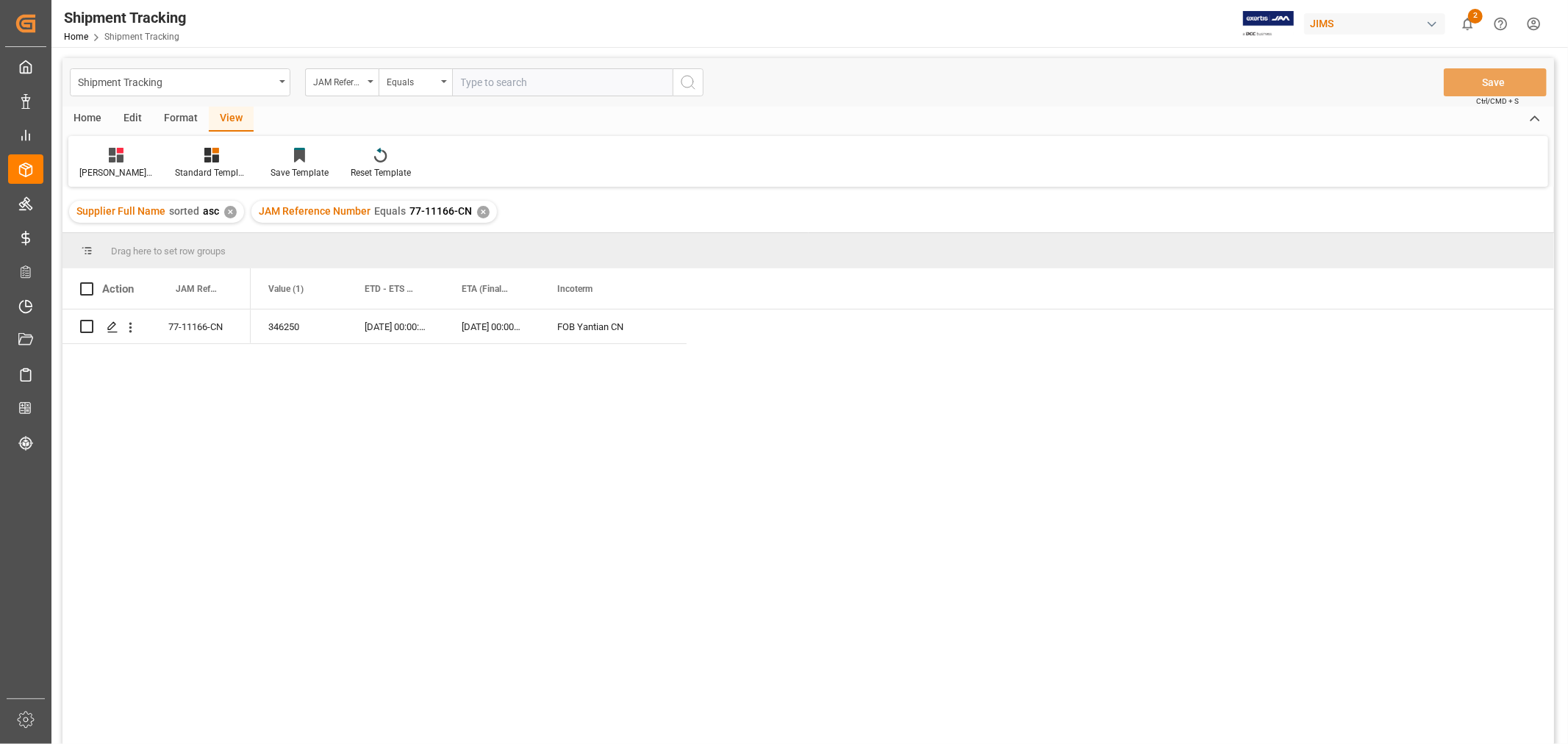
click at [478, 212] on div "✕" at bounding box center [483, 212] width 12 height 12
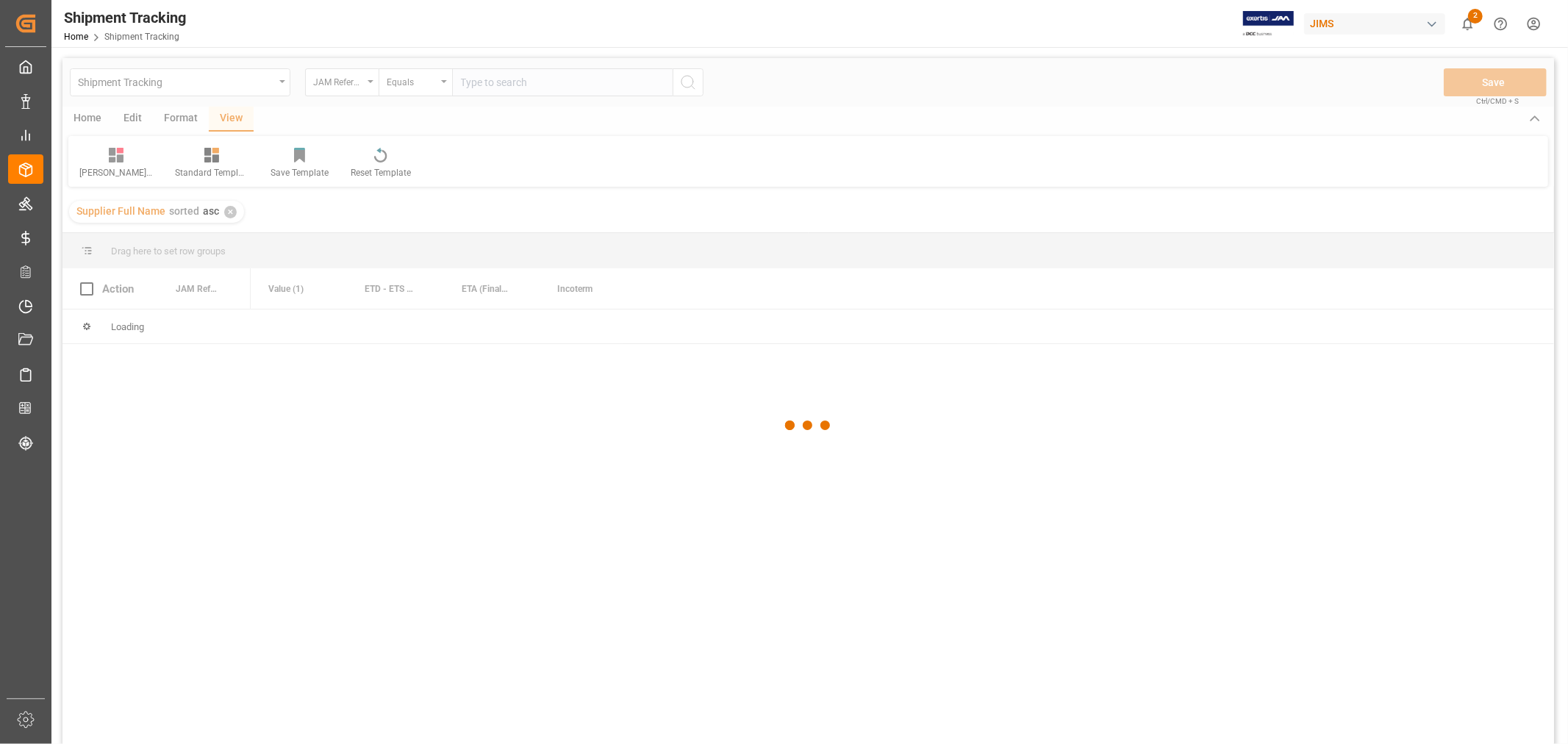
click at [494, 70] on div at bounding box center [808, 424] width 1491 height 735
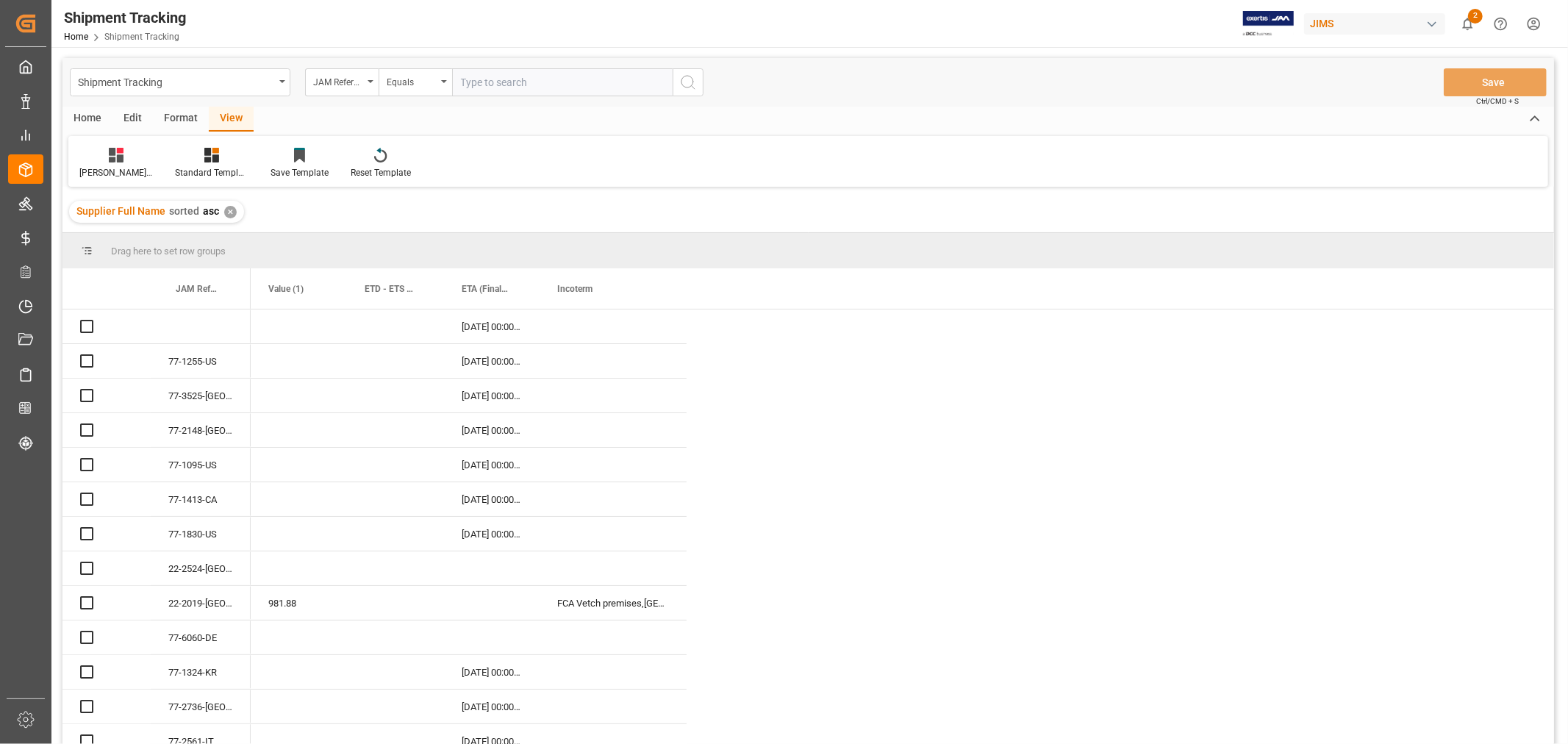
click at [489, 75] on input "text" at bounding box center [562, 82] width 220 height 28
paste input "77-11201-US"
type input "77-11201-US"
click at [691, 76] on icon "search button" at bounding box center [688, 82] width 18 height 18
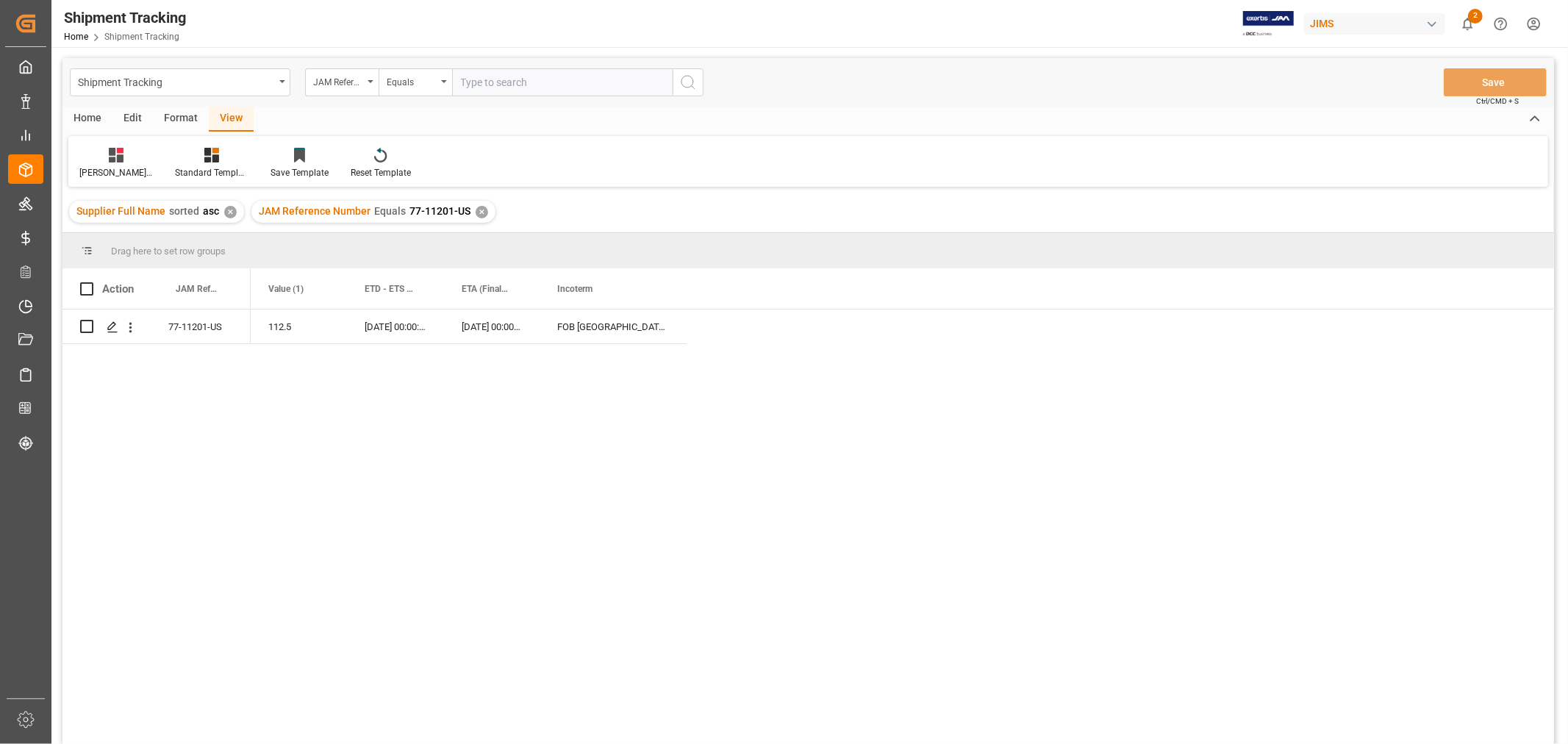
click at [476, 214] on div "✕" at bounding box center [481, 212] width 12 height 12
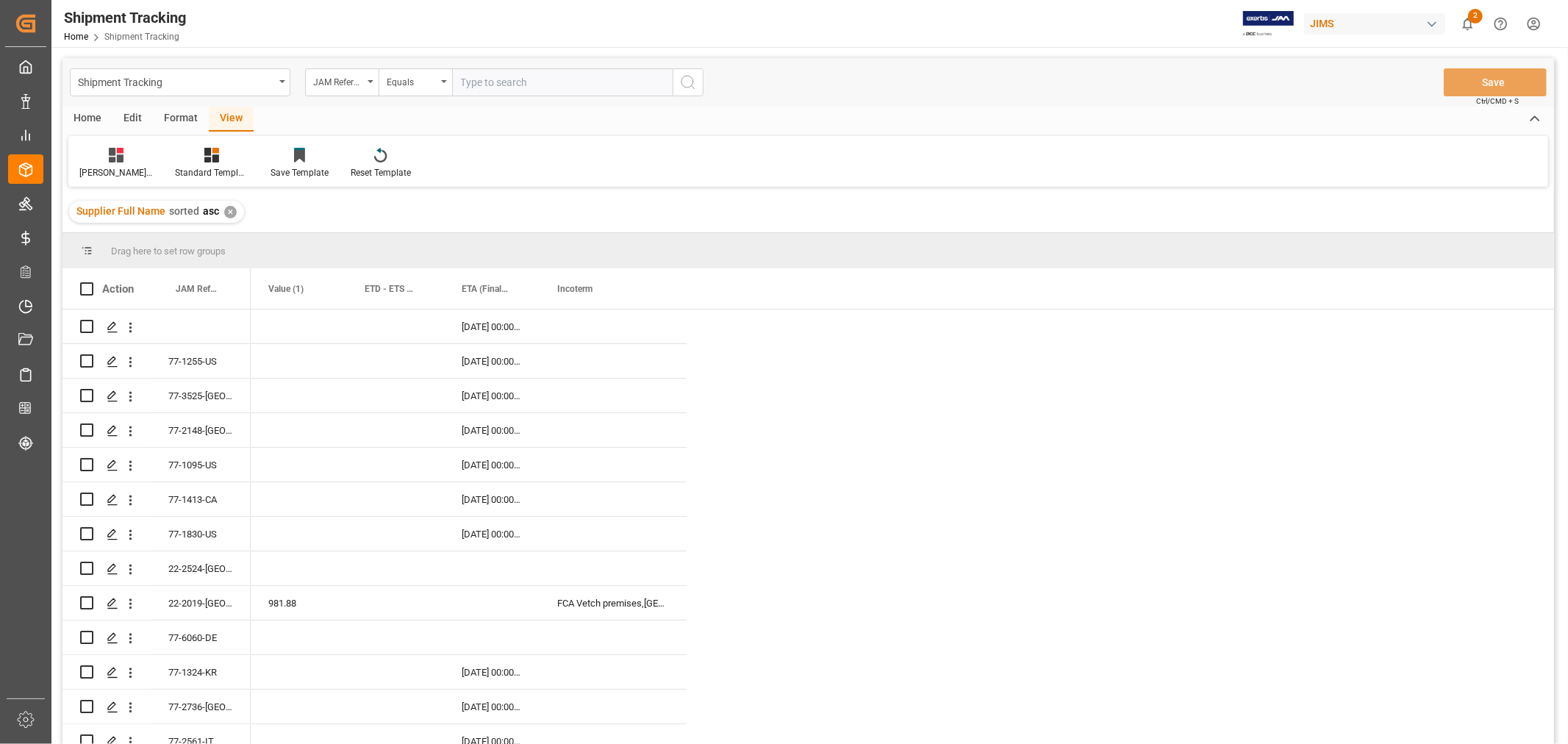
click at [501, 76] on input "text" at bounding box center [562, 82] width 220 height 28
paste input "77-11170-CN"
type input "77-11170-CN"
click at [684, 84] on icon "search button" at bounding box center [688, 82] width 18 height 18
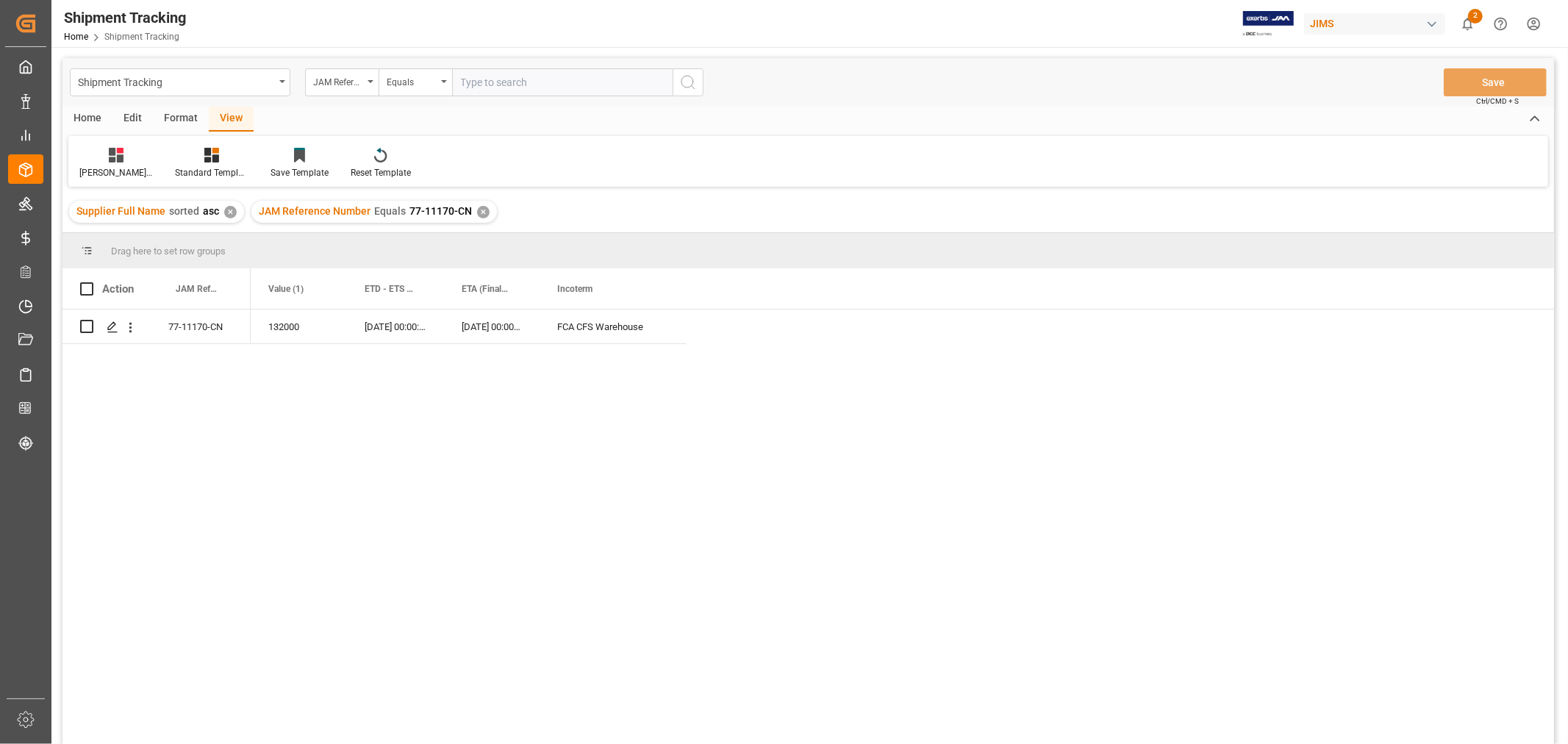
click at [478, 206] on div "✕" at bounding box center [483, 212] width 12 height 12
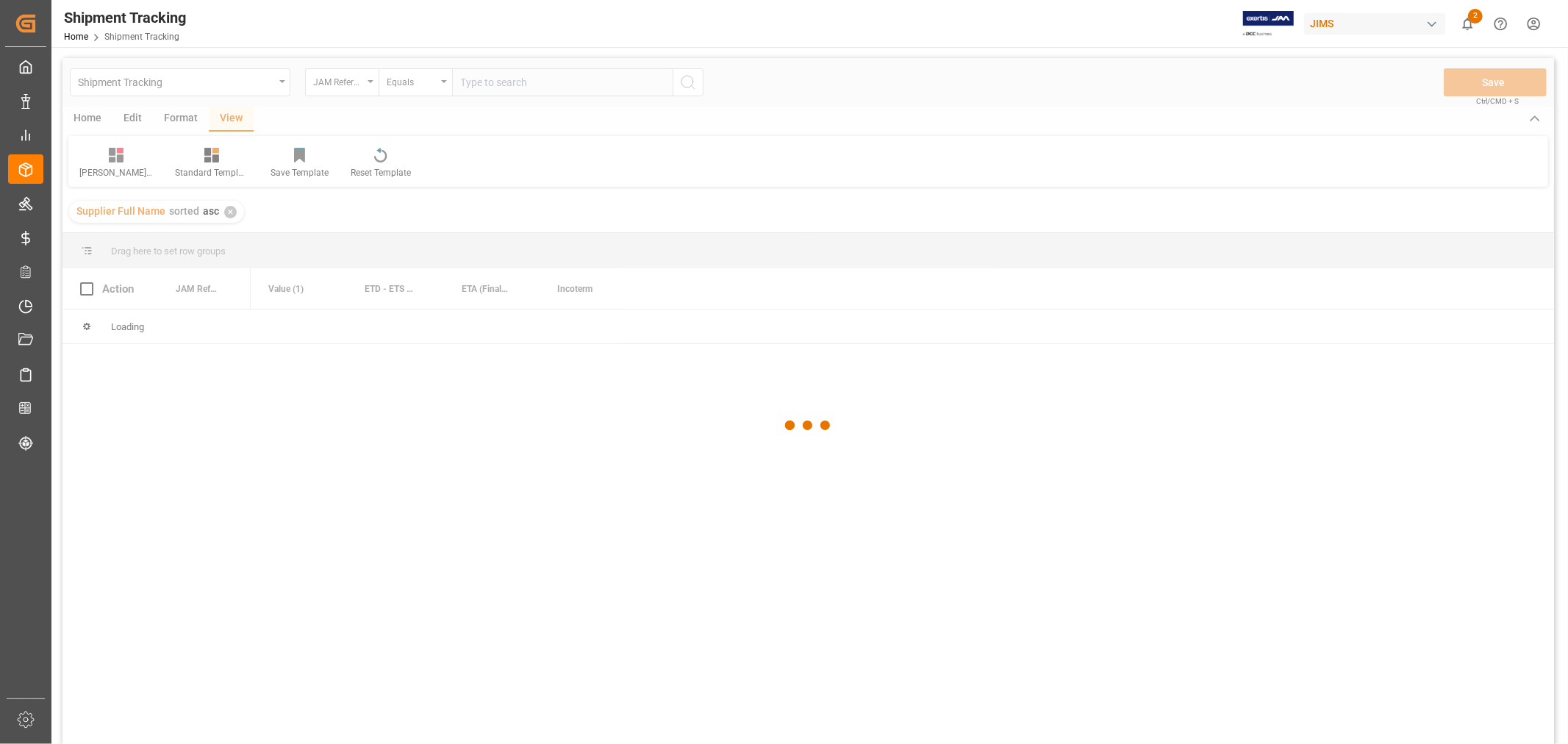
click at [494, 79] on div at bounding box center [808, 424] width 1491 height 735
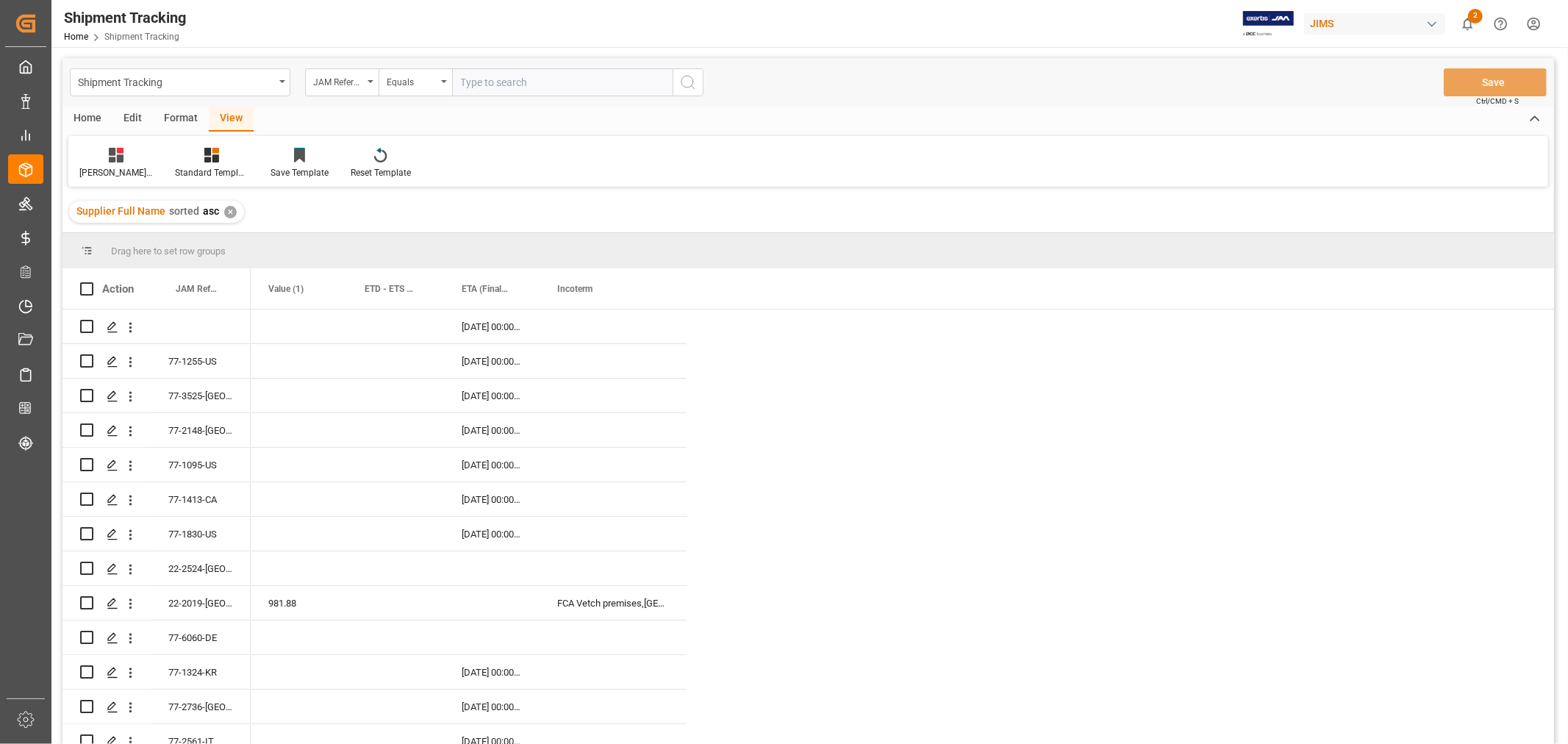
click at [494, 79] on input "text" at bounding box center [562, 82] width 220 height 28
paste input "77-11152-CN"
click at [494, 79] on input "text" at bounding box center [562, 82] width 220 height 28
type input "77-11152-CN"
click at [689, 81] on icon "search button" at bounding box center [688, 82] width 18 height 18
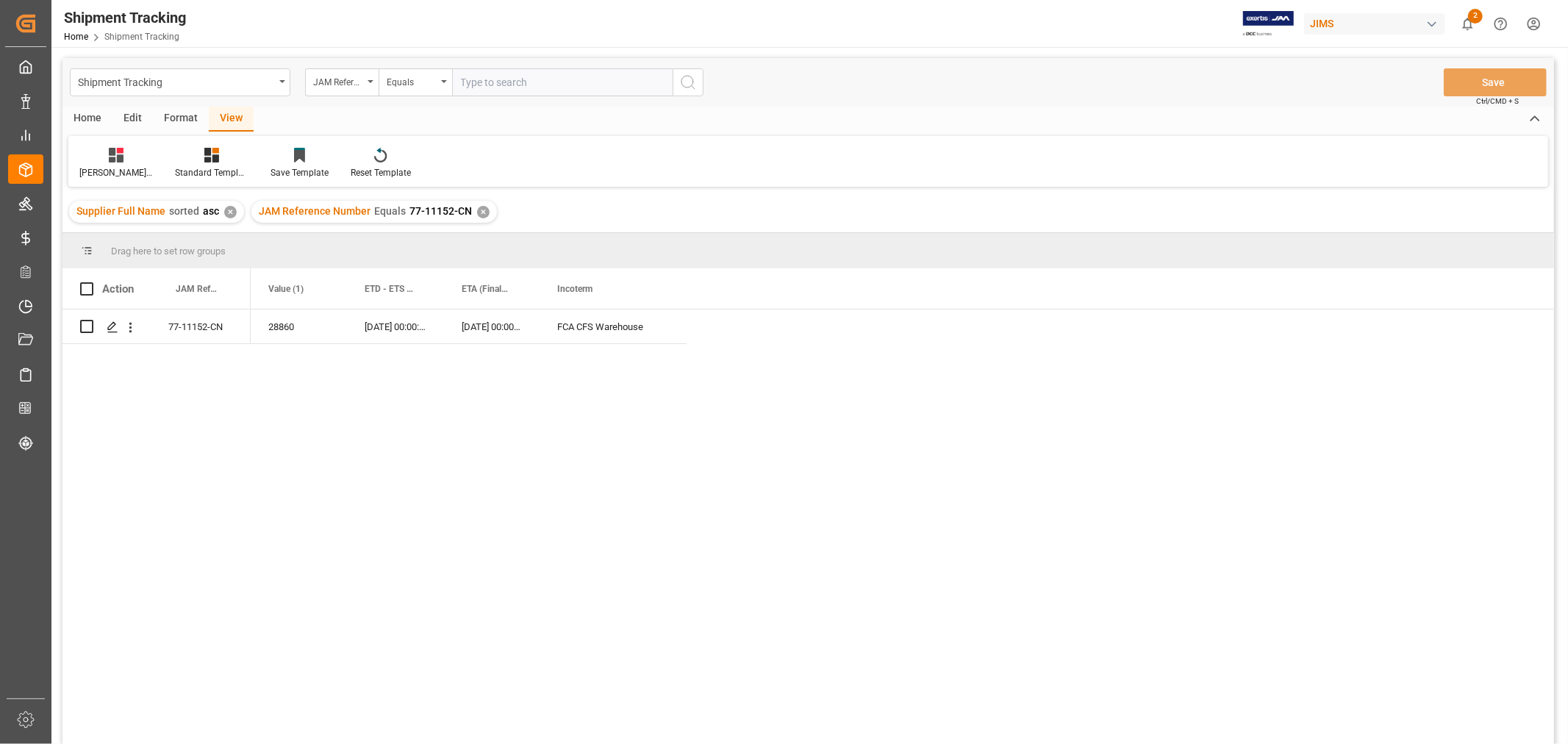
click at [478, 216] on div "✕" at bounding box center [483, 212] width 12 height 12
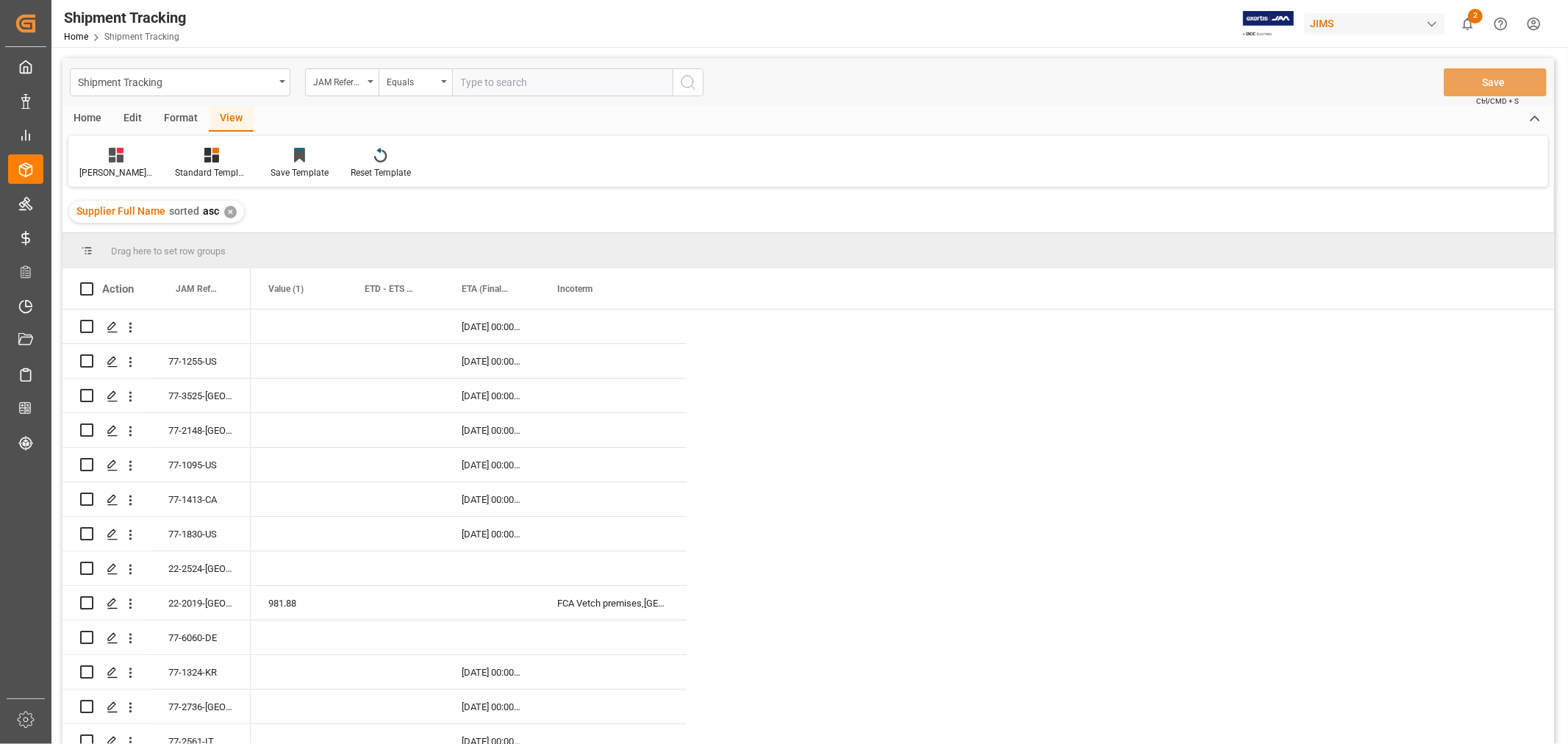
click at [487, 78] on input "text" at bounding box center [562, 82] width 220 height 28
paste input "77-11169-CN"
type input "77-11169-CN"
click at [688, 86] on icon "search button" at bounding box center [688, 82] width 18 height 18
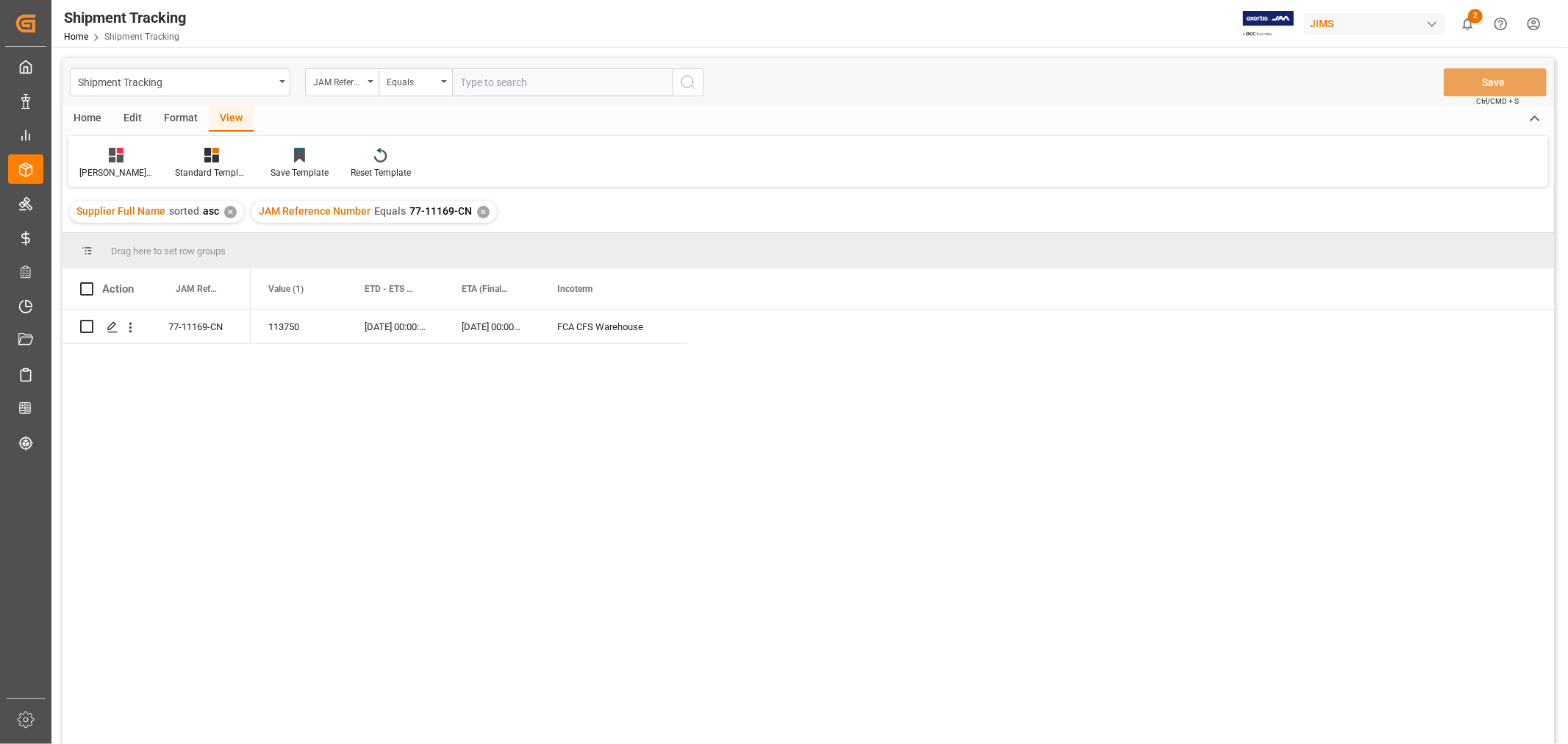
click at [478, 214] on div "✕" at bounding box center [483, 212] width 12 height 12
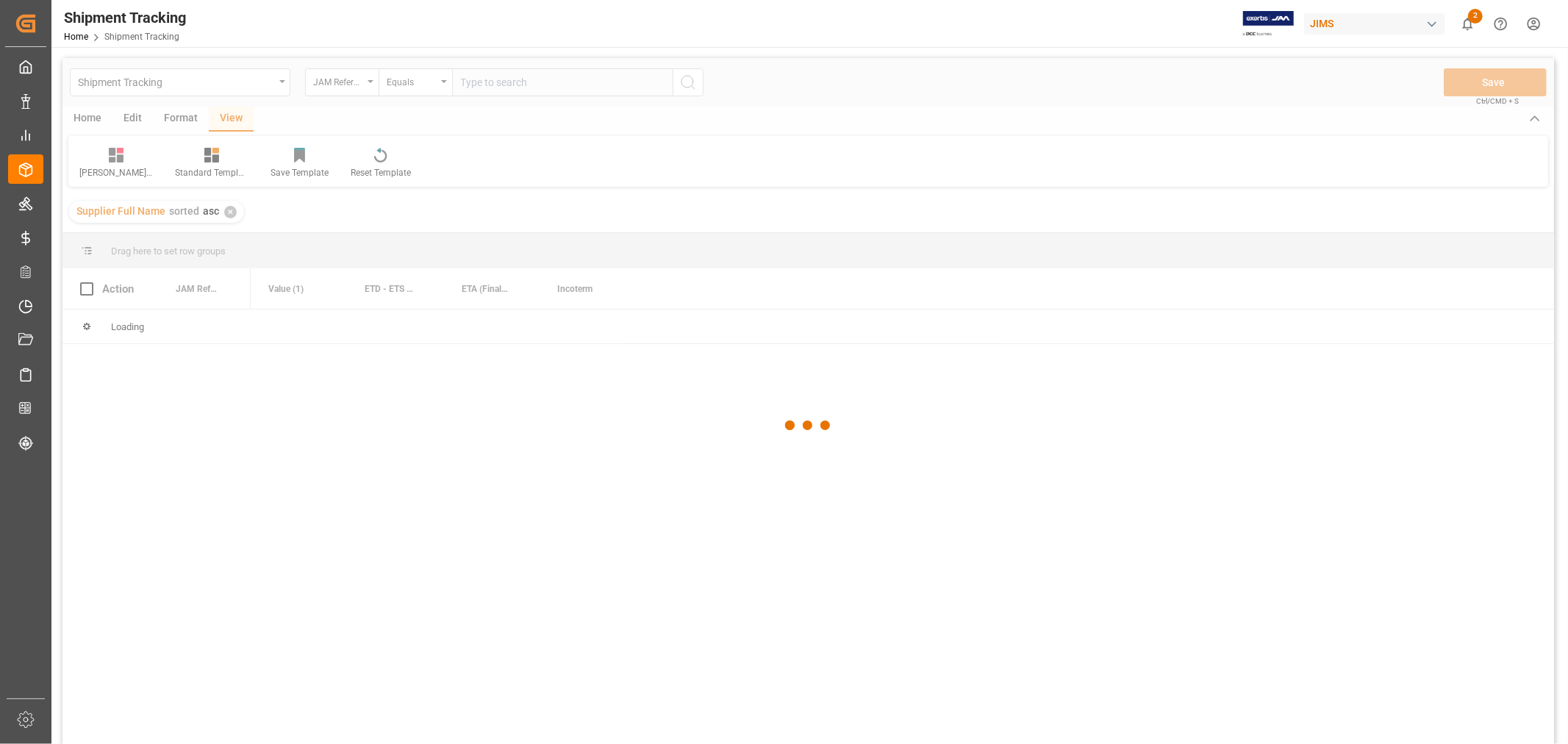
click at [481, 76] on div at bounding box center [808, 424] width 1491 height 735
click at [483, 79] on div at bounding box center [808, 424] width 1491 height 735
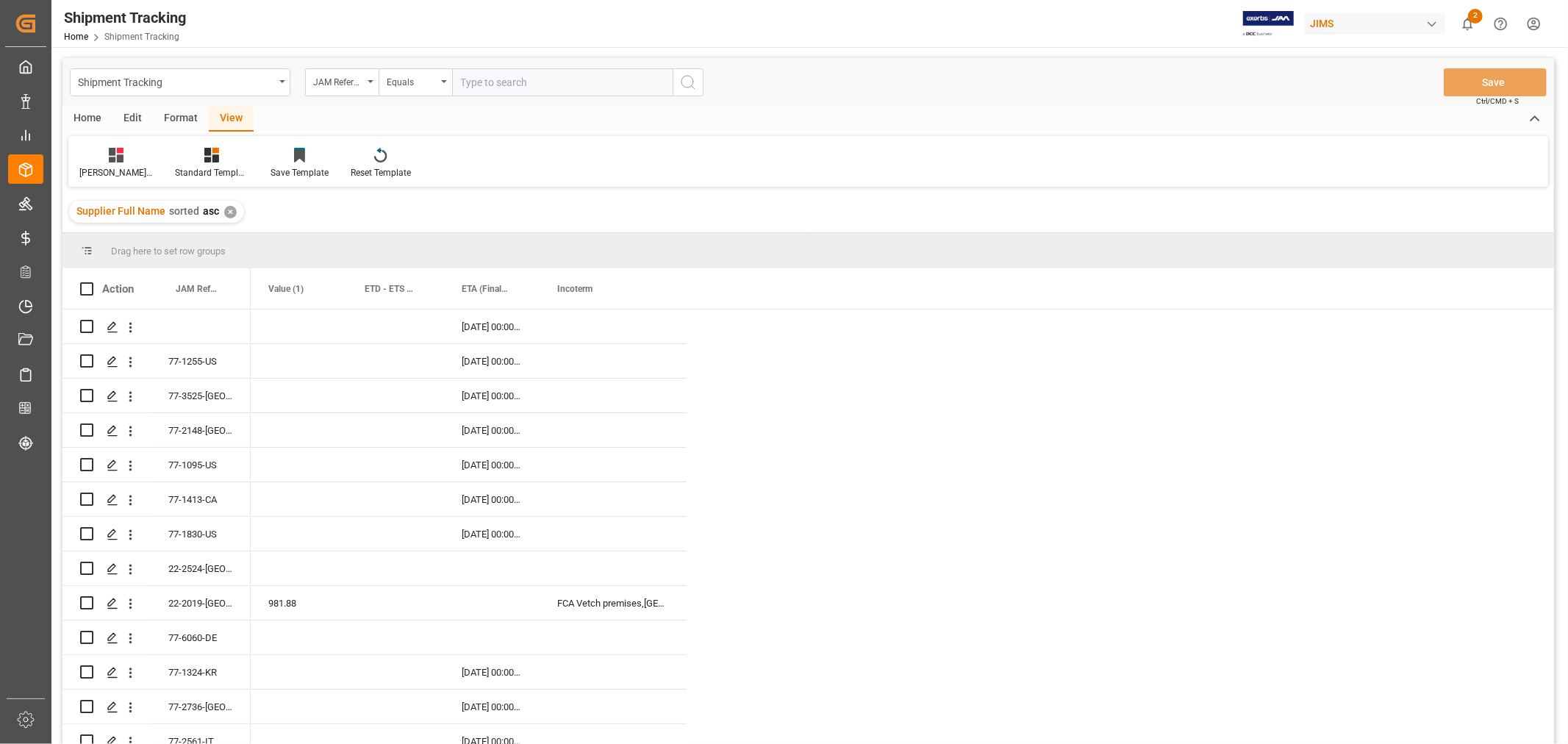
click at [483, 79] on input "text" at bounding box center [562, 82] width 220 height 28
paste input "77-11171-CN"
type input "77-11171-CN"
click at [679, 83] on icon "search button" at bounding box center [688, 82] width 18 height 18
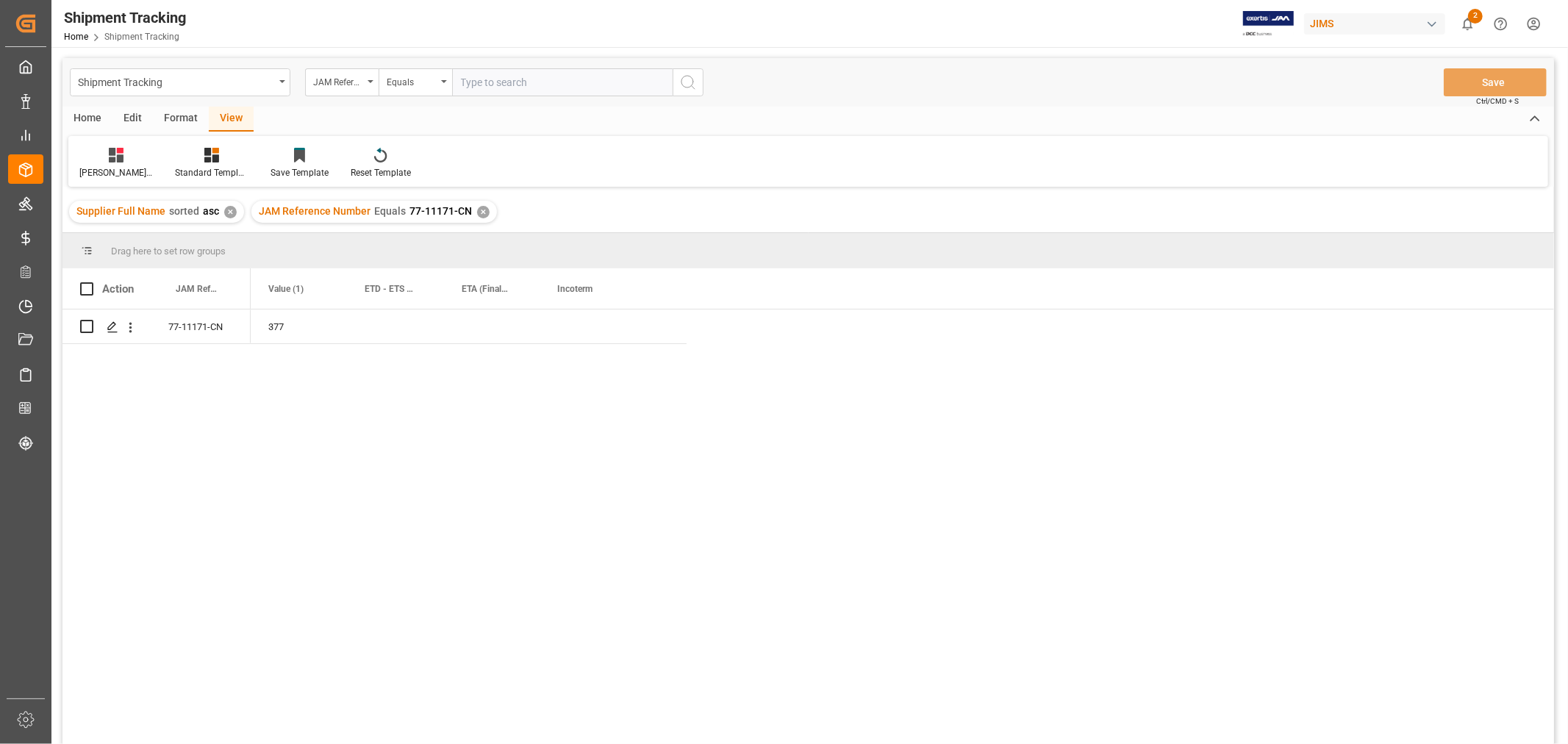
click at [478, 211] on div "✕" at bounding box center [483, 212] width 12 height 12
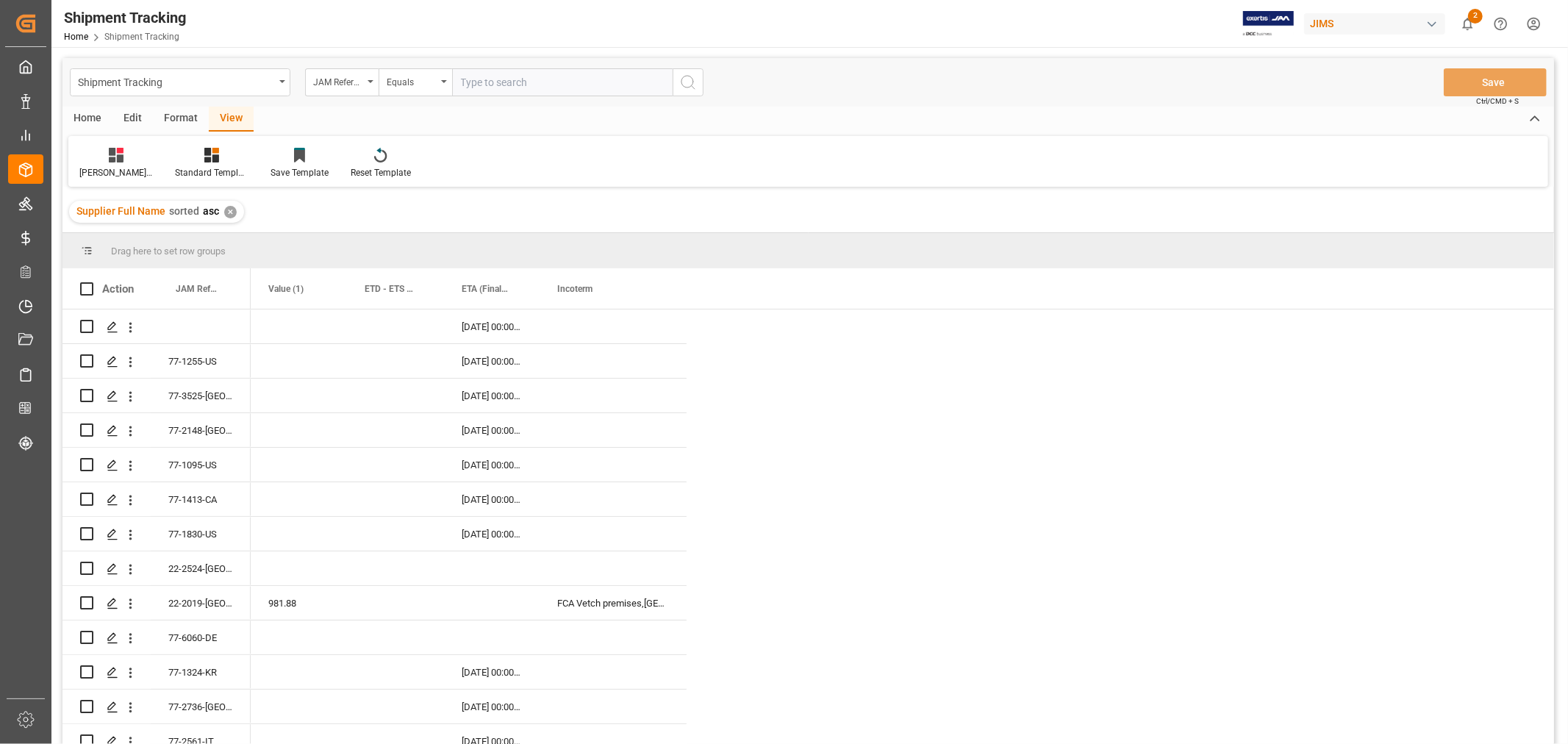
click at [473, 76] on input "text" at bounding box center [562, 82] width 220 height 28
paste input "77-11050-CN"
type input "77-11050-CN"
click at [688, 81] on icon "search button" at bounding box center [688, 82] width 18 height 18
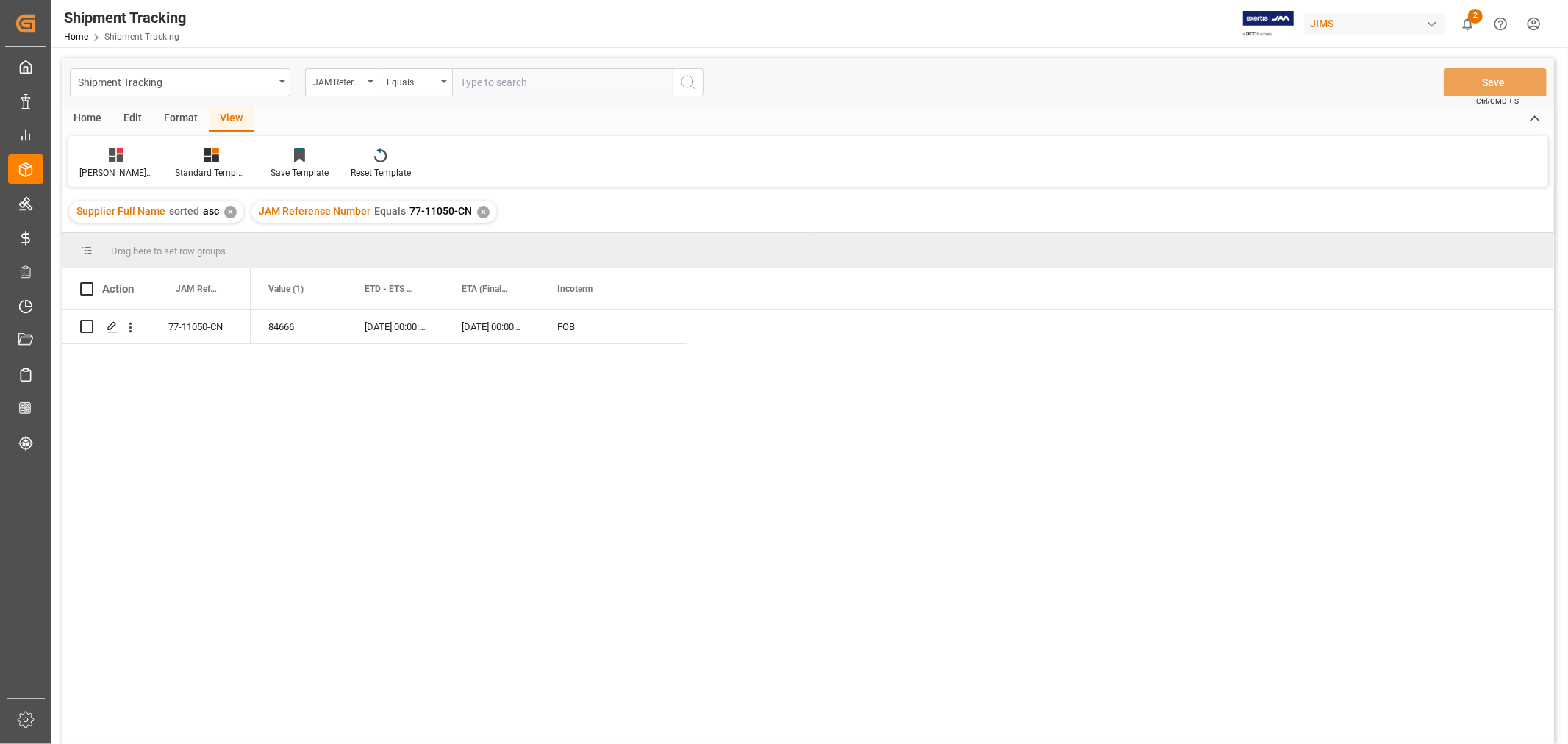
click at [478, 212] on div "✕" at bounding box center [483, 212] width 12 height 12
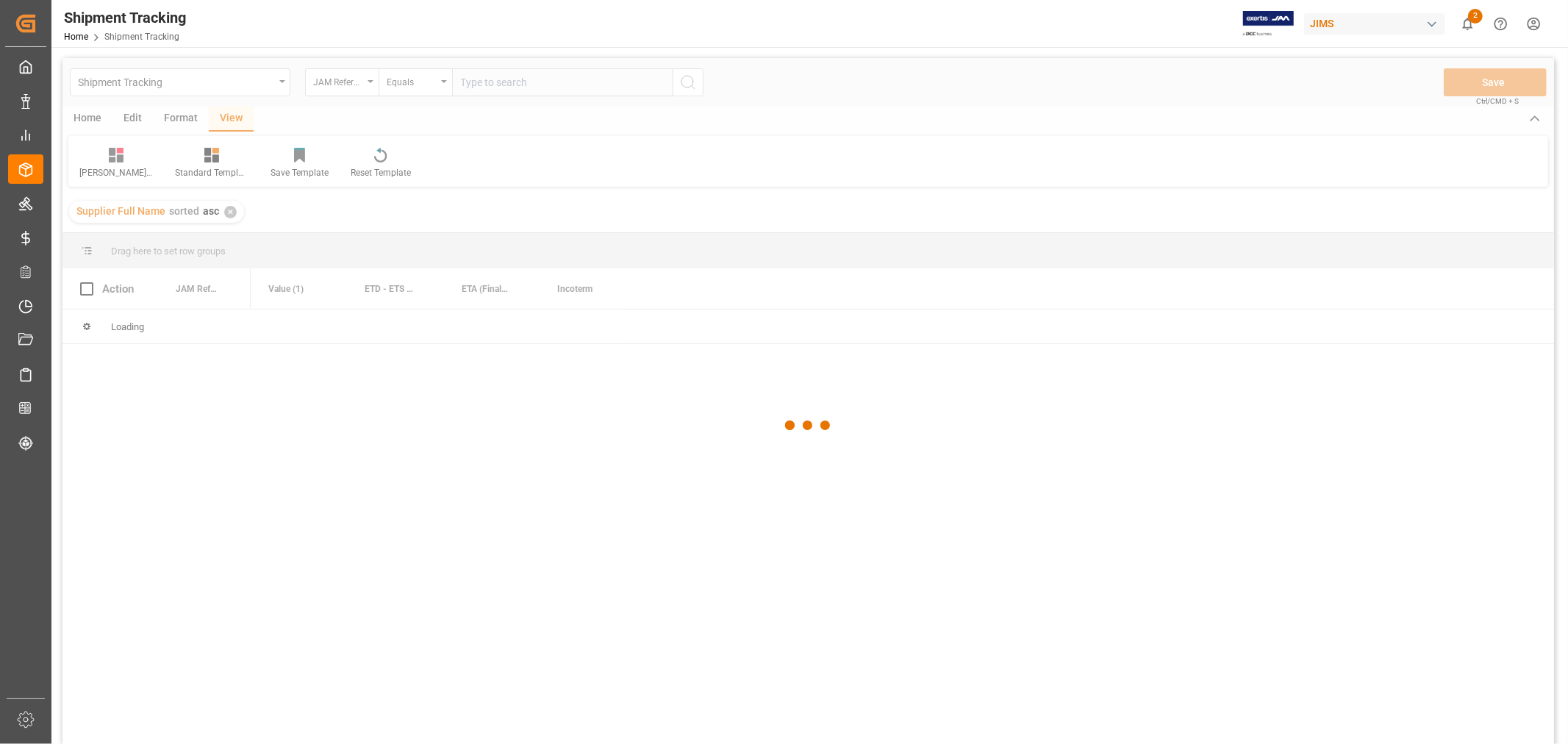
click at [487, 79] on div at bounding box center [808, 424] width 1491 height 735
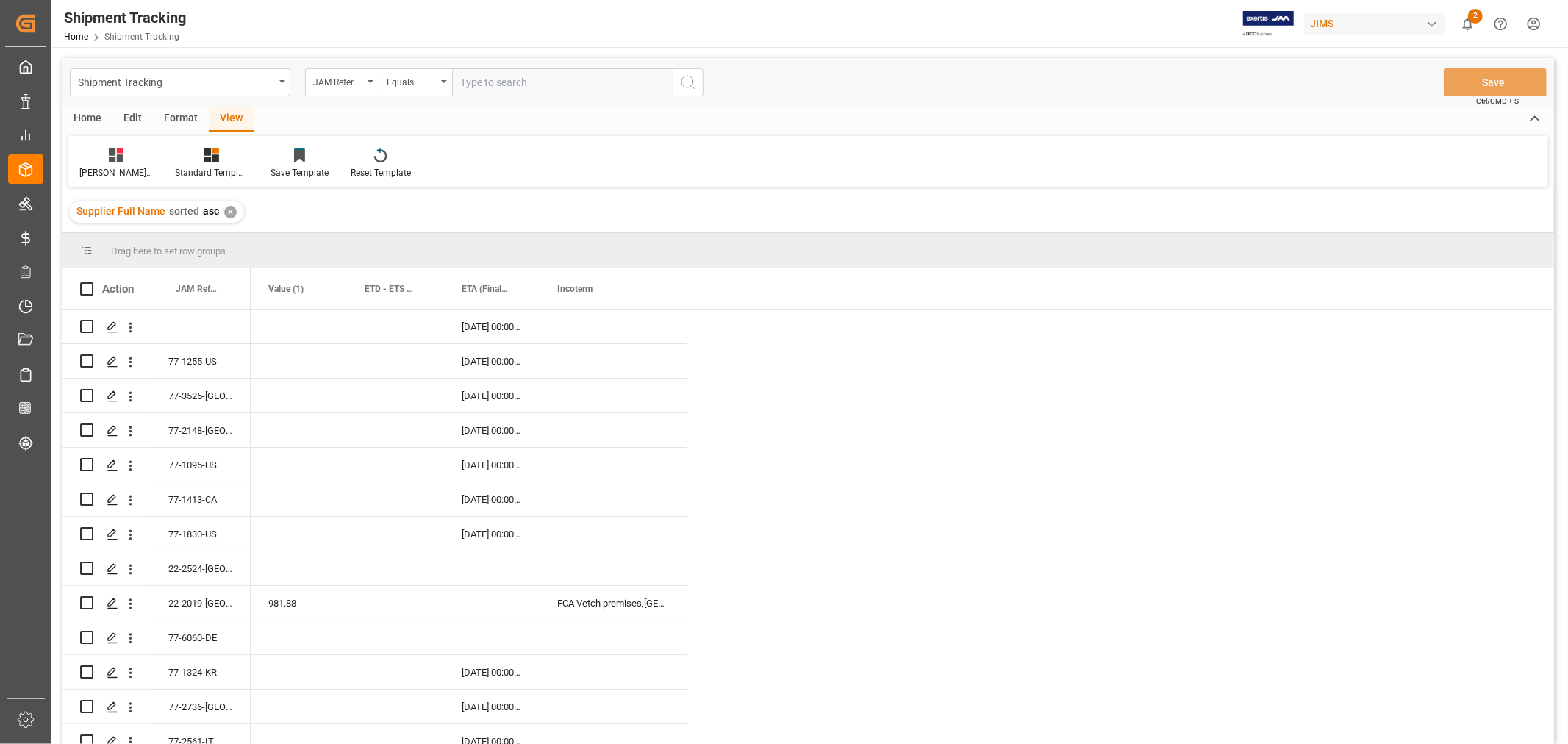
click at [483, 78] on input "text" at bounding box center [562, 82] width 220 height 28
paste input "77-11108-CN"
type input "77-11108-CN"
click at [689, 81] on icon "search button" at bounding box center [688, 82] width 18 height 18
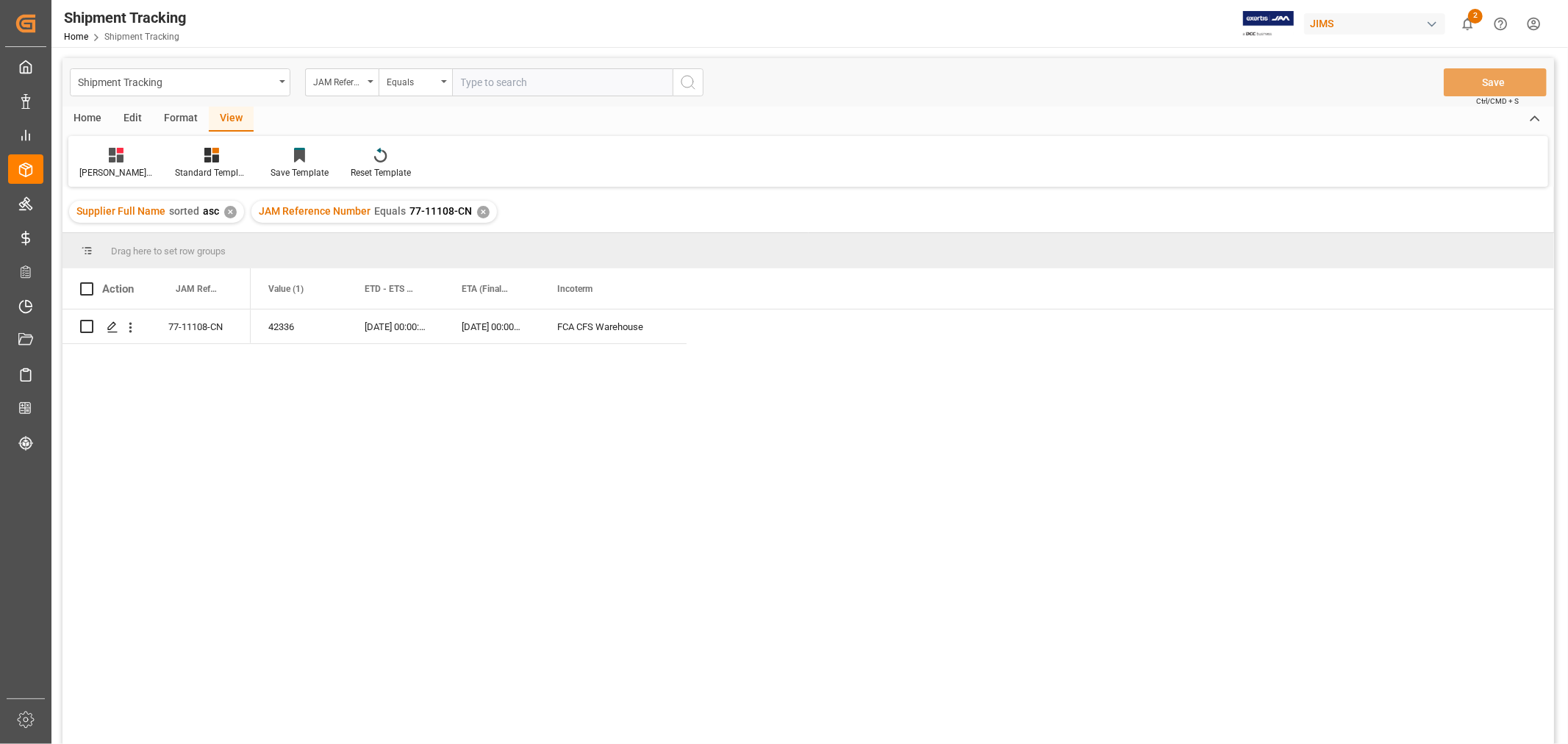
click at [478, 210] on div "✕" at bounding box center [483, 212] width 12 height 12
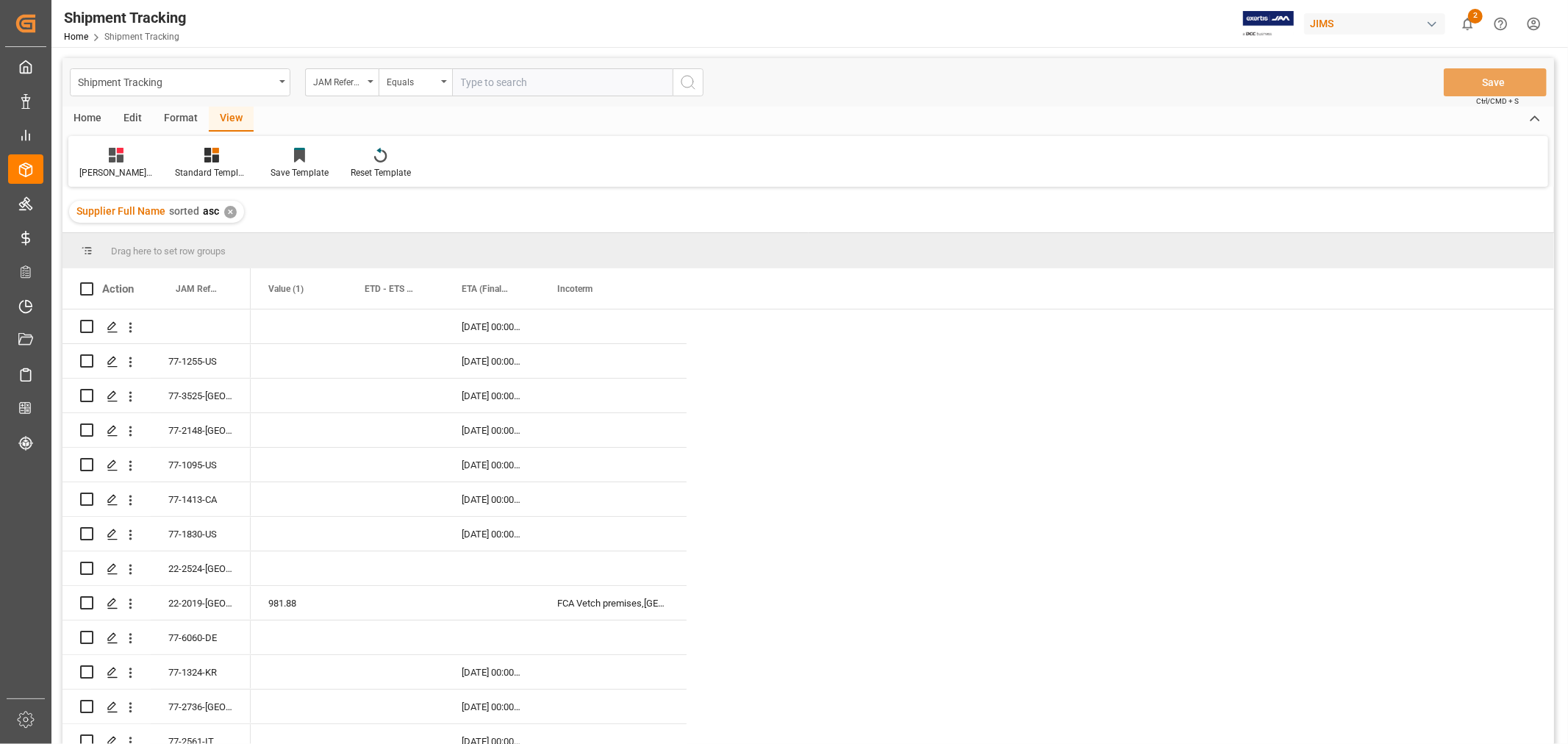
click at [491, 76] on input "text" at bounding box center [562, 82] width 220 height 28
paste input "77-10854-CN"
type input "77-10854-CN"
click at [689, 86] on circle "search button" at bounding box center [688, 81] width 11 height 11
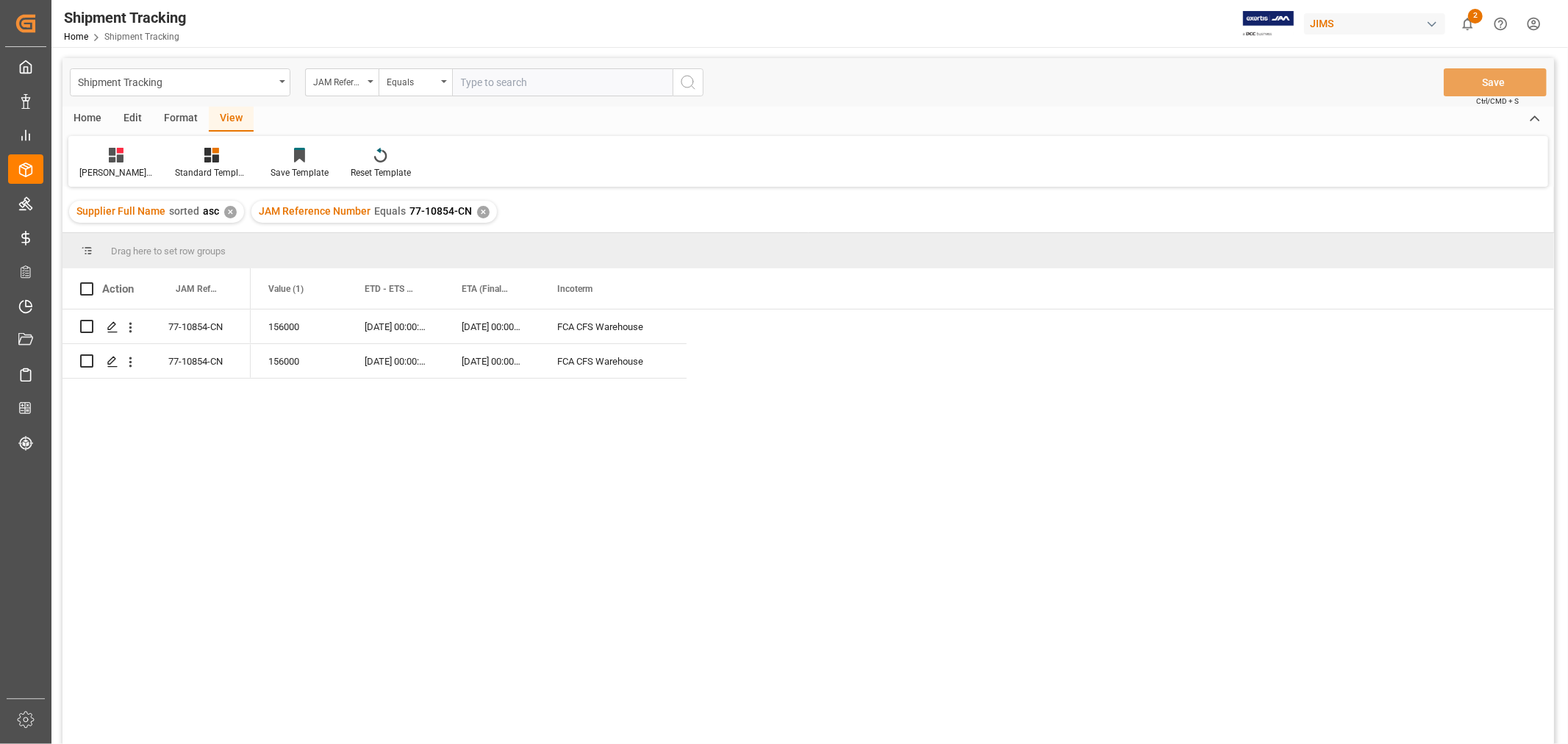
click at [728, 451] on div "156000 03-10-2025 00:00:00 10-11-2025 00:00:00 FCA CFS Warehouse 156000 03-10-2…" at bounding box center [902, 531] width 1303 height 444
